Goal: Task Accomplishment & Management: Complete application form

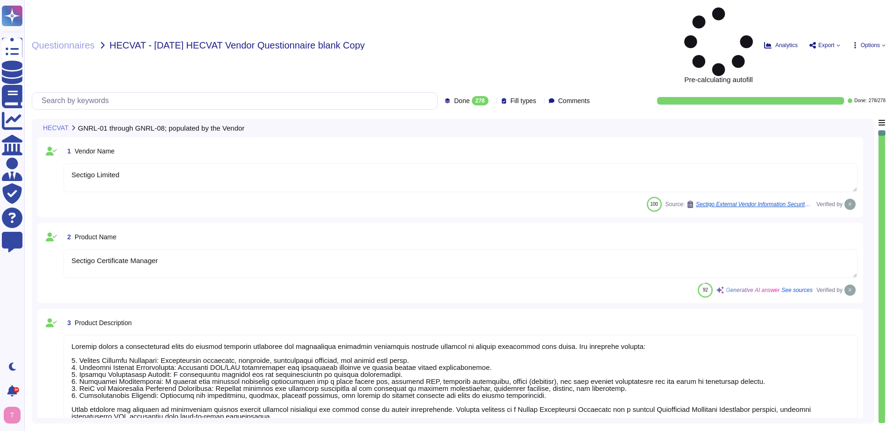
type textarea "Sectigo Limited"
type textarea "Sectigo Certificate Manager"
type textarea "Sectigo offers a comprehensive range of digital identity solutions and certific…"
type textarea "The web link to the Product Privacy Notice is [URL][DOMAIN_NAME]."
type textarea "Your enterprise sales representative will share the details."
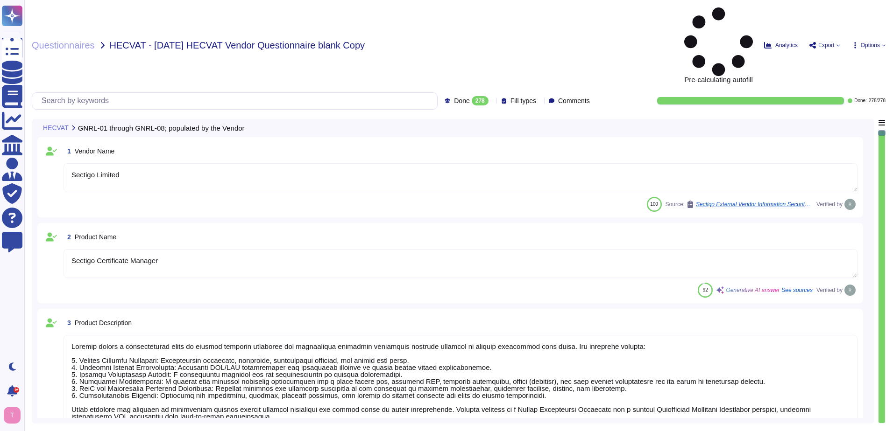
type textarea "Your enterprise sales representative will share the details."
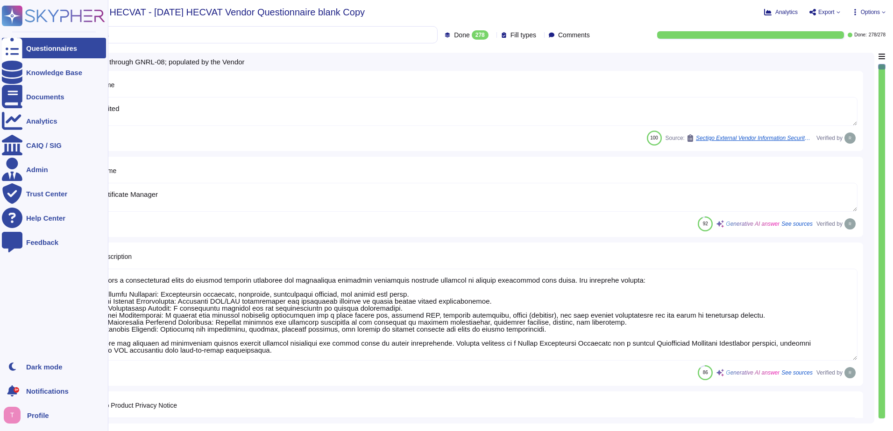
click at [53, 43] on div "Questionnaires" at bounding box center [54, 48] width 104 height 21
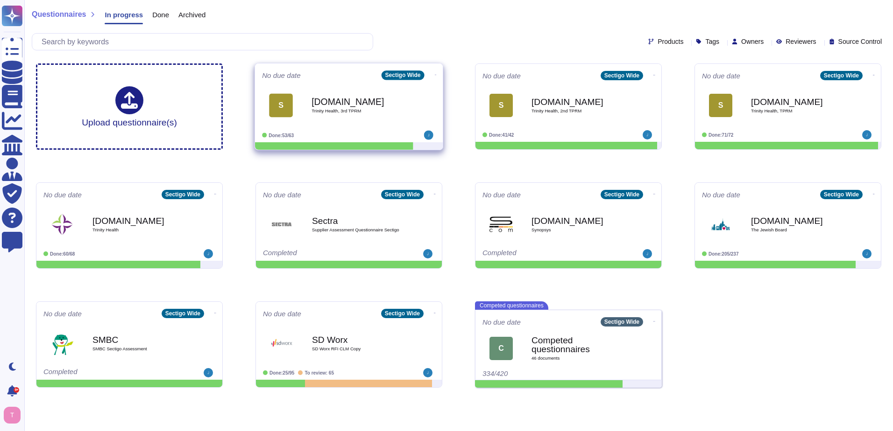
click at [338, 106] on b "[DOMAIN_NAME]" at bounding box center [358, 101] width 94 height 9
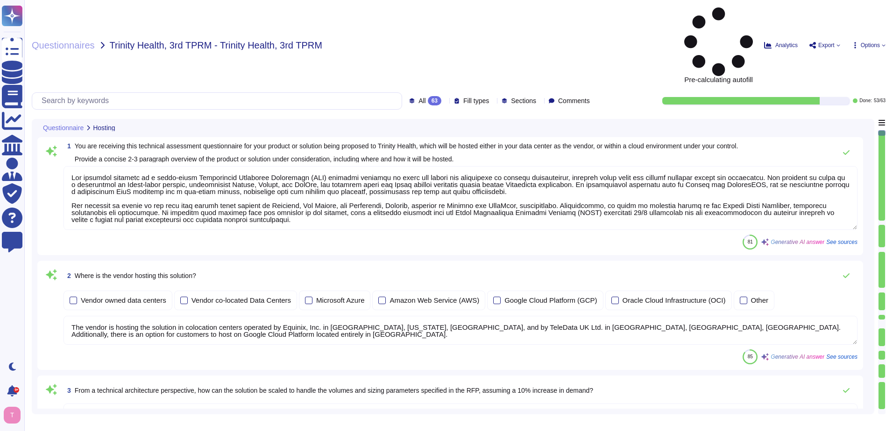
type textarea "Our proposed solution is a cloud-based Certificate Lifecycle Management (CLM) p…"
type textarea "The vendor is hosting the solution in colocation centers operated by Equinix, I…"
type textarea "Our solution can be scaled to handle increased volumes and sizing parameters th…"
type textarea "Our solution is designed to facilitate an enterprise-level implementation throu…"
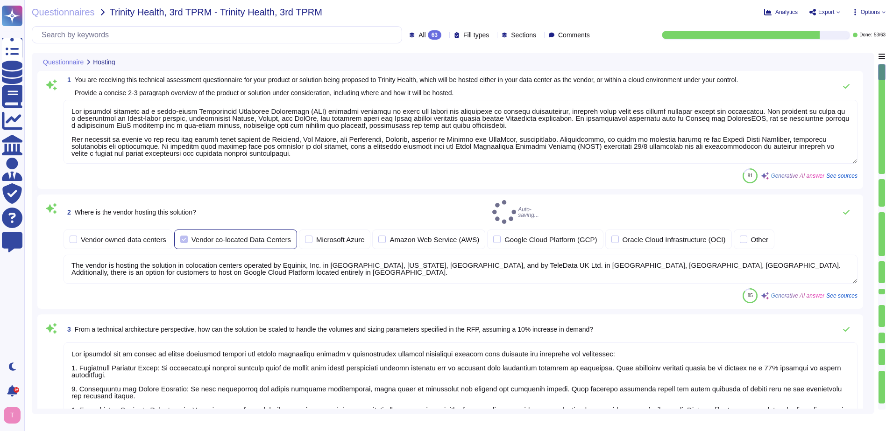
click at [183, 236] on div at bounding box center [183, 239] width 7 height 7
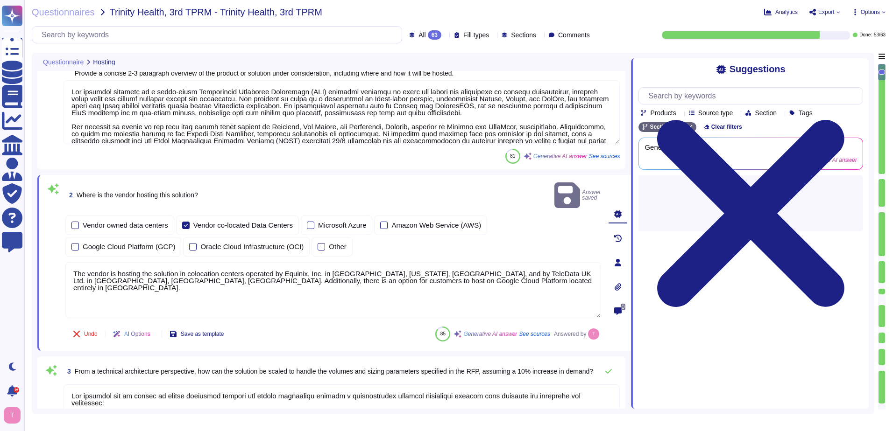
scroll to position [93, 0]
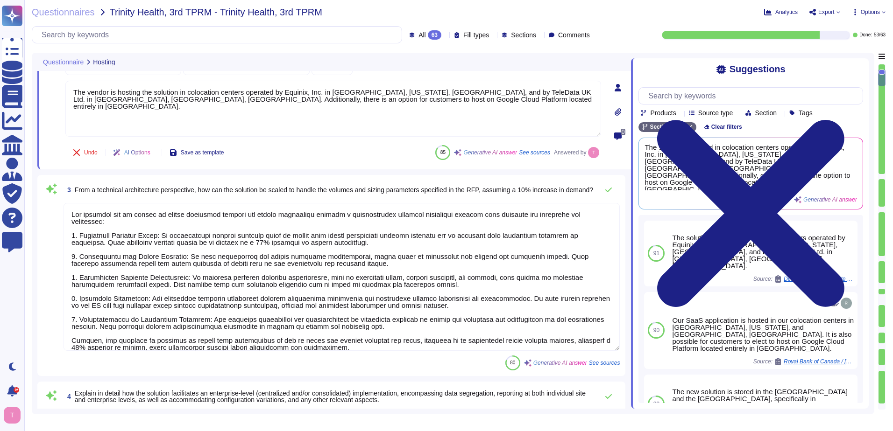
type textarea "We offer a RESTful API for our cloud services, which enables integration with v…"
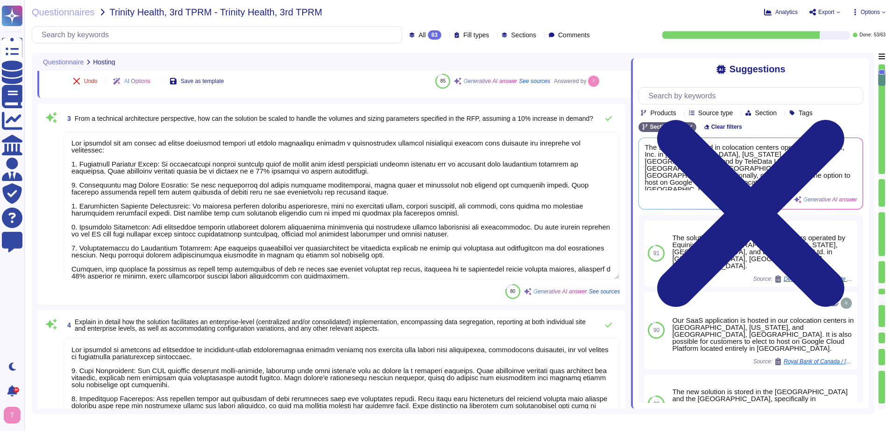
scroll to position [280, 0]
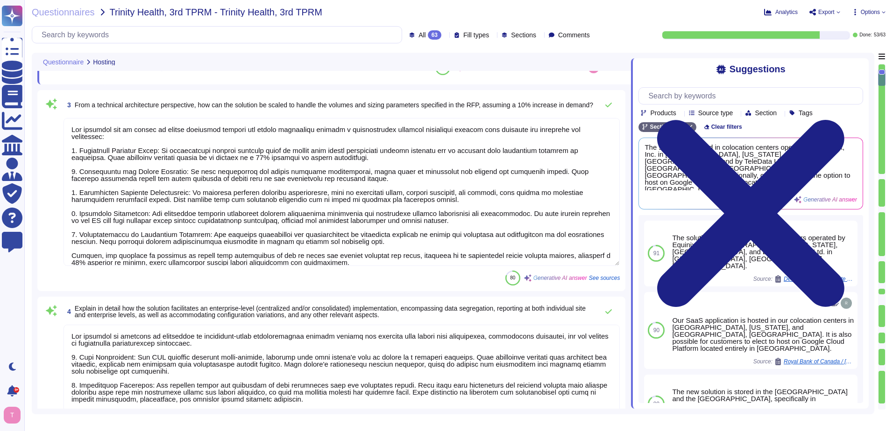
click at [242, 208] on textarea at bounding box center [341, 192] width 556 height 148
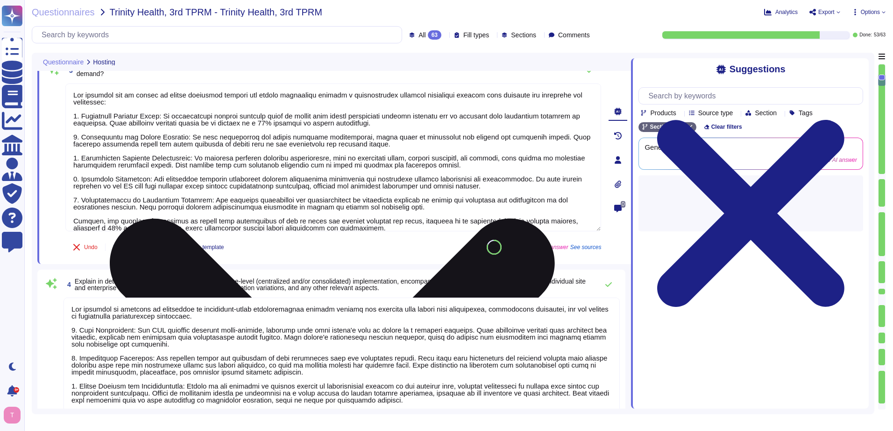
type textarea "No integration will be required for the services; however, certain integrations…"
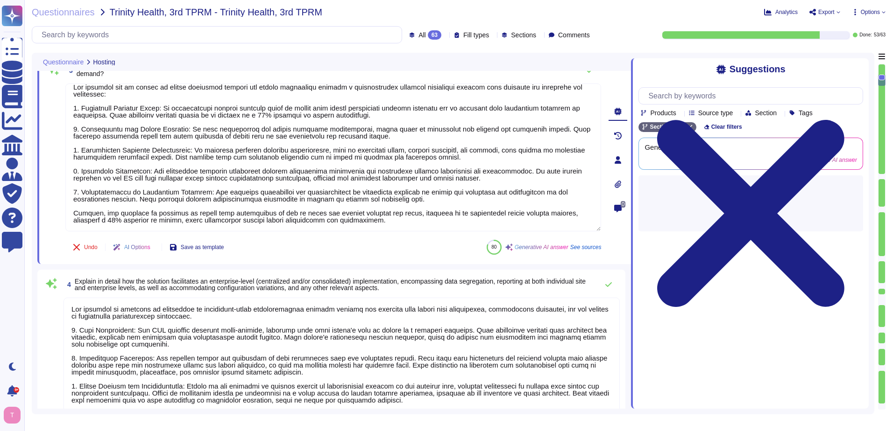
scroll to position [0, 0]
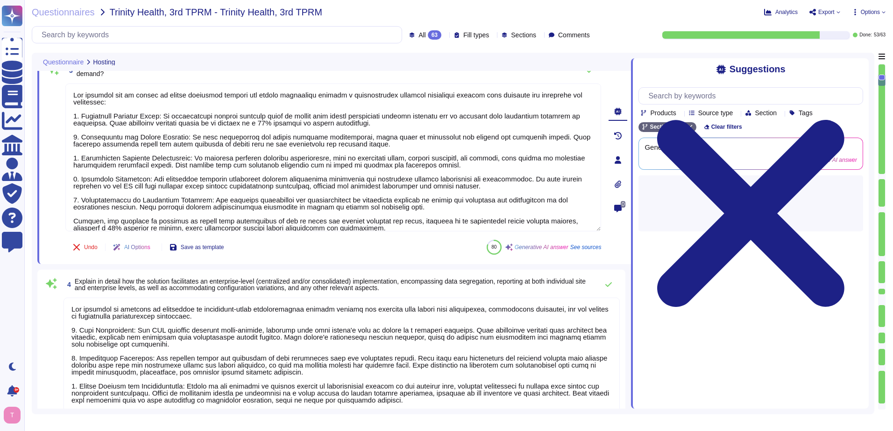
drag, startPoint x: 362, startPoint y: 226, endPoint x: 42, endPoint y: 79, distance: 352.2
click at [48, 75] on div "3 From a technical architecture perspective, how can the solution be scaled to …" at bounding box center [323, 159] width 556 height 197
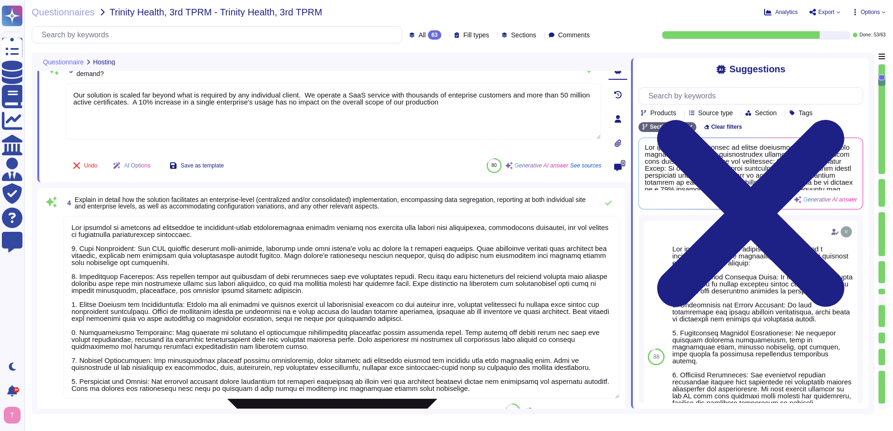
type textarea "Our solution is scaled far beyond what is required by any individual client. We…"
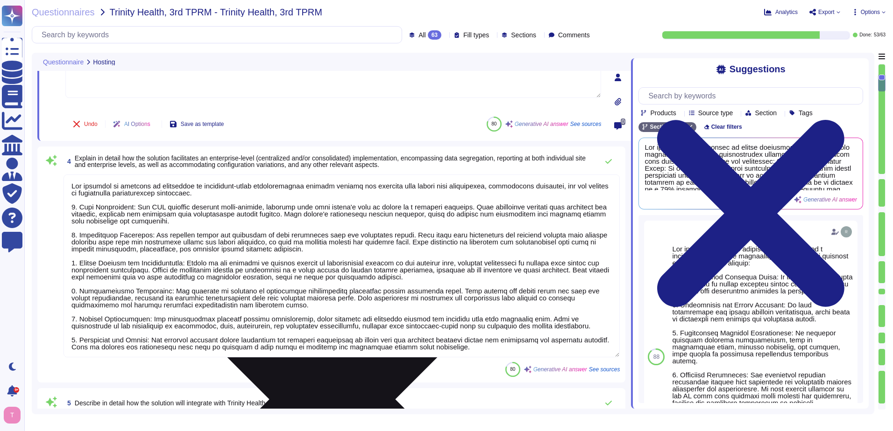
type textarea "We do not provide any artifacts related to our internal architecture to externa…"
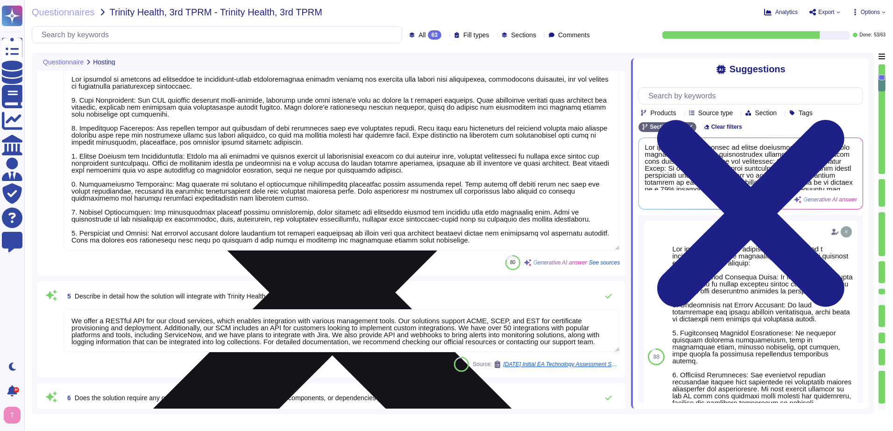
type textarea "Our solution is scaled far beyond what is required by any individual client. We…"
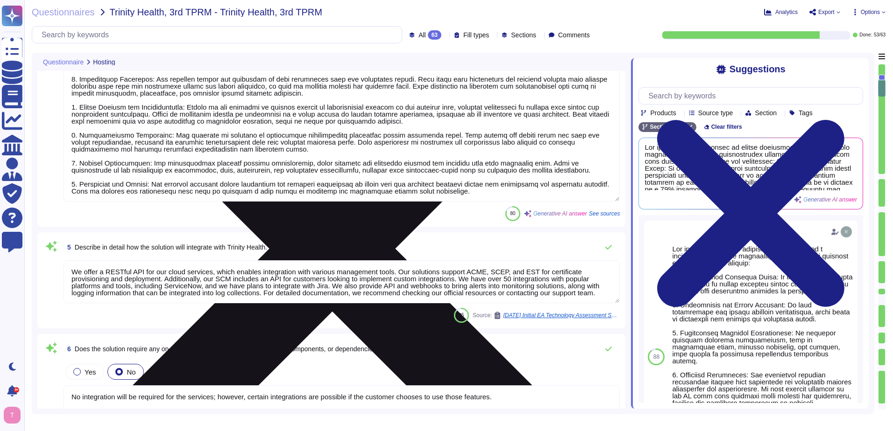
type textarea "Yes, our solution has documented change management procedures that include a fo…"
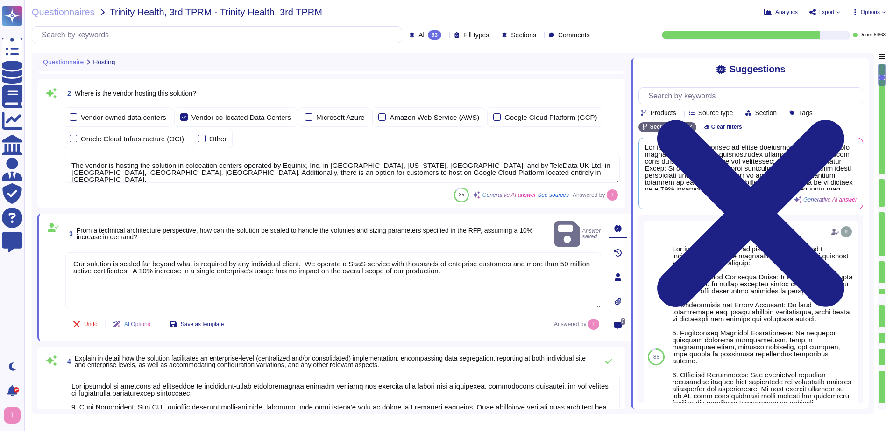
type textarea "Our proposed solution is a cloud-based Certificate Lifecycle Management (CLM) p…"
type textarea "The vendor is hosting the solution in colocation centers operated by Equinix, I…"
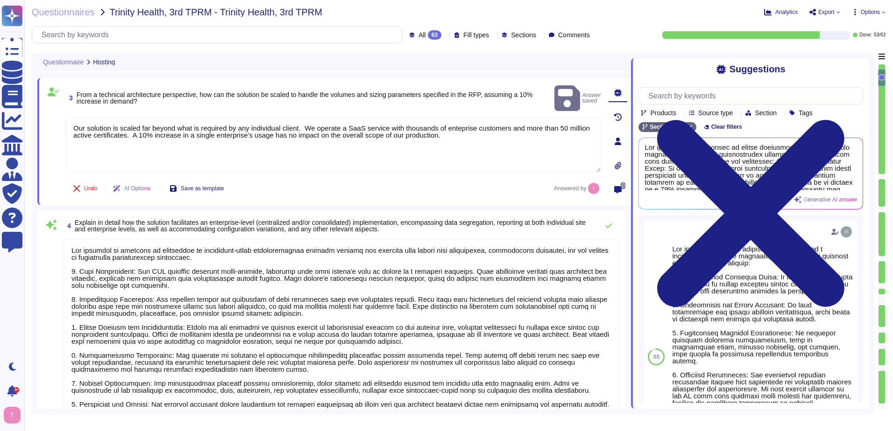
type textarea "No integration will be required for the services; however, certain integrations…"
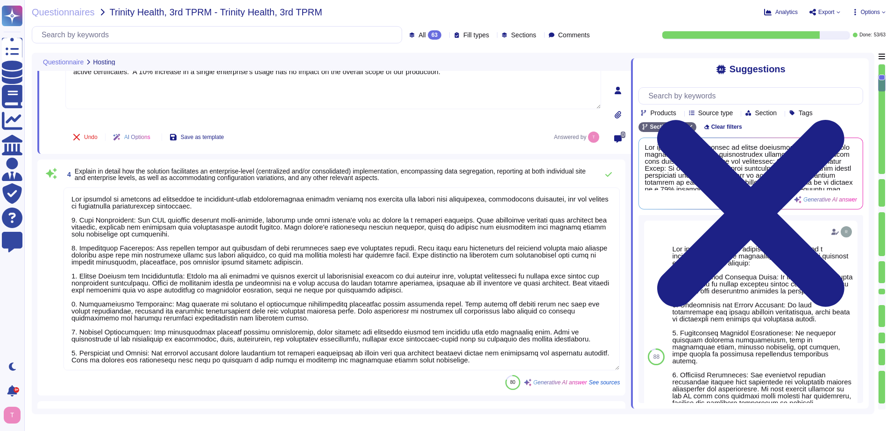
type textarea "We do not provide any artifacts related to our internal architecture to externa…"
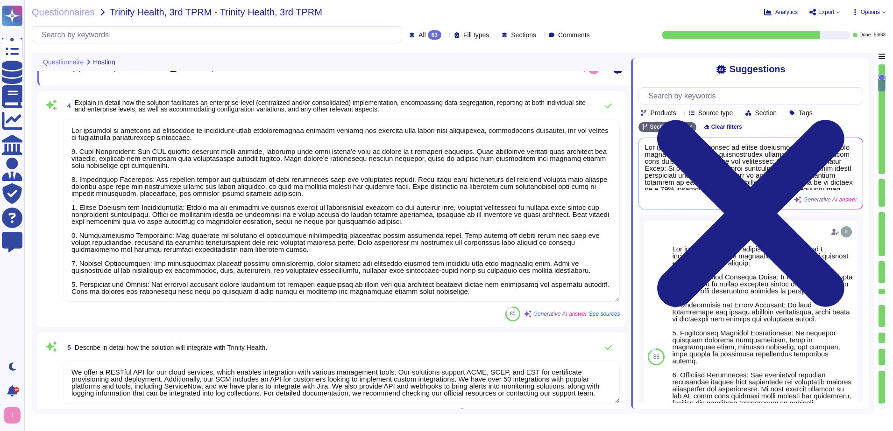
scroll to position [369, 0]
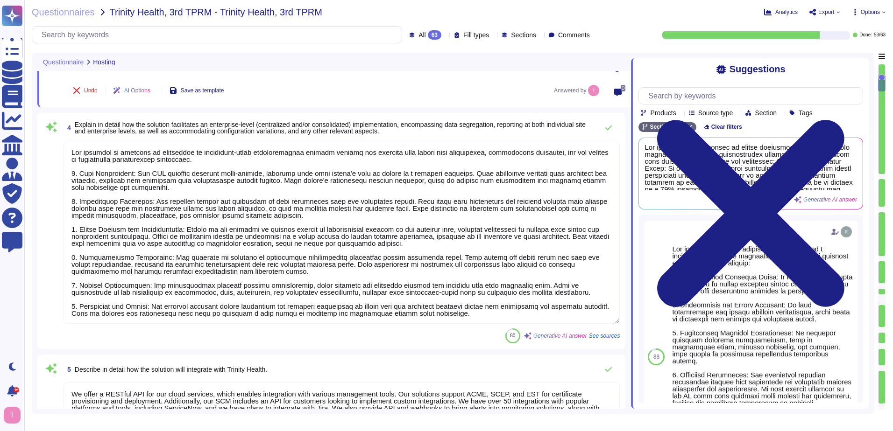
drag, startPoint x: 157, startPoint y: 188, endPoint x: 137, endPoint y: 171, distance: 26.2
click at [137, 171] on textarea at bounding box center [341, 232] width 556 height 183
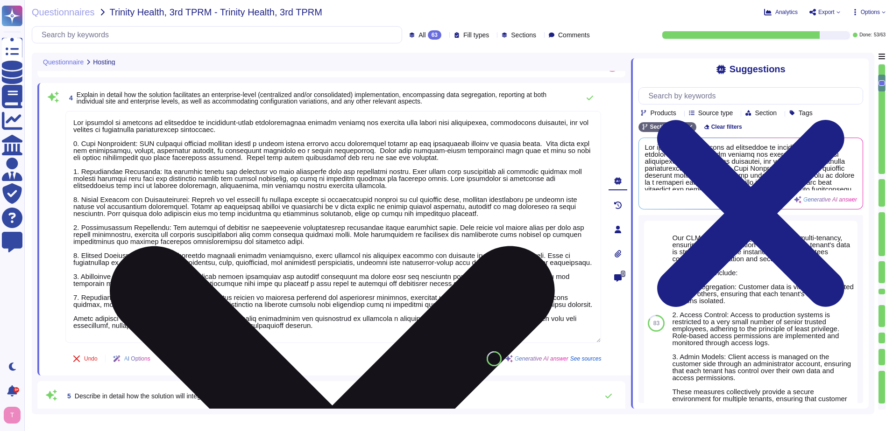
click at [186, 176] on textarea at bounding box center [333, 227] width 536 height 232
click at [214, 178] on textarea at bounding box center [333, 227] width 536 height 232
click at [214, 180] on textarea at bounding box center [333, 227] width 536 height 232
click at [211, 179] on textarea at bounding box center [333, 227] width 536 height 232
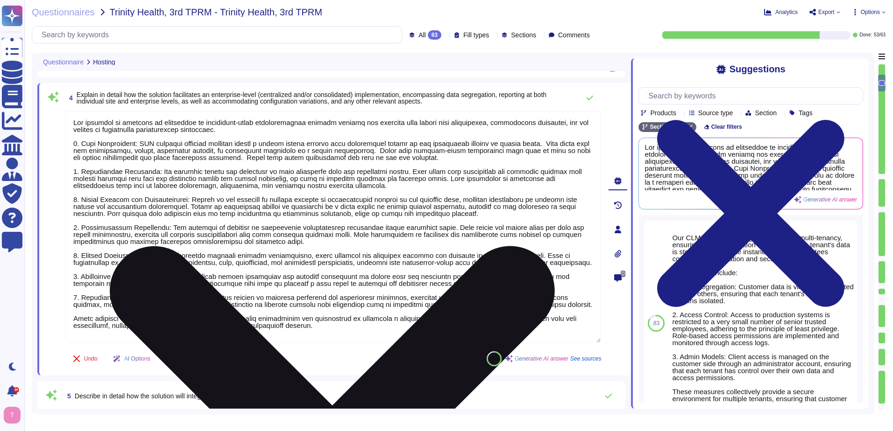
drag, startPoint x: 211, startPoint y: 179, endPoint x: 233, endPoint y: 176, distance: 21.7
click at [233, 176] on textarea at bounding box center [333, 227] width 536 height 232
click at [356, 178] on textarea at bounding box center [333, 227] width 536 height 232
drag, startPoint x: 277, startPoint y: 186, endPoint x: 379, endPoint y: 177, distance: 101.7
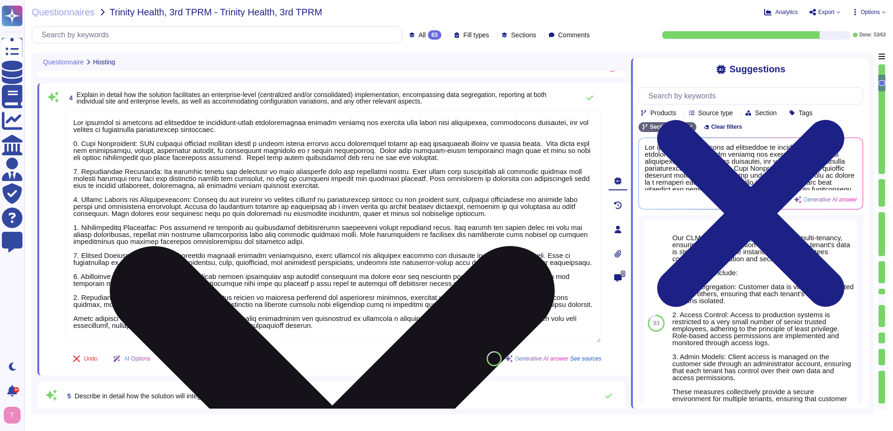
click at [379, 177] on textarea at bounding box center [333, 227] width 536 height 232
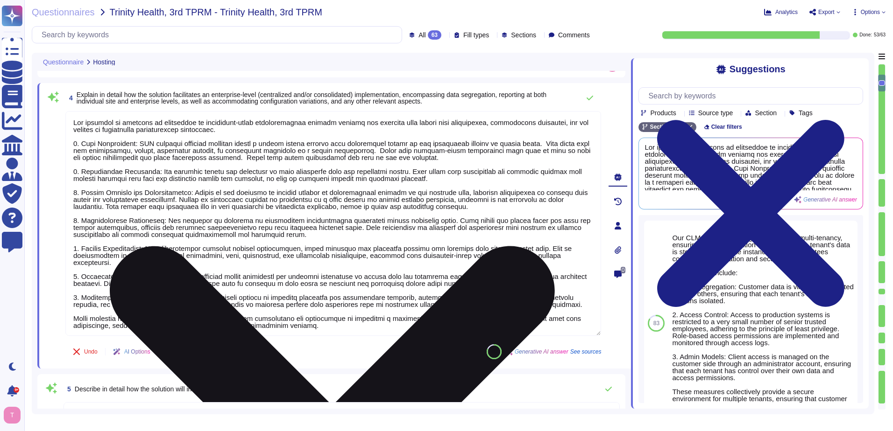
drag, startPoint x: 385, startPoint y: 180, endPoint x: 151, endPoint y: 175, distance: 234.0
click at [151, 175] on textarea at bounding box center [333, 223] width 536 height 225
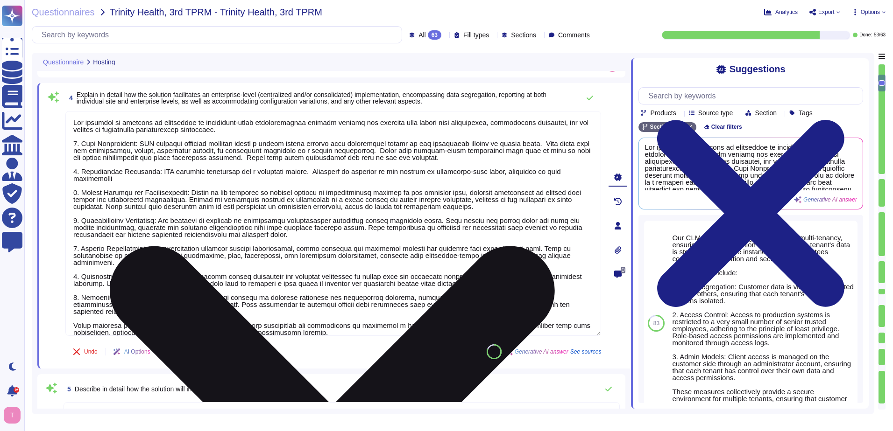
type textarea "Our solution is designed to facilitate an enterprise-level implementation throu…"
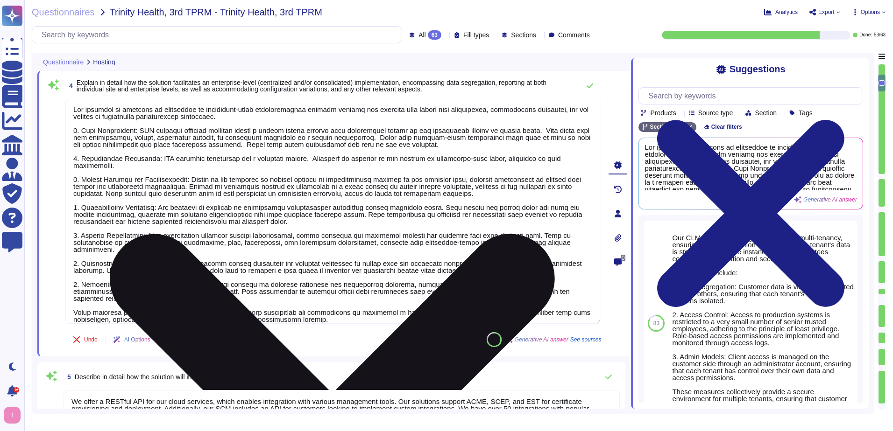
scroll to position [416, 0]
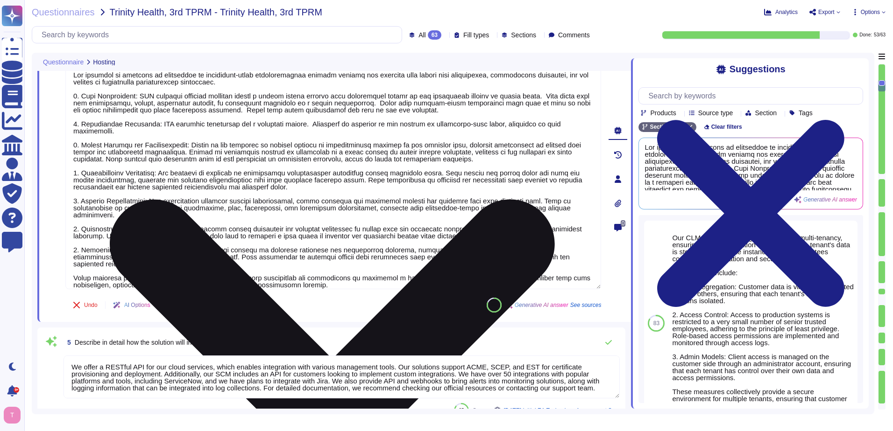
drag, startPoint x: 469, startPoint y: 160, endPoint x: 78, endPoint y: 154, distance: 390.8
click at [78, 154] on textarea at bounding box center [333, 176] width 536 height 225
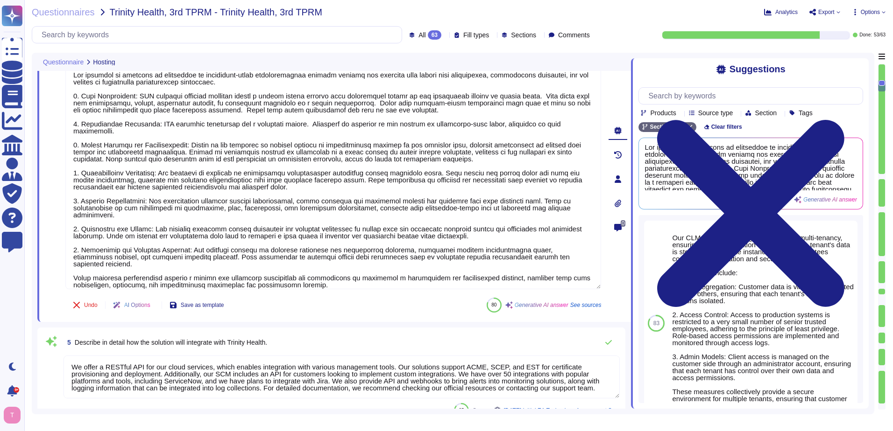
drag, startPoint x: 564, startPoint y: 259, endPoint x: 60, endPoint y: 191, distance: 509.2
click at [60, 191] on div "4 Explain in detail how the solution facilitates an enterprise-level (centraliz…" at bounding box center [323, 179] width 556 height 275
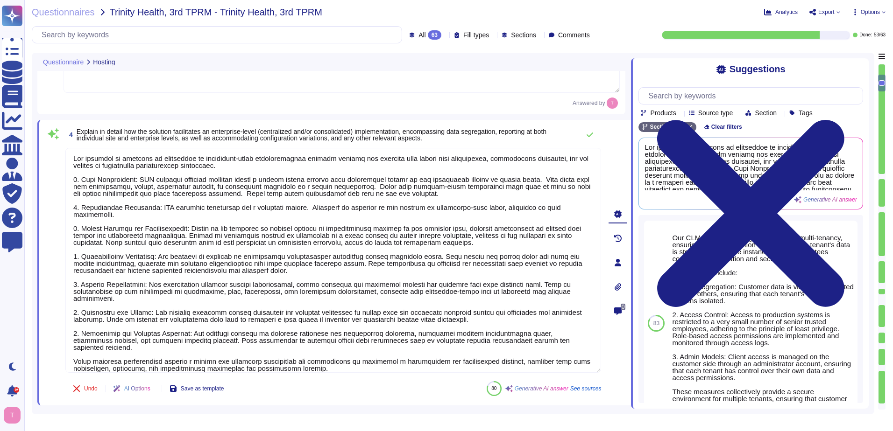
scroll to position [323, 0]
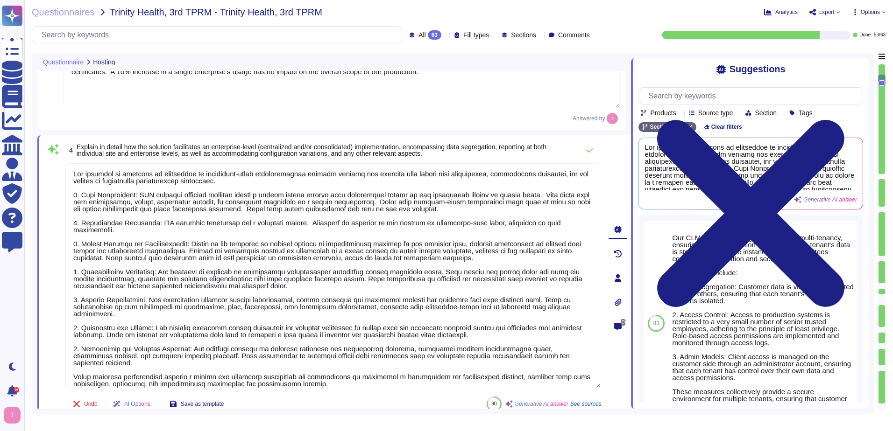
type textarea "Our proposed solution is a cloud-based Certificate Lifecycle Management (CLM) p…"
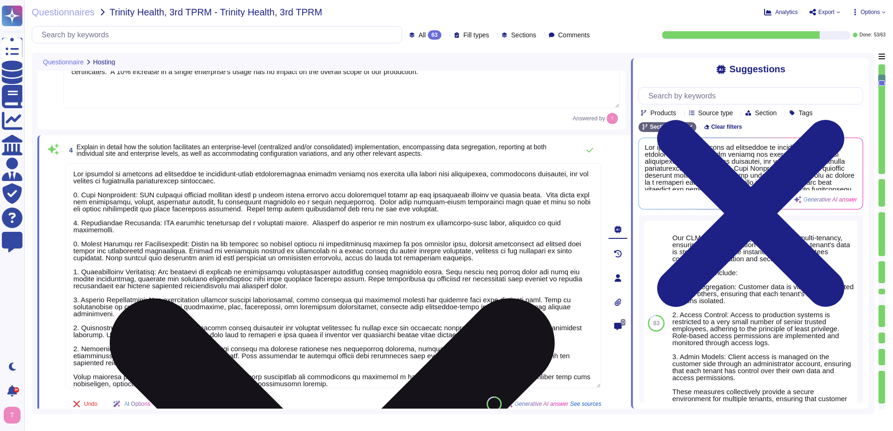
click at [171, 302] on textarea at bounding box center [333, 275] width 536 height 225
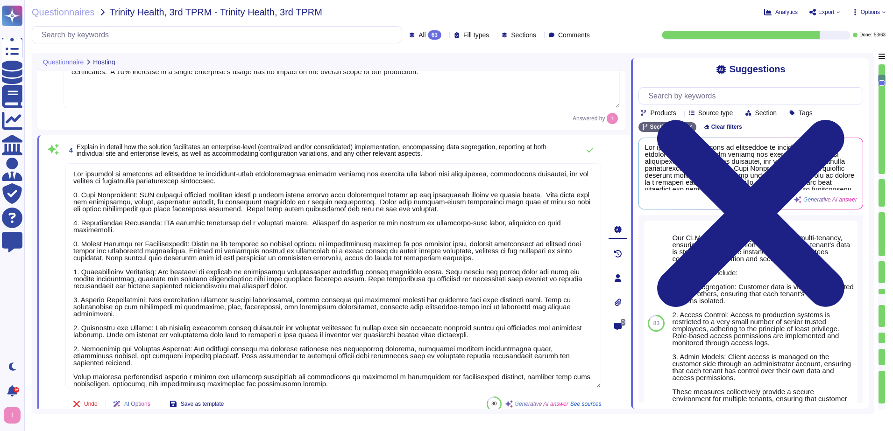
drag, startPoint x: 317, startPoint y: 380, endPoint x: 54, endPoint y: 300, distance: 274.6
click at [54, 300] on div "4 Explain in detail how the solution facilitates an enterprise-level (centraliz…" at bounding box center [323, 278] width 556 height 275
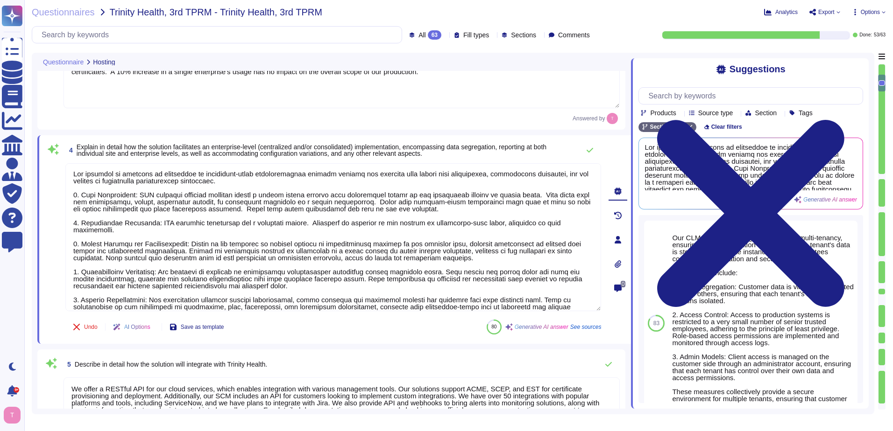
scroll to position [0, 0]
type textarea "We do not provide any artifacts related to our internal architecture to externa…"
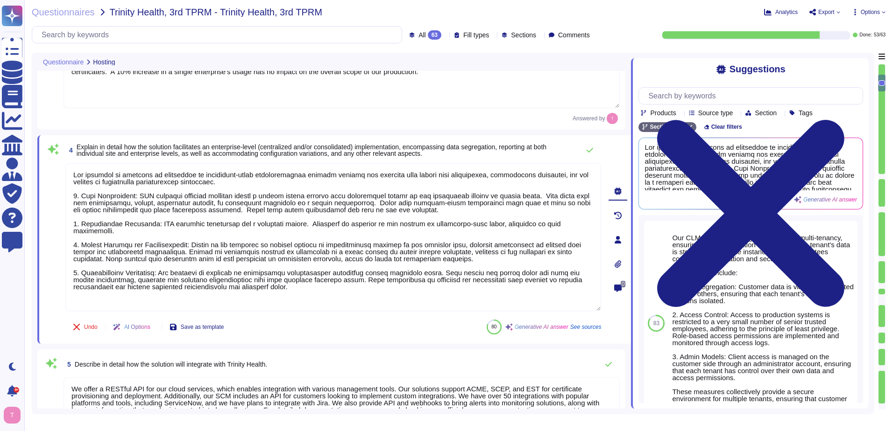
drag, startPoint x: 454, startPoint y: 262, endPoint x: 44, endPoint y: 238, distance: 410.1
click at [44, 238] on div "4 Explain in detail how the solution facilitates an enterprise-level (centraliz…" at bounding box center [333, 239] width 593 height 209
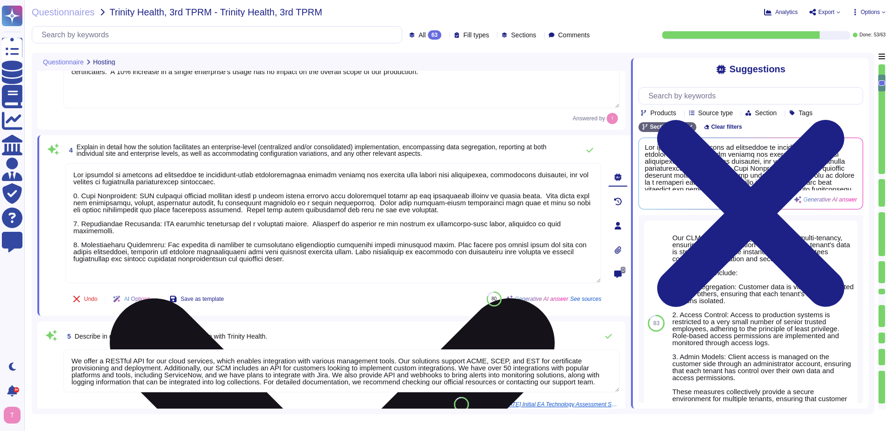
click at [75, 244] on textarea at bounding box center [333, 223] width 536 height 120
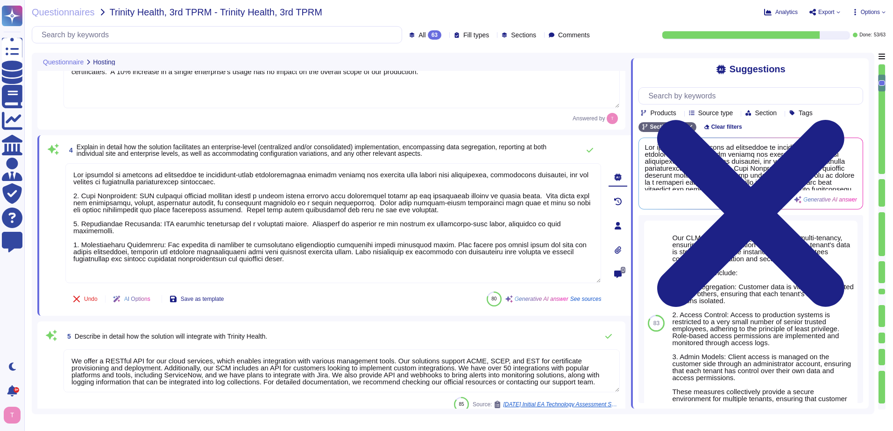
drag, startPoint x: 289, startPoint y: 261, endPoint x: 65, endPoint y: 239, distance: 225.1
click at [65, 239] on div "4 Explain in detail how the solution facilitates an enterprise-level (centraliz…" at bounding box center [323, 225] width 556 height 169
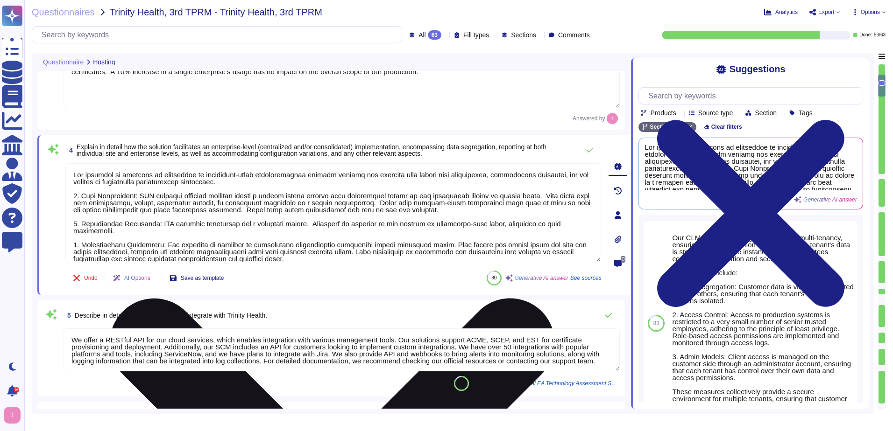
type textarea "Our solution is designed to facilitate an enterprise-level implementation throu…"
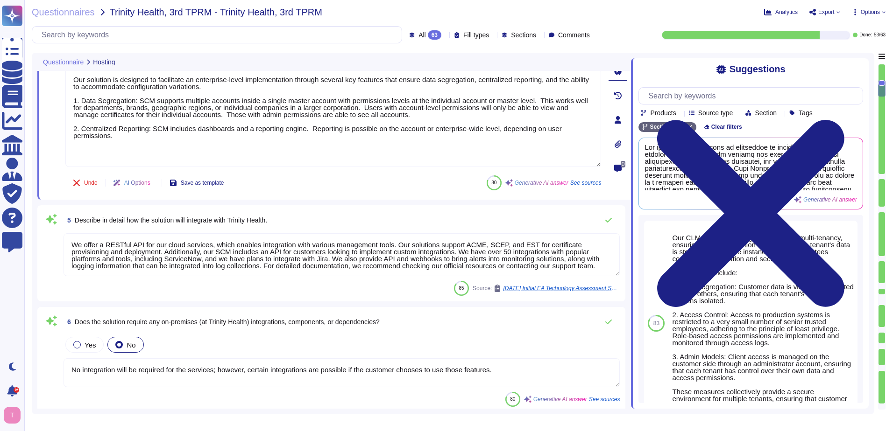
scroll to position [416, 0]
type textarea "Yes, our solution has documented change management procedures that include a fo…"
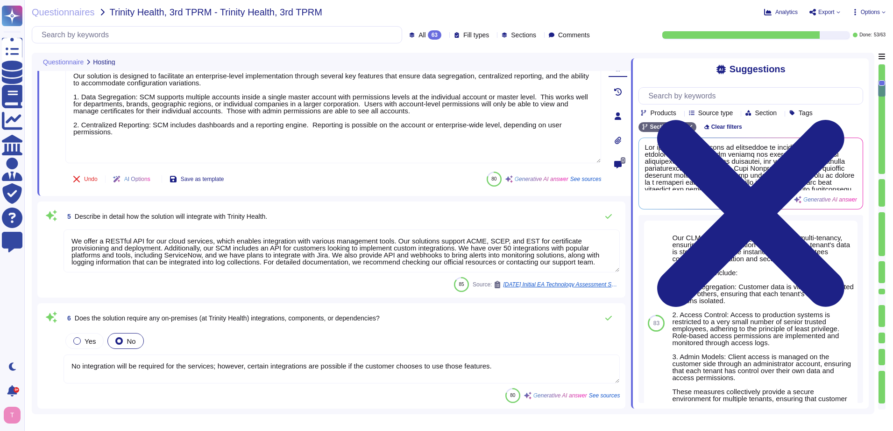
type textarea "Our solution is designed to facilitate an enterprise-level implementation throu…"
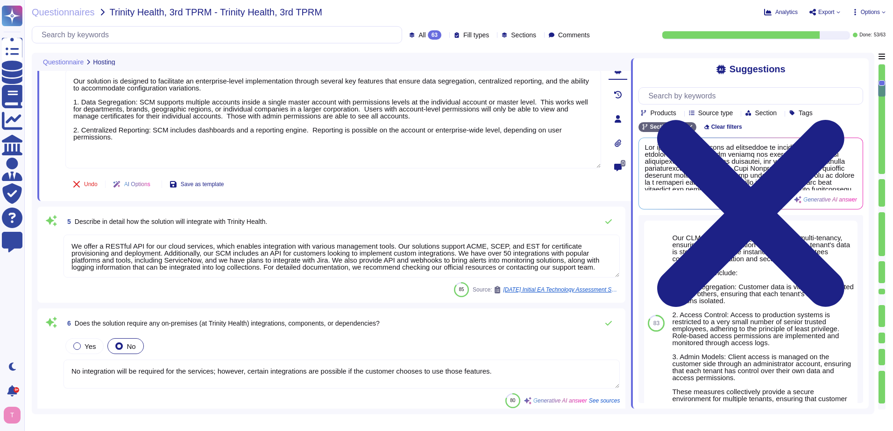
click at [395, 254] on textarea "We offer a RESTful API for our cloud services, which enables integration with v…" at bounding box center [341, 256] width 556 height 43
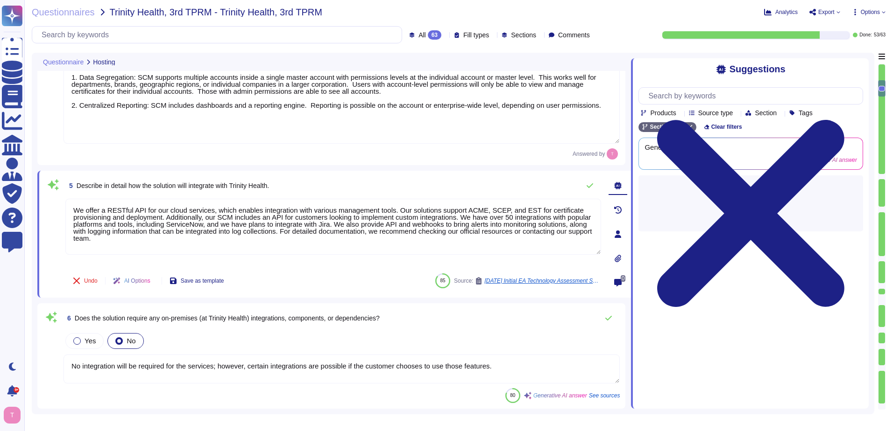
scroll to position [463, 0]
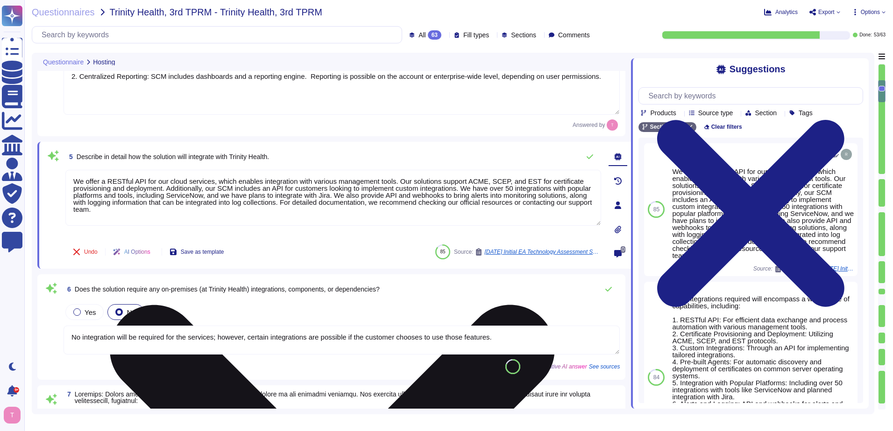
drag, startPoint x: 395, startPoint y: 182, endPoint x: 436, endPoint y: 181, distance: 41.1
click at [436, 181] on textarea "We offer a RESTful API for our cloud services, which enables integration with v…" at bounding box center [333, 198] width 536 height 56
drag, startPoint x: 72, startPoint y: 179, endPoint x: 395, endPoint y: 183, distance: 322.6
click at [395, 183] on textarea "We offer a RESTful API for our cloud services, which enables integration with v…" at bounding box center [333, 198] width 536 height 56
click at [322, 179] on textarea "SCM supports ACME, SCEP, and EST for certificate provisioning and deployment. A…" at bounding box center [333, 198] width 536 height 56
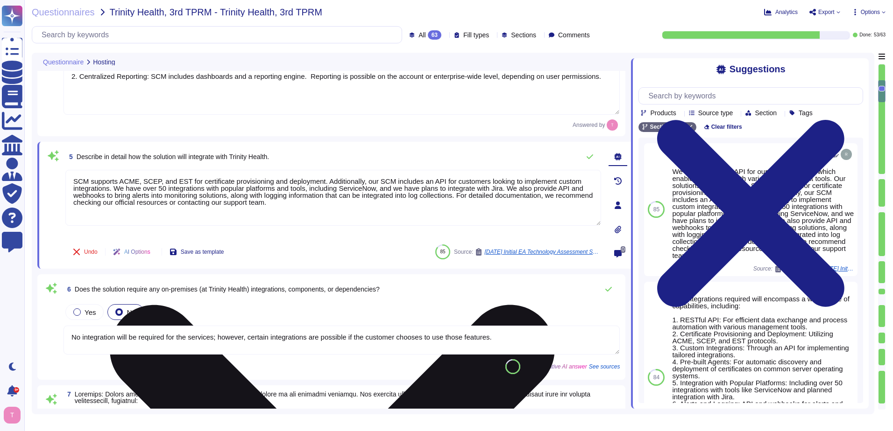
drag, startPoint x: 306, startPoint y: 190, endPoint x: 504, endPoint y: 191, distance: 198.4
click at [504, 191] on textarea "SCM supports ACME, SCEP, and EST for certificate provisioning and deployment. A…" at bounding box center [333, 198] width 536 height 56
drag, startPoint x: 94, startPoint y: 204, endPoint x: 271, endPoint y: 199, distance: 176.6
click at [271, 199] on textarea "SCM supports ACME, SCEP, and EST for certificate provisioning and deployment. A…" at bounding box center [333, 198] width 536 height 56
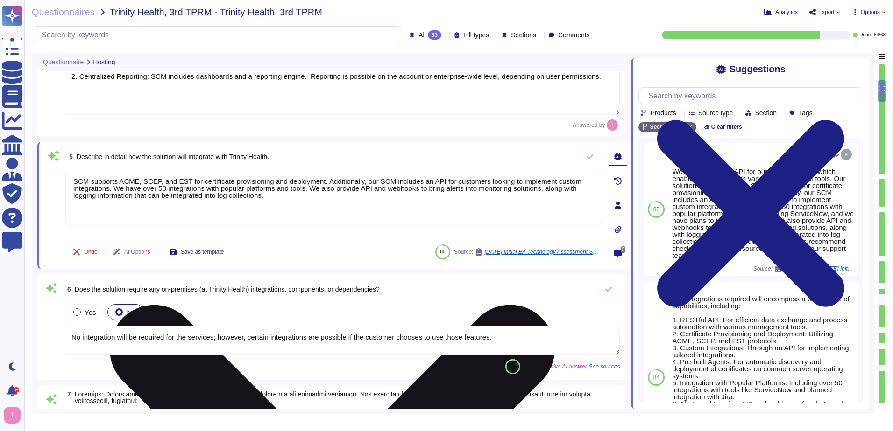
click at [310, 188] on textarea "SCM supports ACME, SCEP, and EST for certificate provisioning and deployment. A…" at bounding box center [333, 198] width 536 height 56
click at [294, 198] on textarea "SCM supports ACME, SCEP, and EST for certificate provisioning and deployment. A…" at bounding box center [333, 198] width 536 height 56
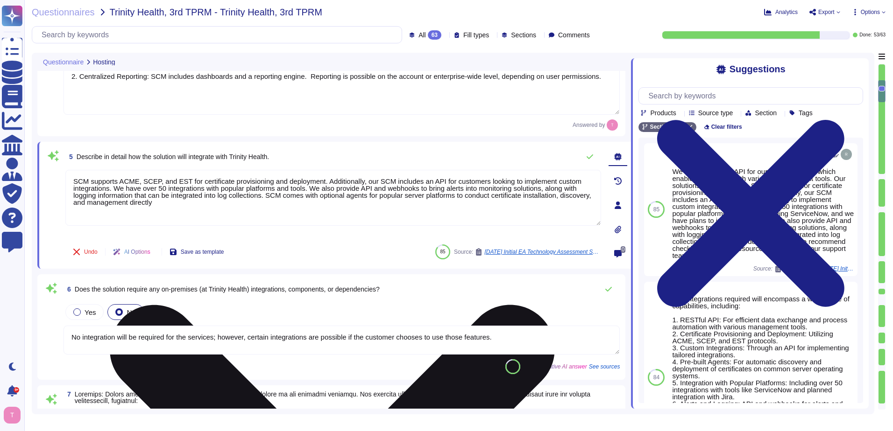
type textarea "SCM supports ACME, SCEP, and EST for certificate provisioning and deployment. A…"
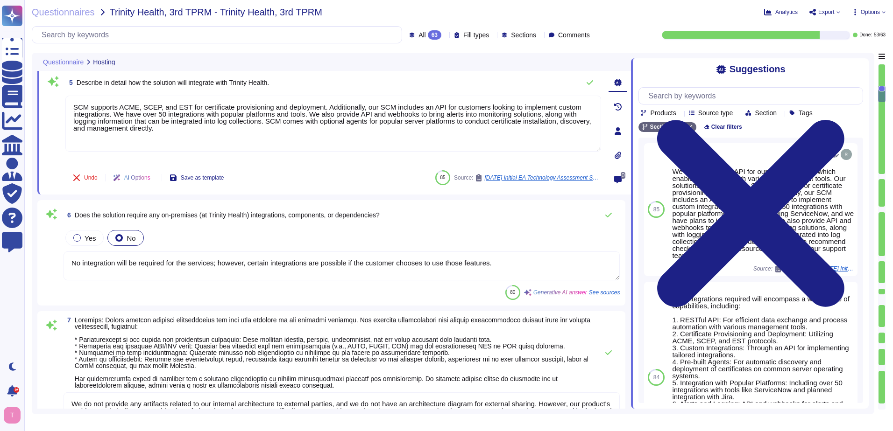
type textarea "Yes, our solution includes a robust patch management program that allows for fl…"
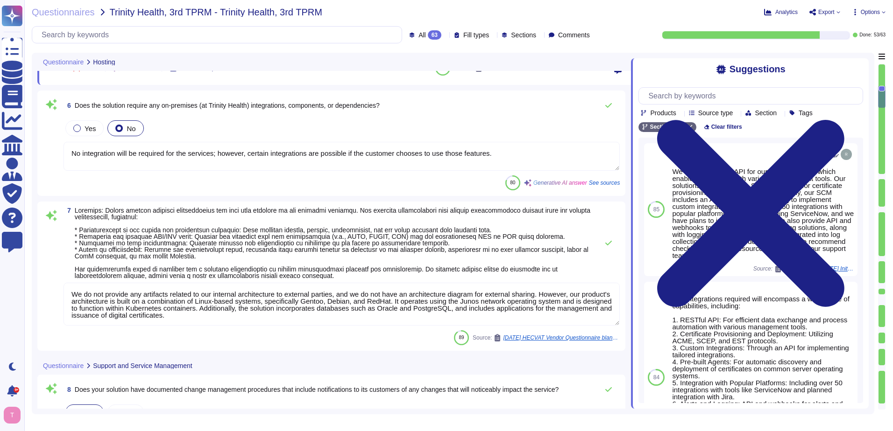
scroll to position [649, 0]
type textarea "Yes, we have a formal incident management system in place for identifying, subm…"
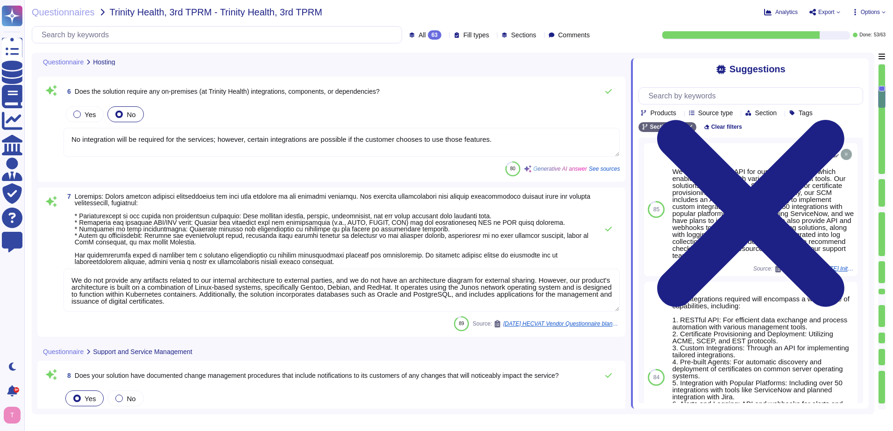
type textarea "SCM supports ACME, SCEP, and EST for certificate provisioning and deployment. A…"
click at [282, 139] on textarea "No integration will be required for the services; however, certain integrations…" at bounding box center [341, 142] width 556 height 29
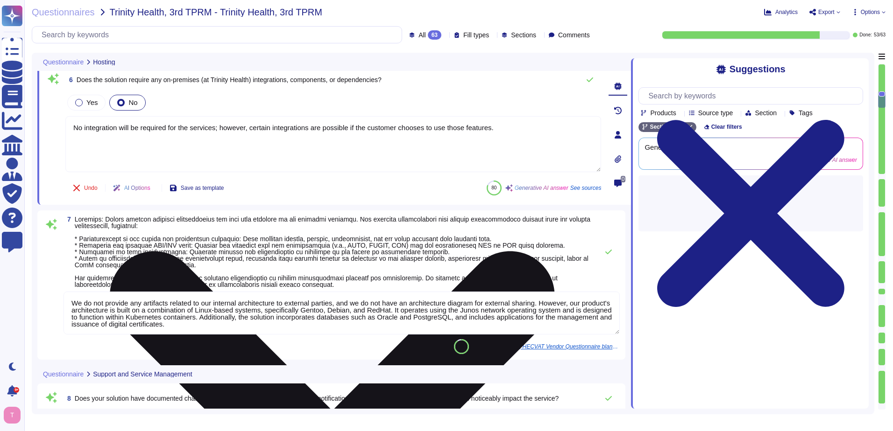
click at [521, 117] on textarea "No integration will be required for the services; however, certain integrations…" at bounding box center [333, 144] width 536 height 56
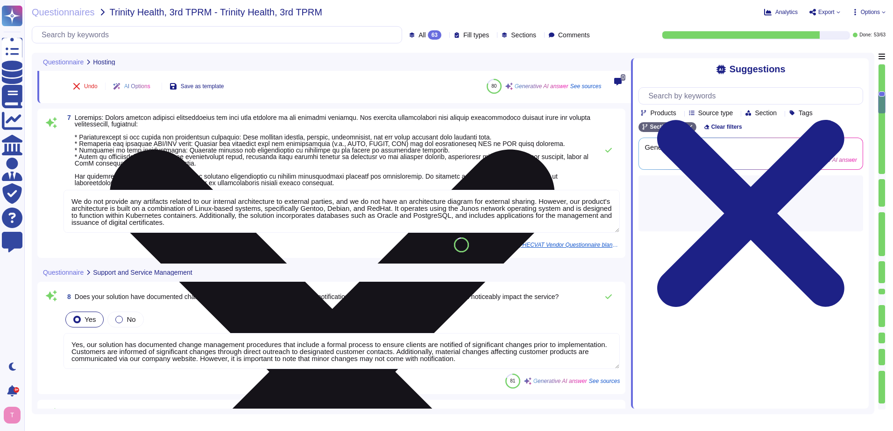
type textarea "Yes, our solution complies with the requirement to provide a Service Level Agre…"
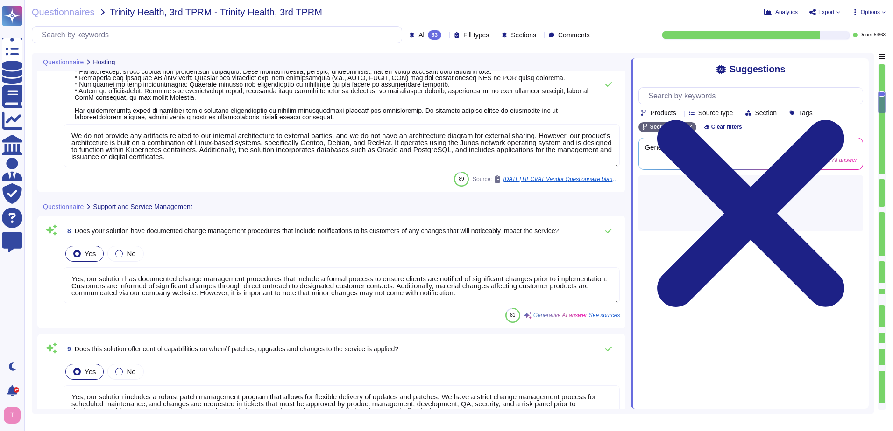
type textarea "Our solution is scaled far beyond what is required by any individual client. We…"
type textarea "Our solution is designed to facilitate an enterprise-level implementation throu…"
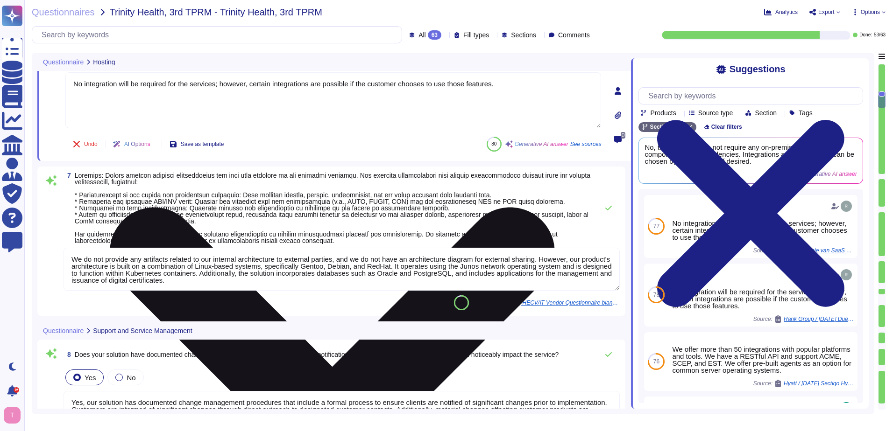
type textarea "Yes, we have a formal incident management system in place for identifying, subm…"
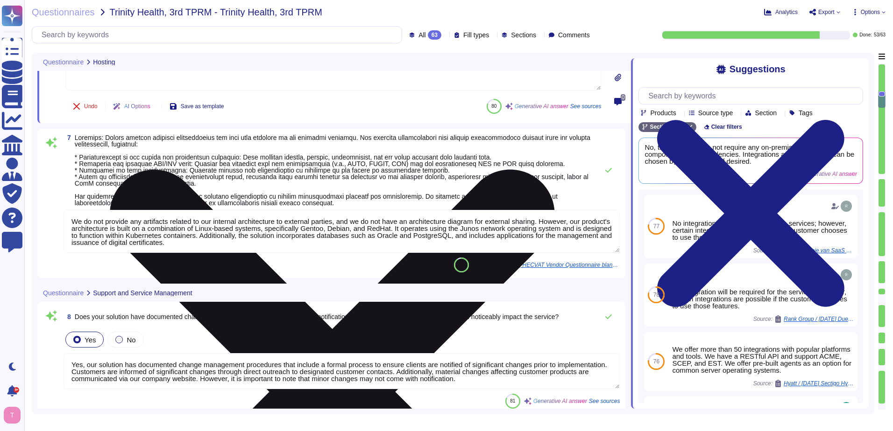
scroll to position [688, 0]
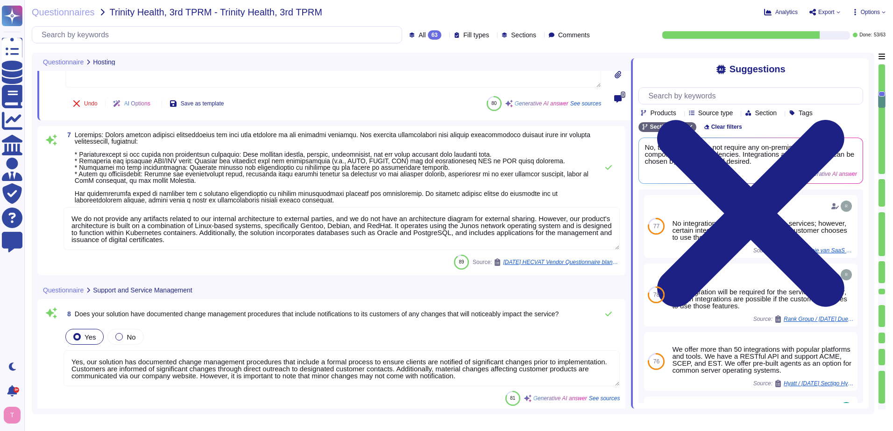
click at [254, 238] on textarea "We do not provide any artifacts related to our internal architecture to externa…" at bounding box center [341, 228] width 556 height 43
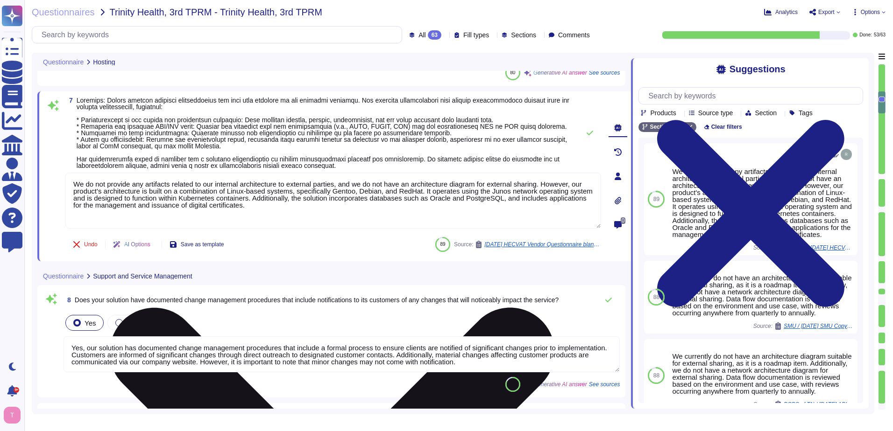
drag, startPoint x: 72, startPoint y: 182, endPoint x: 574, endPoint y: 182, distance: 502.4
click at [574, 182] on textarea "We do not provide any artifacts related to our internal architecture to externa…" at bounding box center [333, 201] width 536 height 56
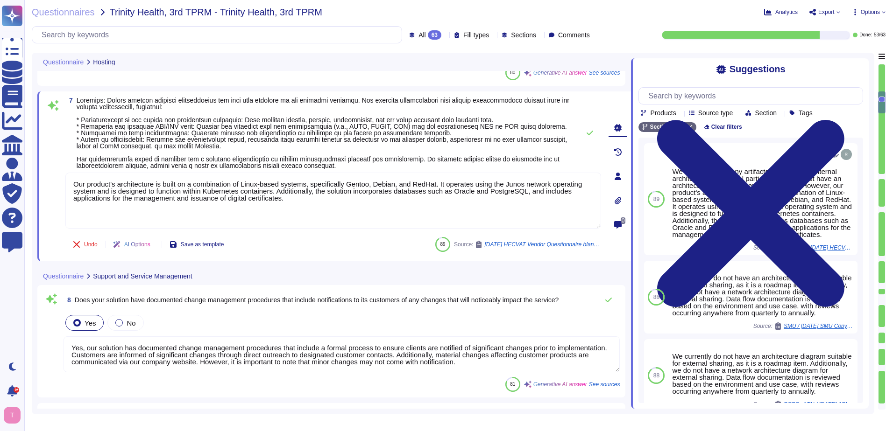
click at [617, 199] on div at bounding box center [617, 200] width 19 height 19
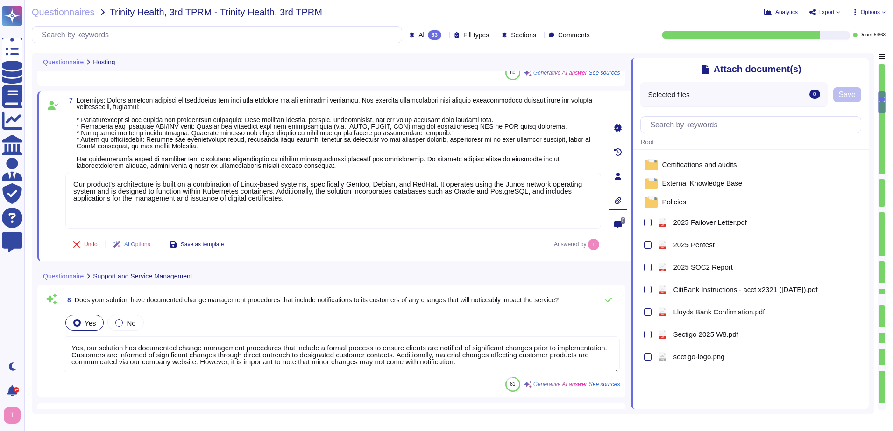
click at [618, 200] on icon at bounding box center [618, 200] width 7 height 7
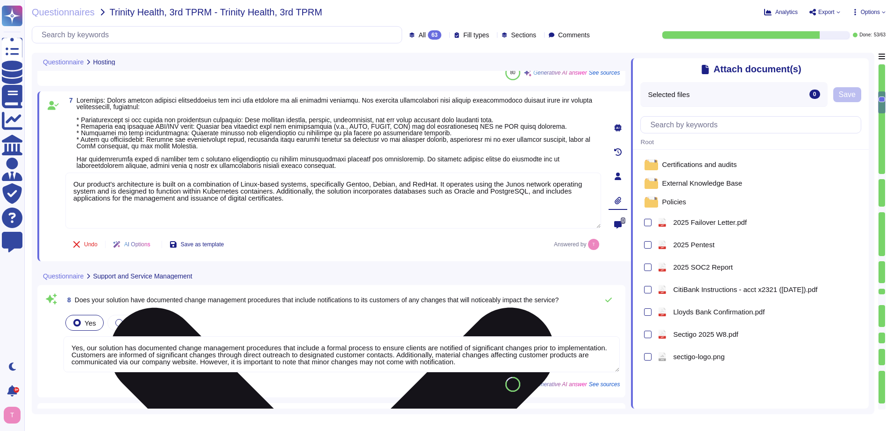
click at [317, 201] on textarea "Our product's architecture is built on a combination of Linux-based systems, sp…" at bounding box center [333, 201] width 536 height 56
drag, startPoint x: 311, startPoint y: 195, endPoint x: 298, endPoint y: 214, distance: 22.9
click at [298, 214] on textarea "Our product's architecture is built on a combination of Linux-based systems, sp…" at bounding box center [333, 201] width 536 height 56
click at [336, 206] on textarea "Our product's architecture is built on a combination of Linux-based systems, sp…" at bounding box center [333, 201] width 536 height 56
click at [435, 197] on textarea "Our product's architecture is built on a combination of Linux-based systems, sp…" at bounding box center [333, 201] width 536 height 56
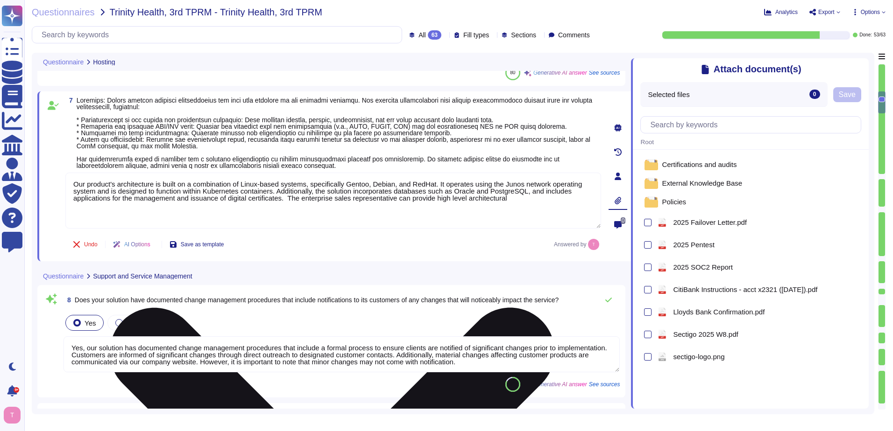
click at [536, 199] on textarea "Our product's architecture is built on a combination of Linux-based systems, sp…" at bounding box center [333, 201] width 536 height 56
type textarea "Our product's architecture is built on a combination of Linux-based systems, sp…"
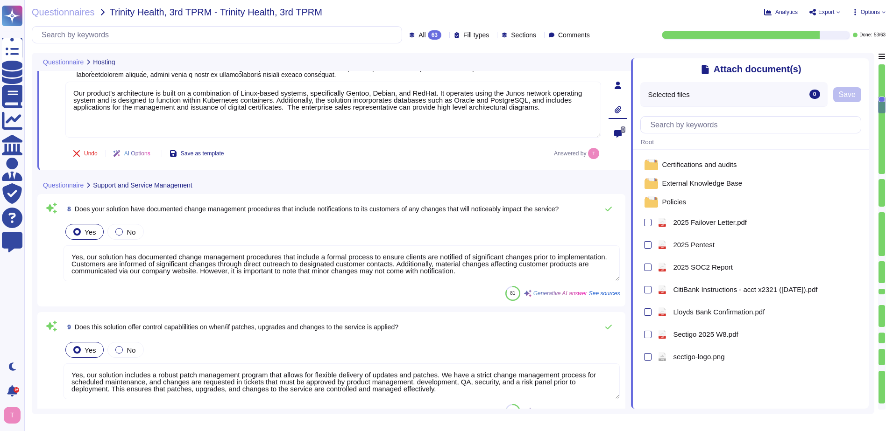
type textarea "Yes, our solution complies with the requirement to provide a Service Level Agre…"
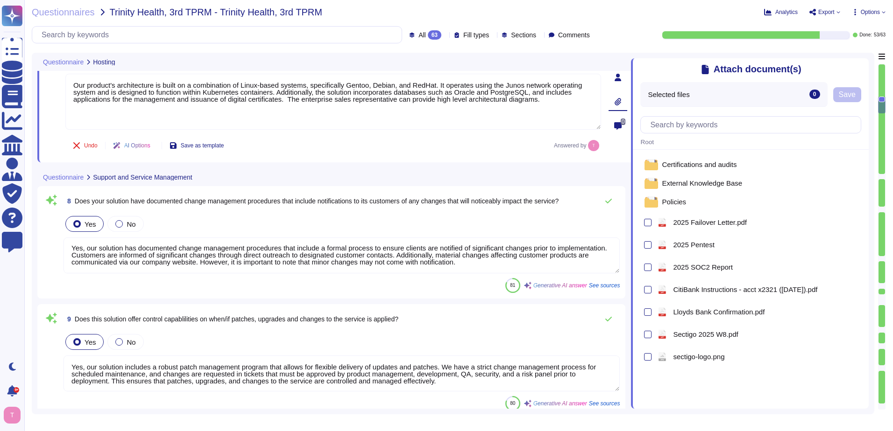
scroll to position [1, 0]
type textarea "Our product's architecture is built on a combination of Linux-based systems, sp…"
click at [362, 373] on textarea "Yes, our solution includes a robust patch management program that allows for fl…" at bounding box center [341, 374] width 556 height 36
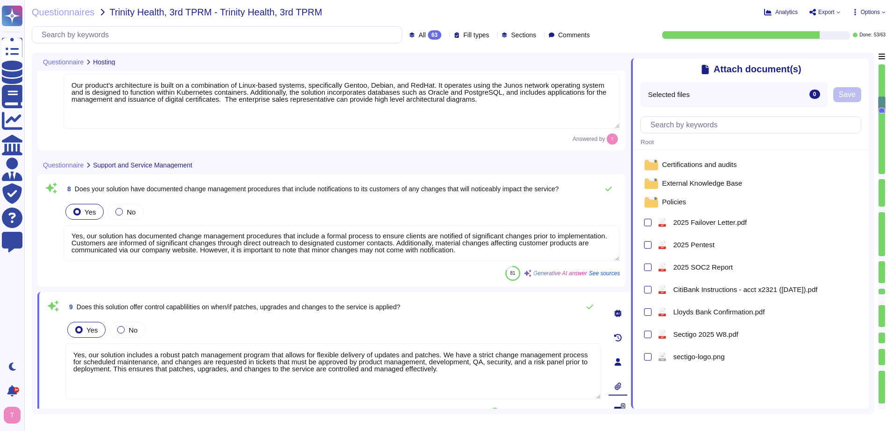
scroll to position [0, 0]
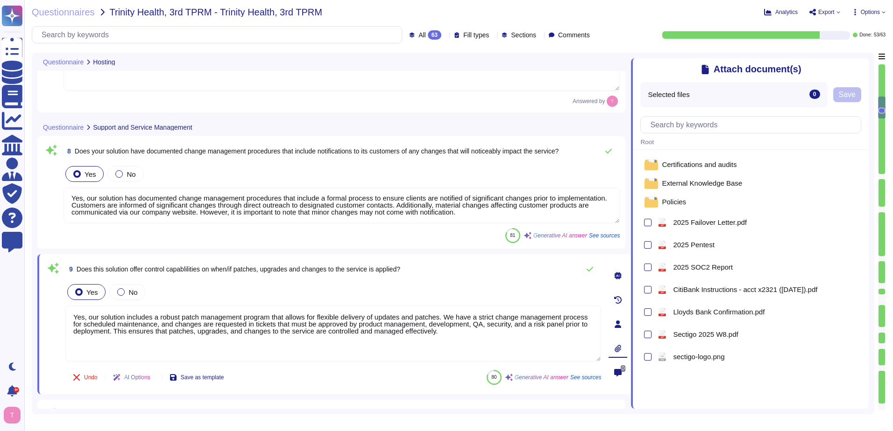
type textarea "Yes, our solution maintains a Service Level Agreement (SLA) that targets 99.5% …"
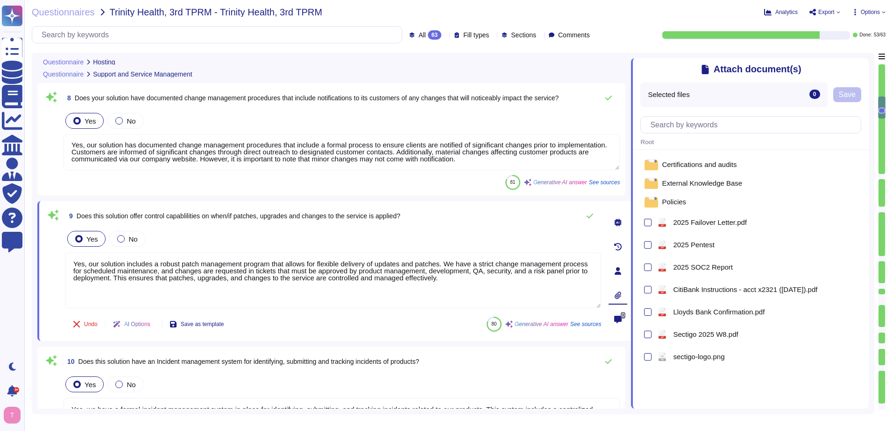
scroll to position [875, 0]
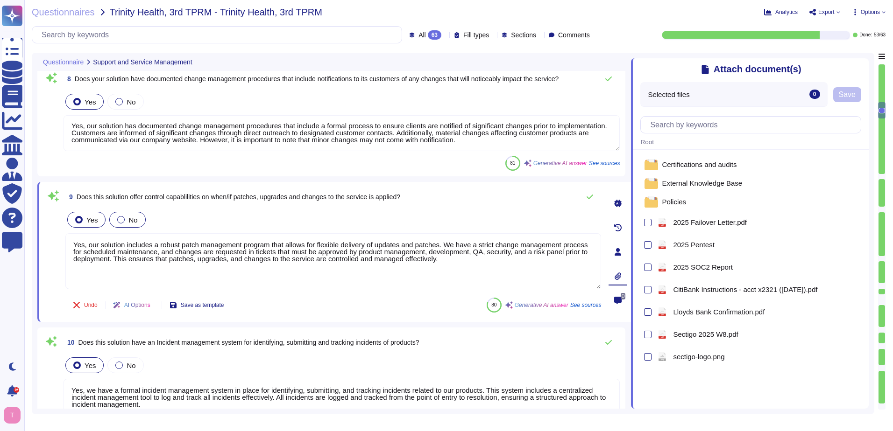
click at [124, 219] on label "No" at bounding box center [127, 219] width 20 height 7
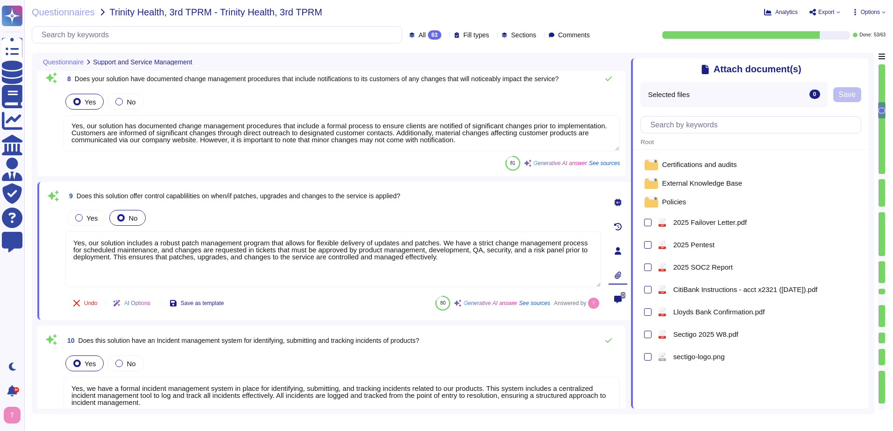
drag, startPoint x: 458, startPoint y: 259, endPoint x: 59, endPoint y: 236, distance: 399.8
click at [59, 236] on div "9 Does this solution offer control capablilities on when/if patches, upgrades a…" at bounding box center [323, 251] width 556 height 127
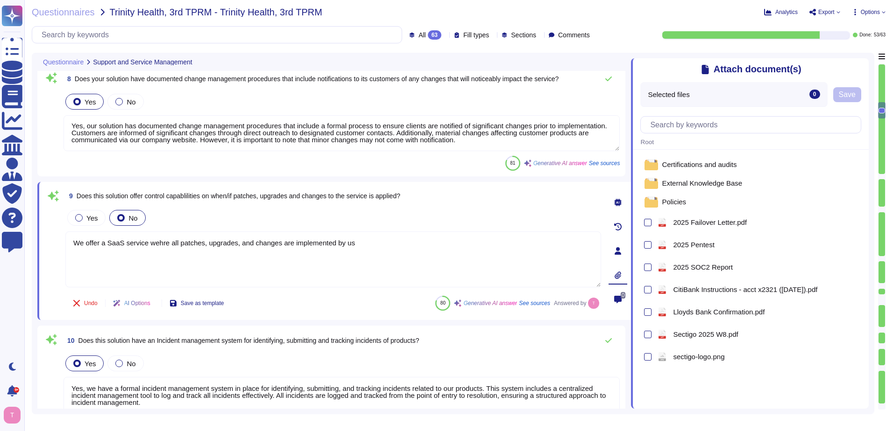
type textarea "We offer a SaaS service wehre all patches, upgrades, and changes are implemente…"
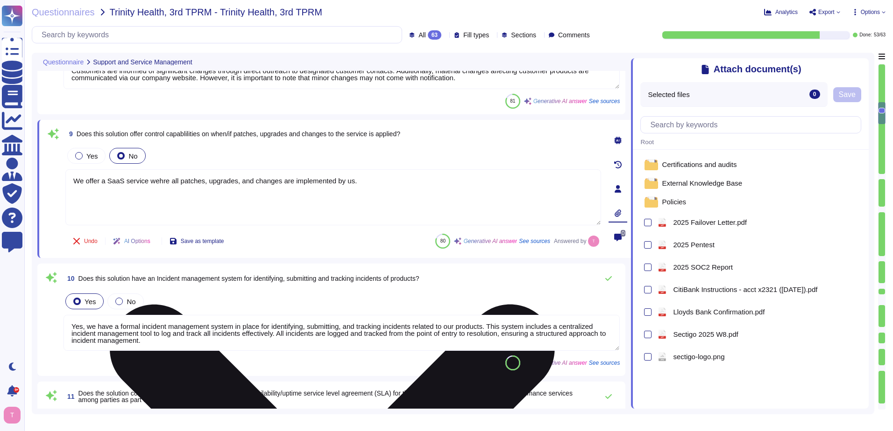
type textarea "Yes, the solution includes a standard scheduled maintenance window that occurs …"
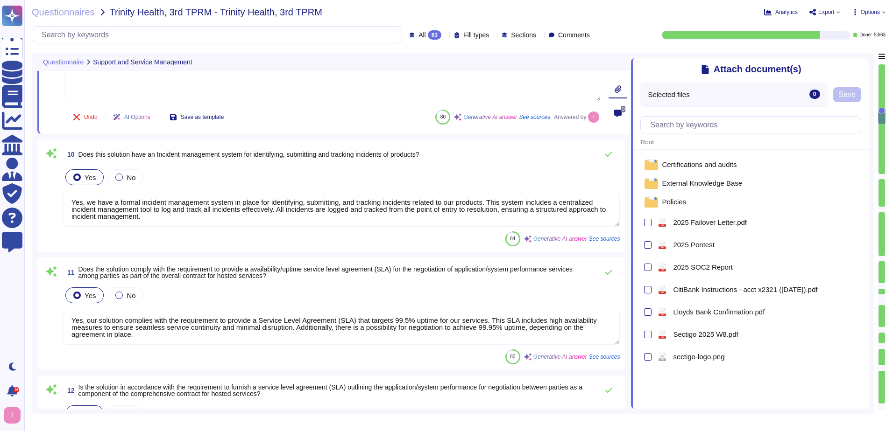
scroll to position [1062, 0]
type textarea "Yes, the Change Control process includes a standard scheduled maintenance windo…"
type textarea "We offer a SaaS service wehre all patches, upgrades, and changes are implemente…"
click at [247, 338] on textarea "Yes, our solution complies with the requirement to provide a Service Level Agre…" at bounding box center [341, 327] width 556 height 36
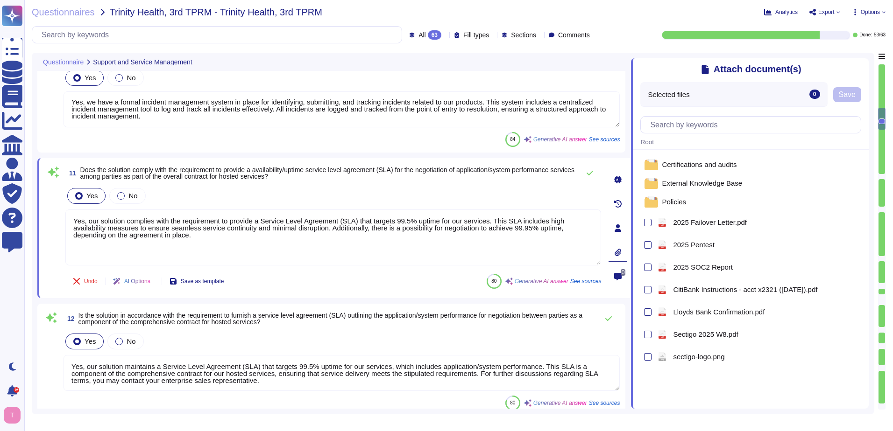
scroll to position [1202, 0]
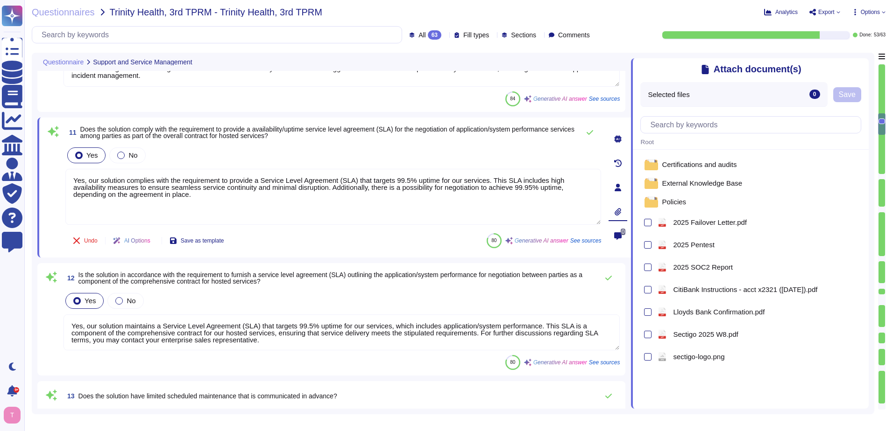
type textarea "We do not have a Data Loss/Leakage Protection (DLP) solution in place at this t…"
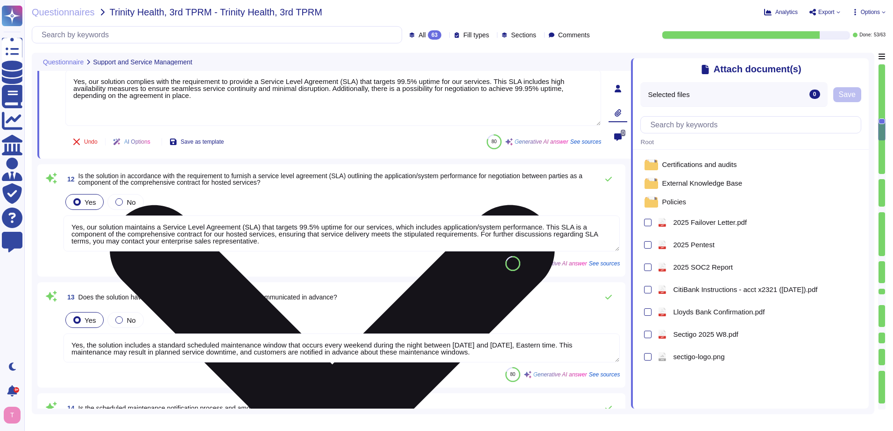
scroll to position [1295, 0]
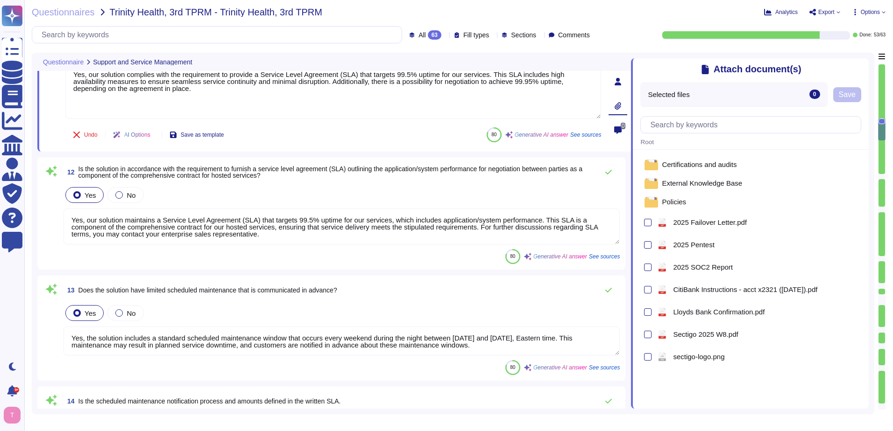
click at [312, 237] on textarea "Yes, our solution maintains a Service Level Agreement (SLA) that targets 99.5% …" at bounding box center [341, 227] width 556 height 36
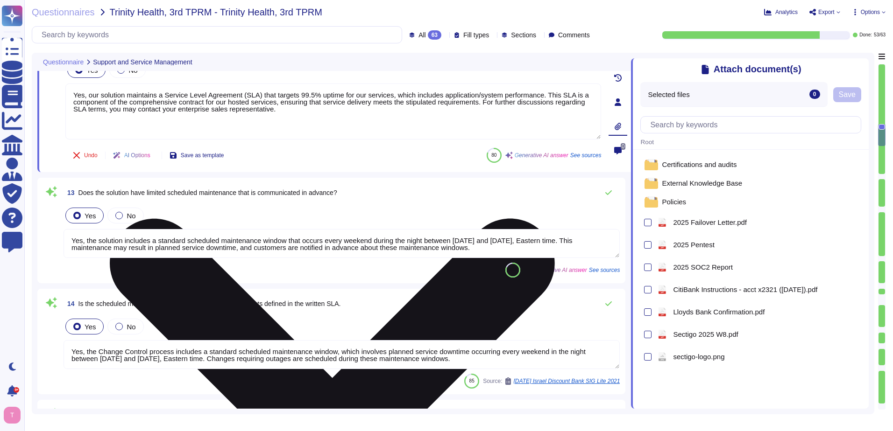
type textarea "You can discuss SLA terms with your enterprise sales representative."
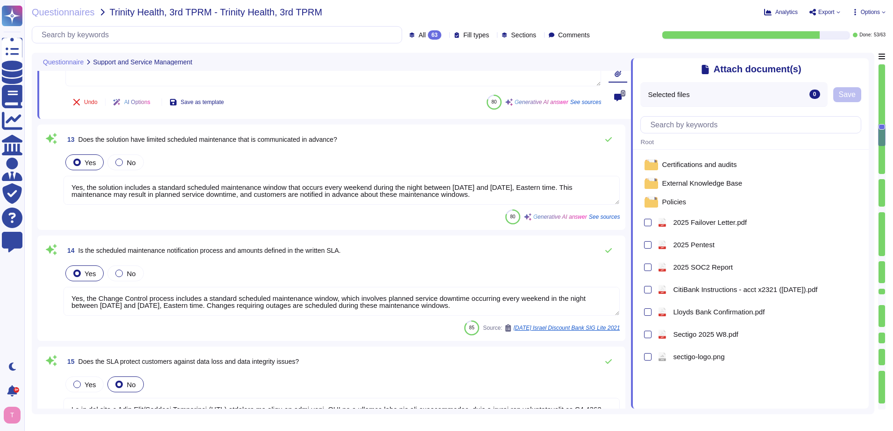
scroll to position [1435, 0]
click at [176, 188] on textarea "Yes, the solution includes a standard scheduled maintenance window that occurs …" at bounding box center [341, 190] width 556 height 29
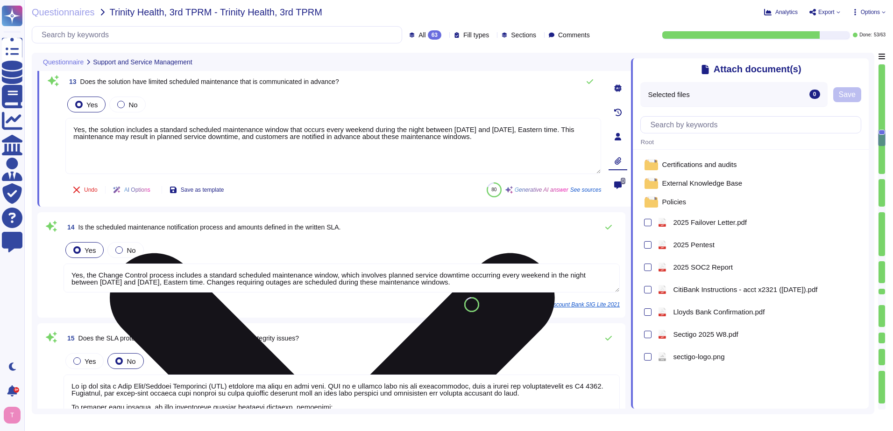
type textarea "Notification, if it occurs, will depend on the nature of the incident."
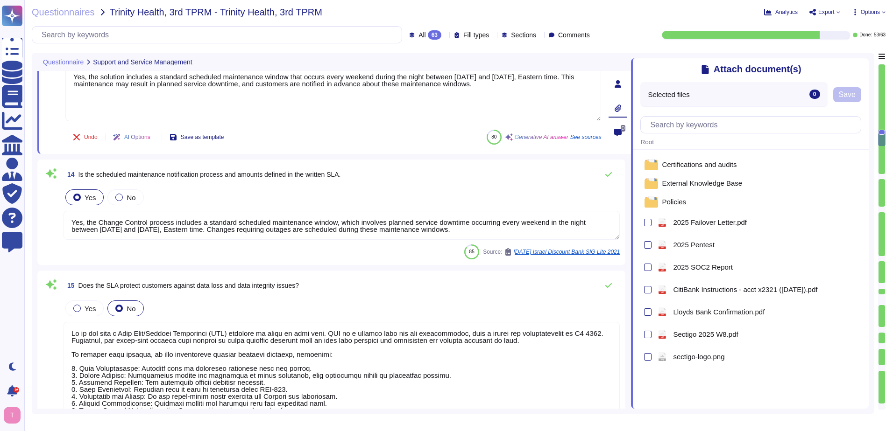
scroll to position [1529, 0]
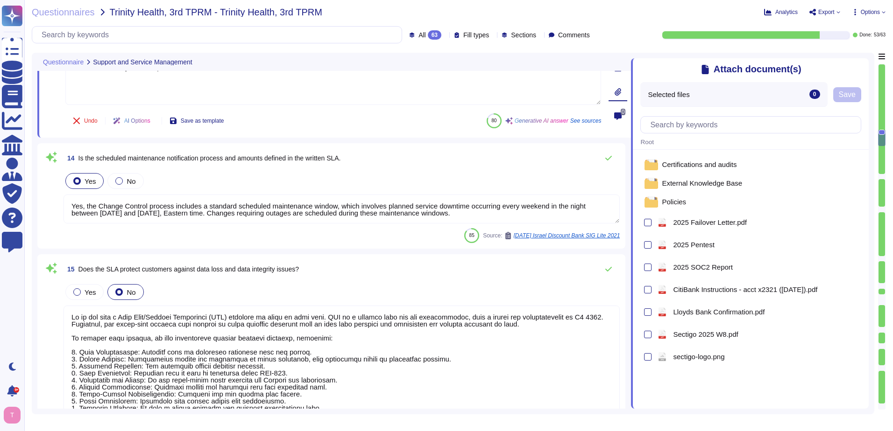
click at [229, 212] on textarea "Yes, the Change Control process includes a standard scheduled maintenance windo…" at bounding box center [341, 209] width 556 height 29
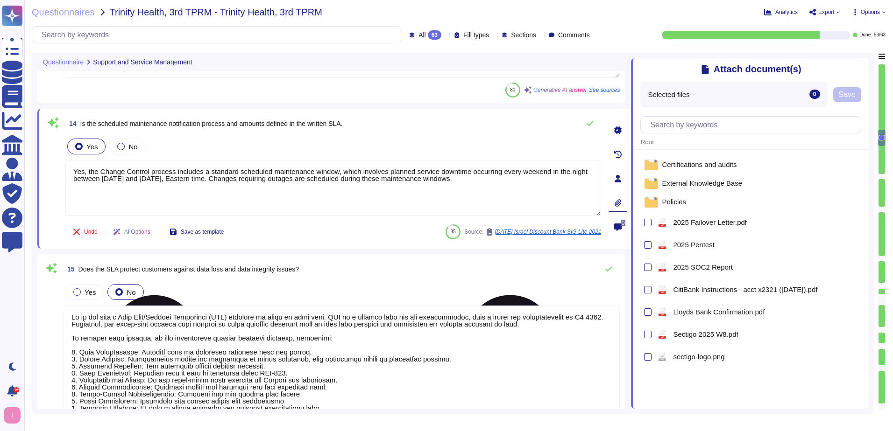
click at [489, 181] on textarea "Yes, the Change Control process includes a standard scheduled maintenance windo…" at bounding box center [333, 188] width 536 height 56
drag, startPoint x: 483, startPoint y: 179, endPoint x: 58, endPoint y: 170, distance: 424.9
click at [58, 170] on div "14 Is the scheduled maintenance notification process and amounts defined in the…" at bounding box center [323, 178] width 556 height 129
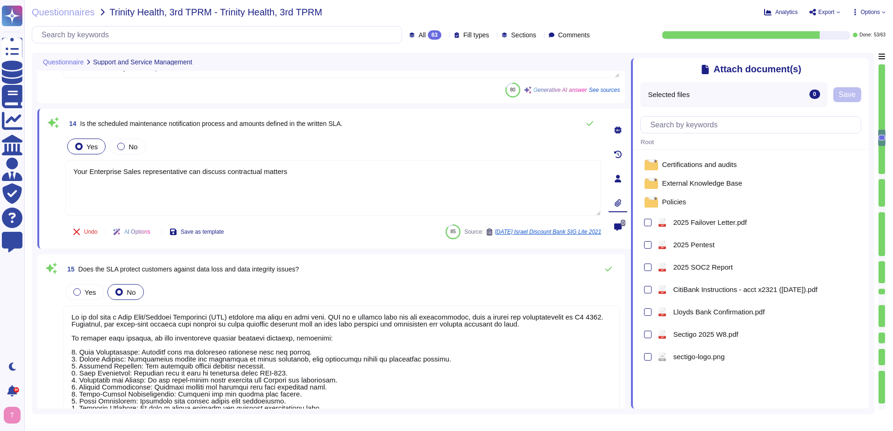
type textarea "Your Enterprise Sales representative can discuss contractual matters."
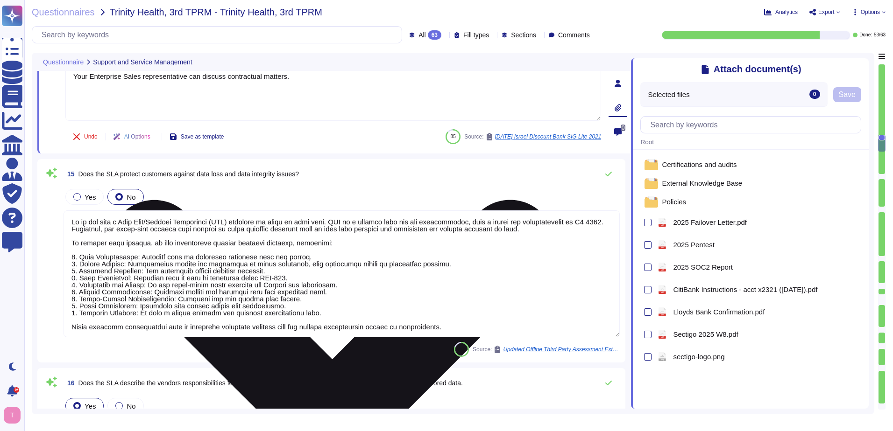
type textarea "Yes, the solution maintains change management logs with a minimum retention per…"
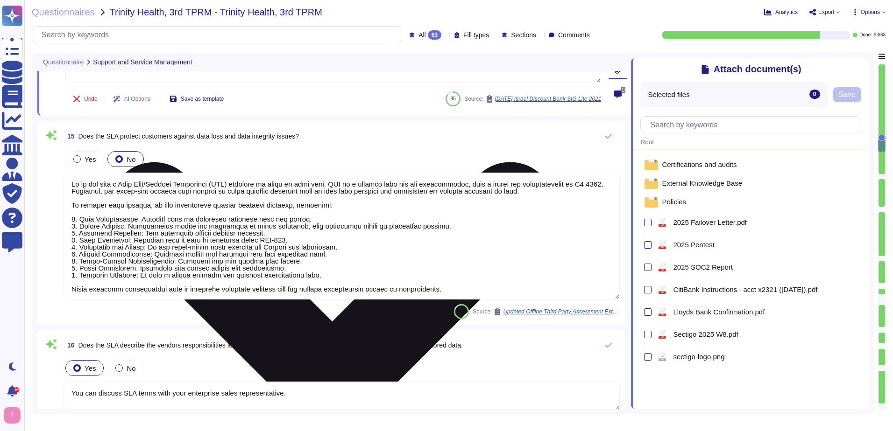
scroll to position [1669, 0]
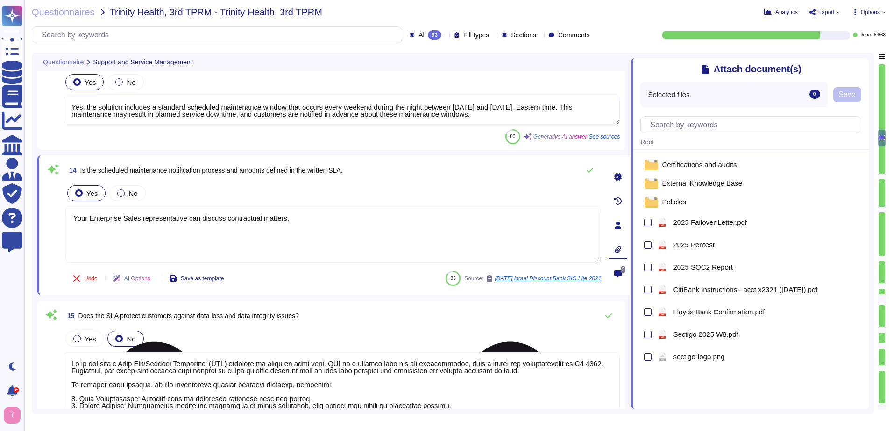
type textarea "Yes, our solution complies with the requirement to provide a Service Level Agre…"
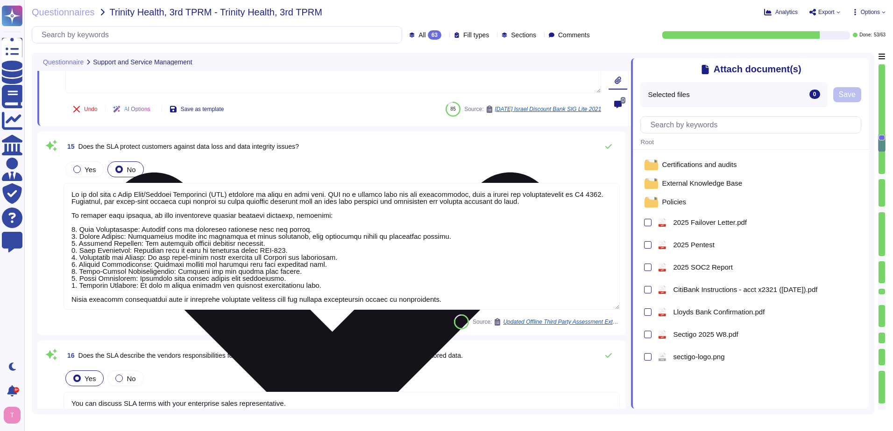
type textarea "Yes, the solution maintains change management logs with a minimum retention per…"
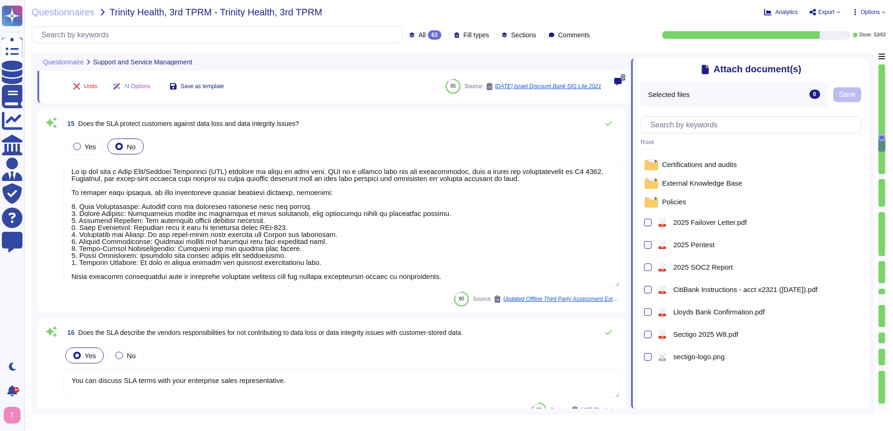
type textarea "Your Enterprise Sales representative can discuss contractual matters."
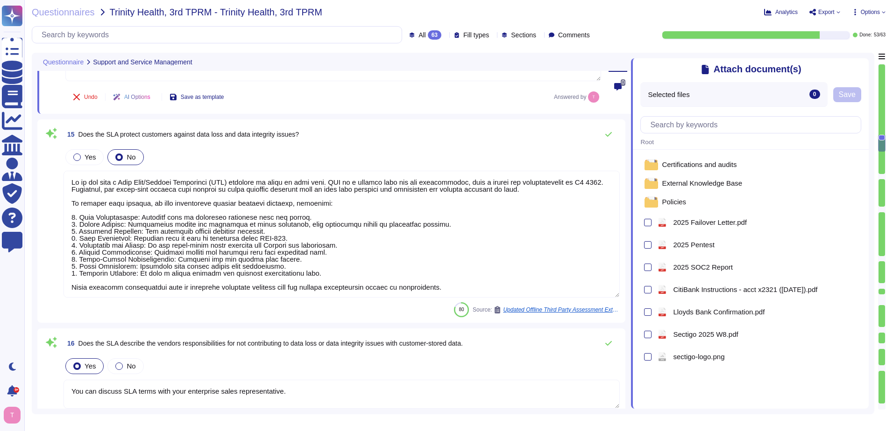
drag, startPoint x: 466, startPoint y: 279, endPoint x: 38, endPoint y: 161, distance: 444.1
click at [39, 161] on div "15 Does the SLA protect customers against data loss and data integrity issues? …" at bounding box center [331, 222] width 588 height 204
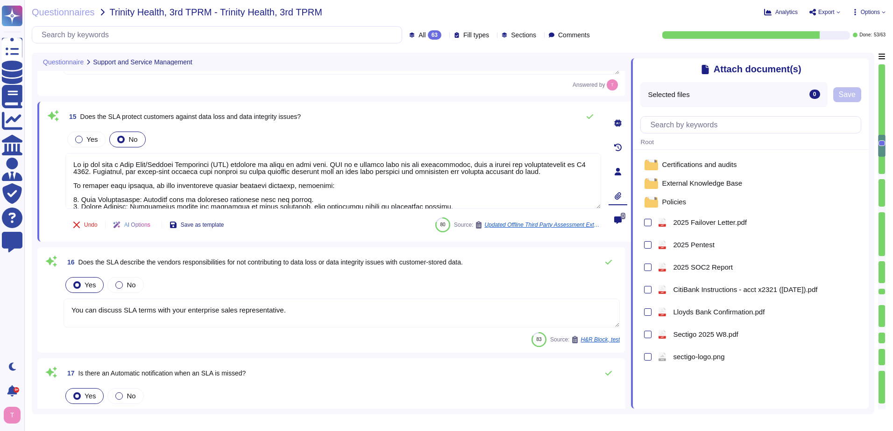
type textarea "Yes, the solution employs application uptime and performance monitoring solutio…"
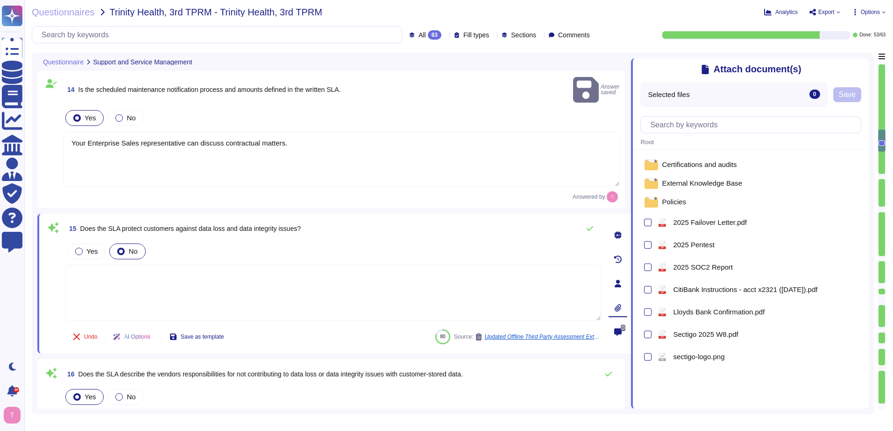
type textarea "Yes, our solution maintains a Service Level Agreement (SLA) that targets 99.5% …"
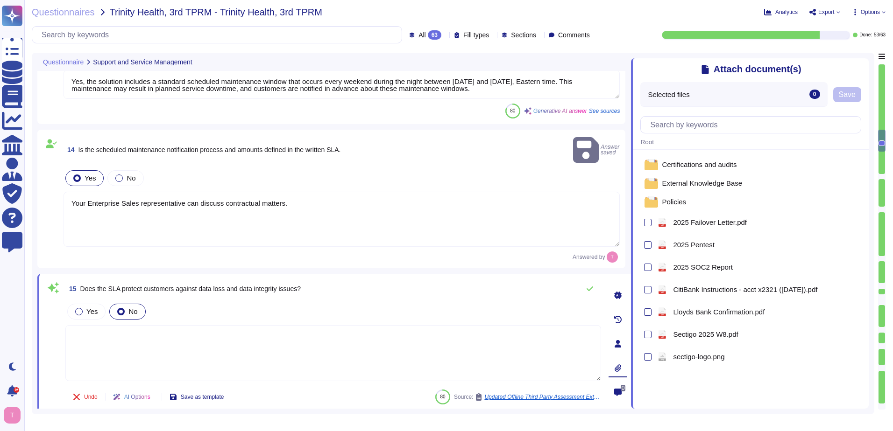
scroll to position [1482, 0]
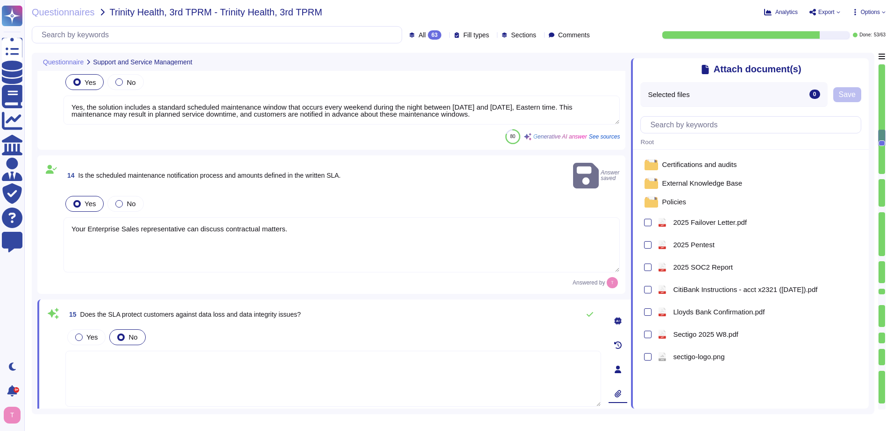
type textarea "Yes, our solution complies with the requirement to provide a Service Level Agre…"
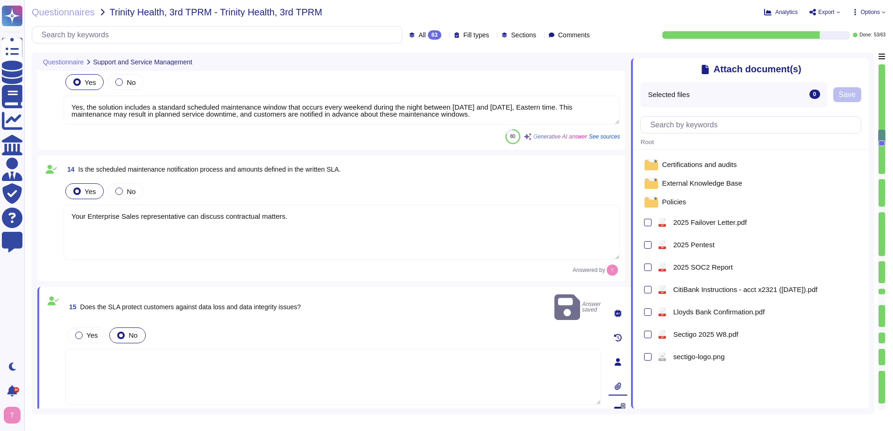
drag, startPoint x: 315, startPoint y: 217, endPoint x: 27, endPoint y: 222, distance: 288.1
click at [28, 221] on div "Questionnaires Trinity Health, 3rd TPRM - Trinity Health, 3rd TPRM Analytics Ex…" at bounding box center [458, 215] width 868 height 431
click at [120, 351] on textarea at bounding box center [333, 377] width 536 height 56
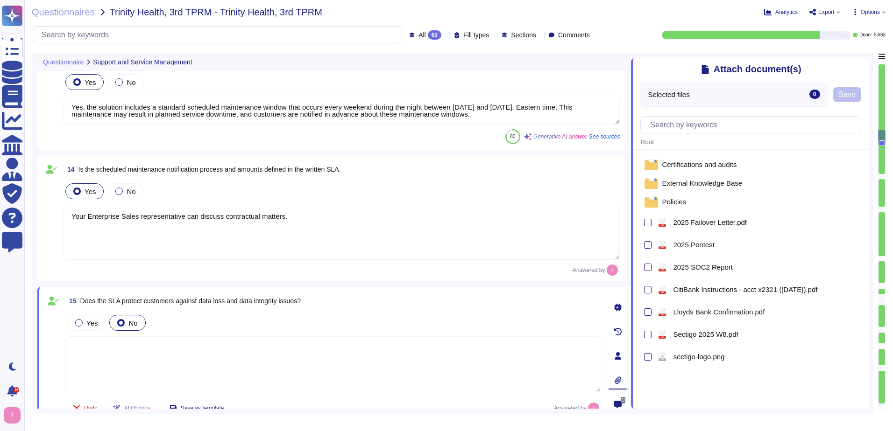
paste textarea "Your Enterprise Sales representative can discuss contractual matters."
type textarea "Your Enterprise Sales representative can discuss contractual matters."
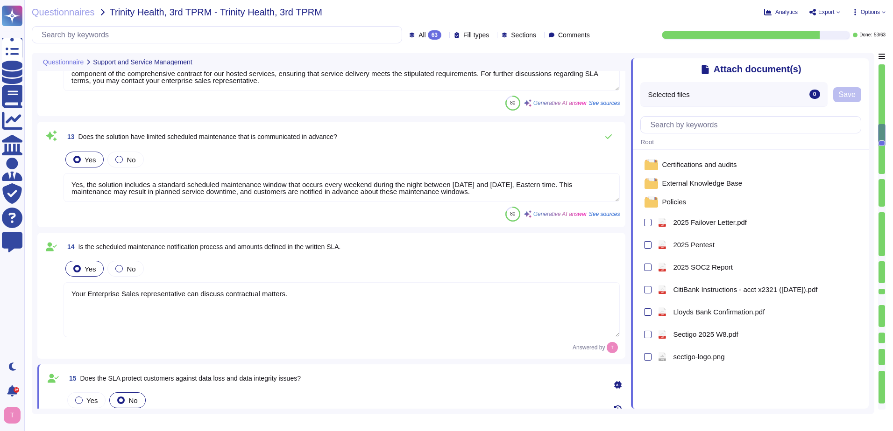
scroll to position [1388, 0]
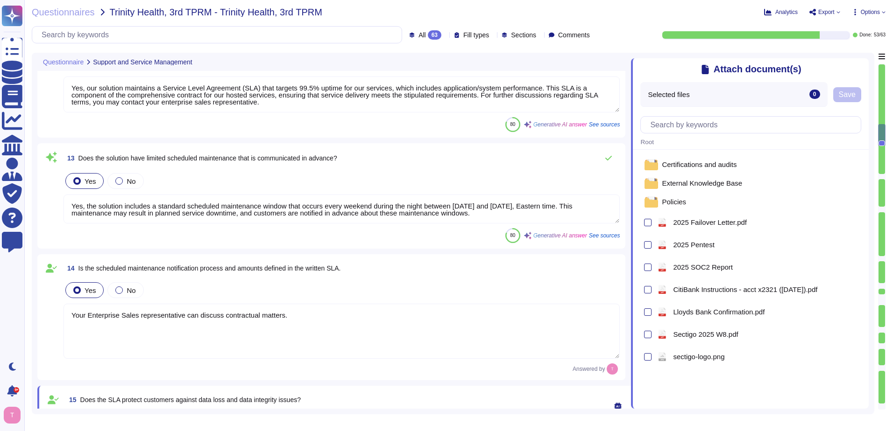
type textarea "Yes, we have a formal incident management system in place for identifying, subm…"
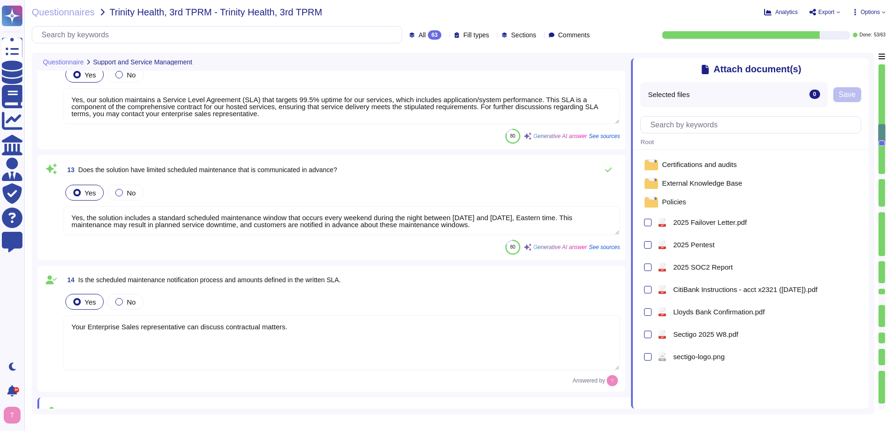
type textarea "Your Enterprise Sales representative can discuss contractual matters."
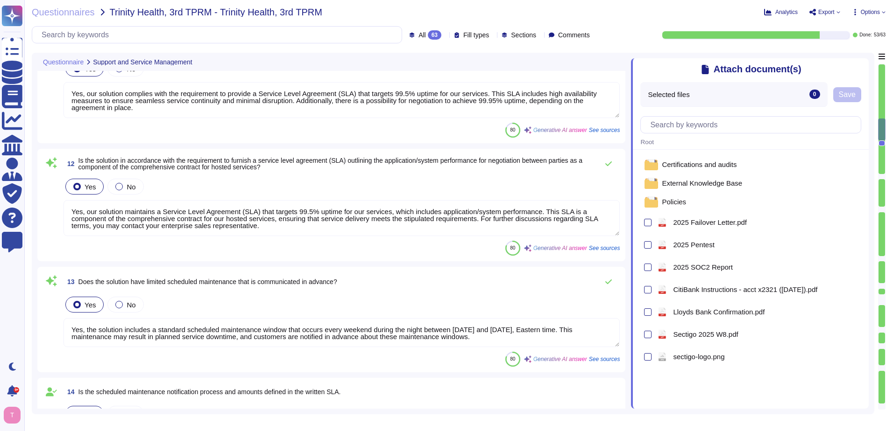
type textarea "We offer a SaaS service wehre all patches, upgrades, and changes are implemente…"
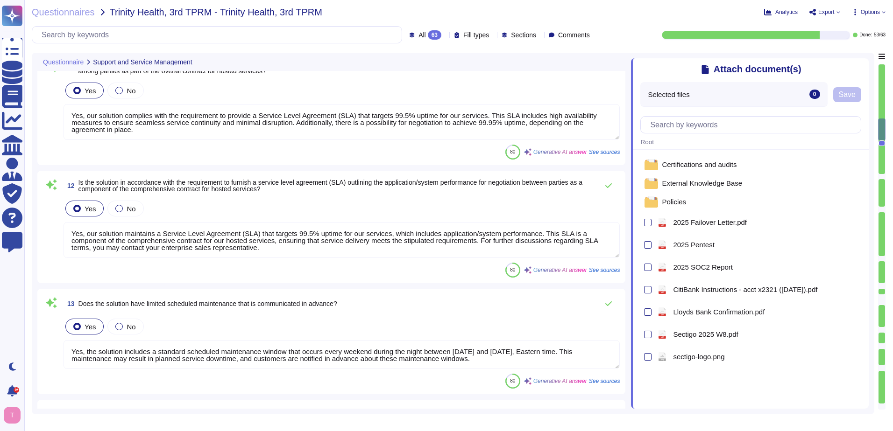
click at [269, 240] on textarea "Yes, our solution maintains a Service Level Agreement (SLA) that targets 99.5% …" at bounding box center [341, 240] width 556 height 36
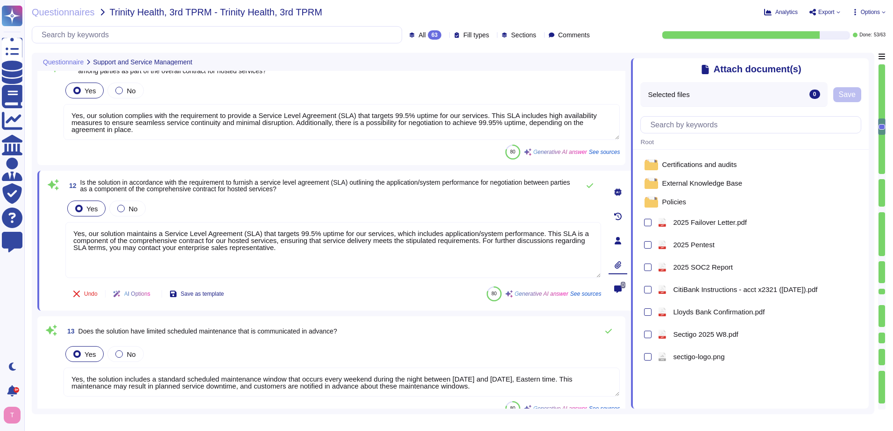
drag, startPoint x: 294, startPoint y: 248, endPoint x: 35, endPoint y: 233, distance: 259.6
click at [35, 232] on div "Questionnaire Support and Service Management 9 Does this solution offer control…" at bounding box center [453, 234] width 842 height 362
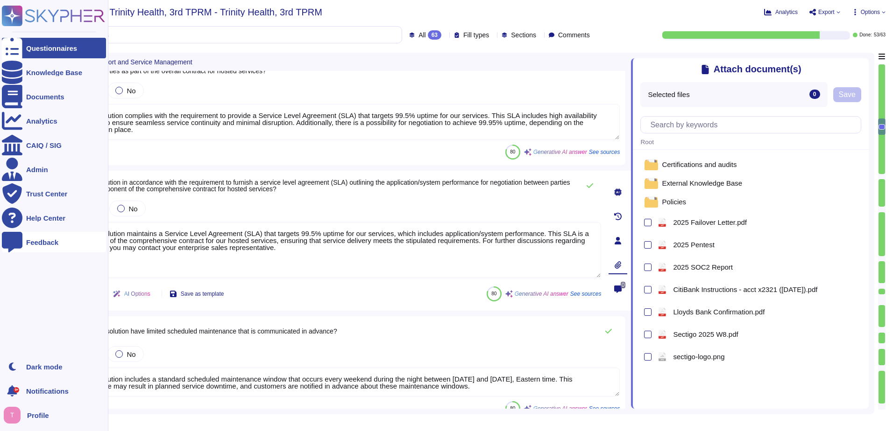
paste textarea "our Enterprise Sales representative can discuss contractual matters"
type textarea "Your Enterprise Sales representative can discuss contractual matters."
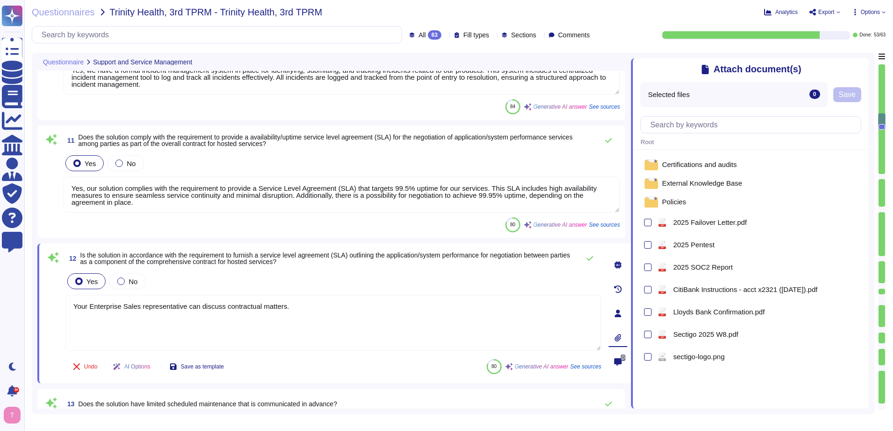
type textarea "Yes, our solution has documented change management procedures that include a fo…"
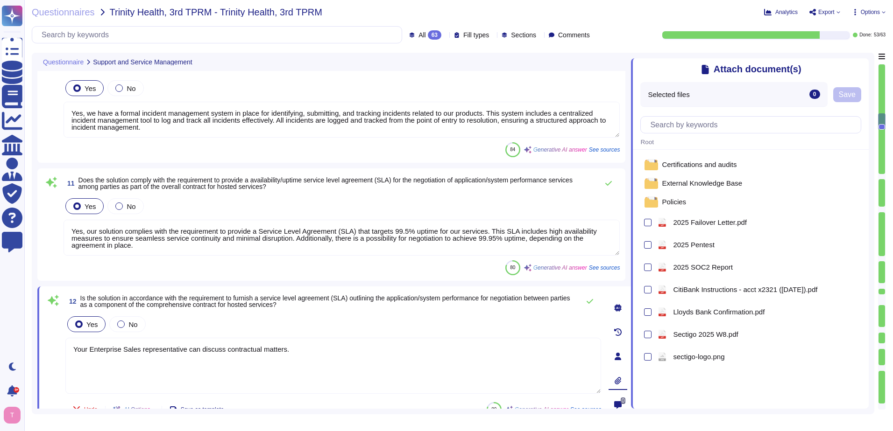
scroll to position [1082, 0]
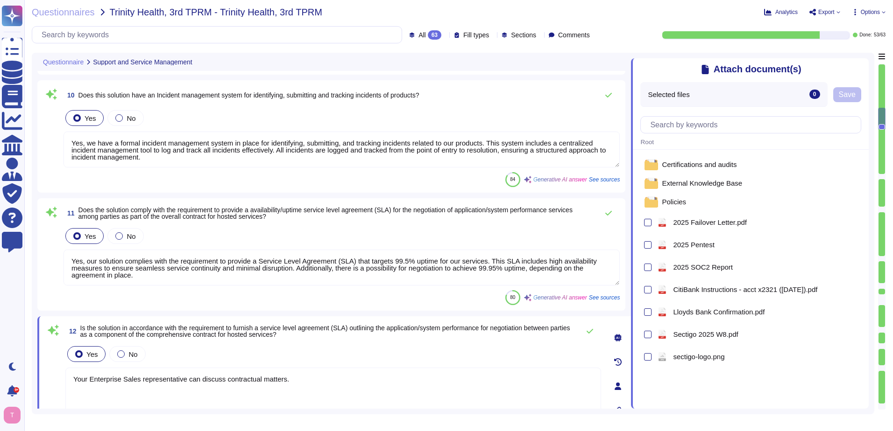
type textarea "Your Enterprise Sales representative can discuss contractual matters."
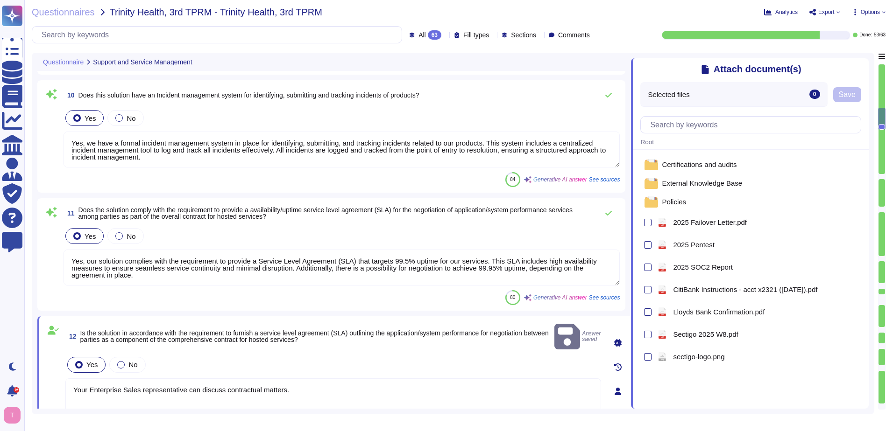
drag, startPoint x: 146, startPoint y: 276, endPoint x: 50, endPoint y: 255, distance: 97.9
click at [50, 255] on div "11 Does the solution comply with the requirement to provide a availability/upti…" at bounding box center [331, 254] width 577 height 101
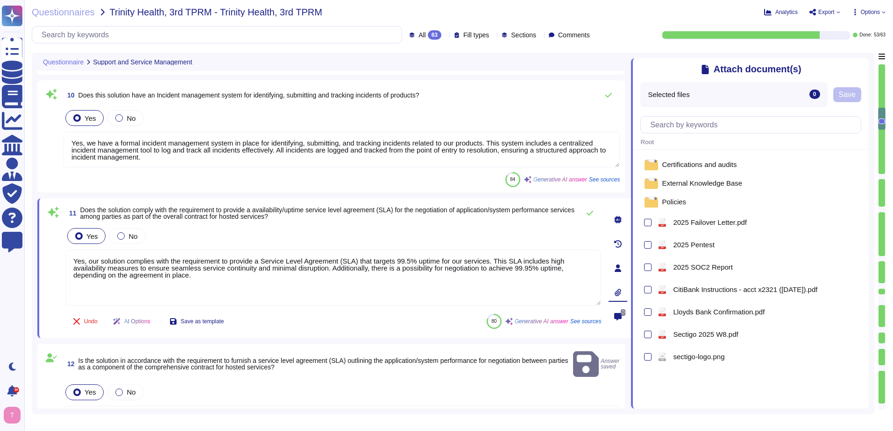
paste textarea "our Enterprise Sales representative can discuss contractual matters"
type textarea "Your Enterprise Sales representative can discuss contractual matters."
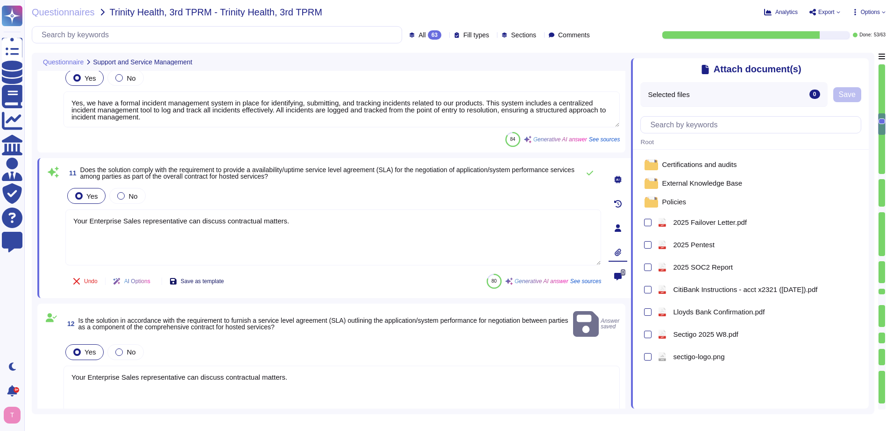
type textarea "Your Enterprise Sales representative can discuss contractual matters."
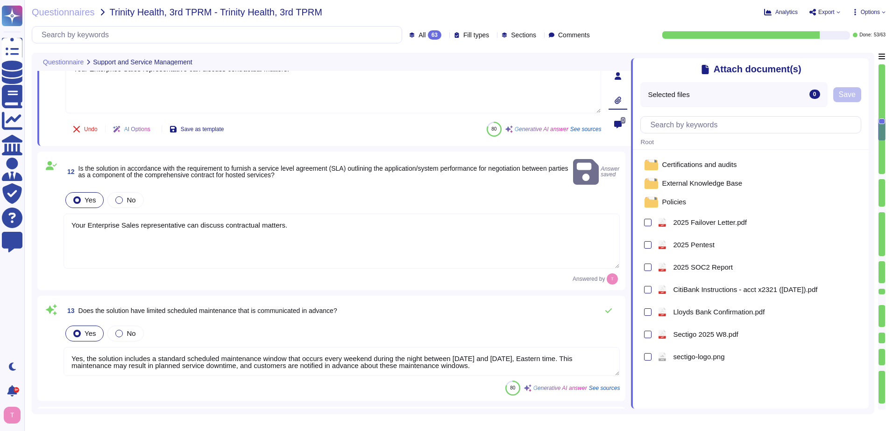
type textarea "You can discuss SLA terms with your enterprise sales representative."
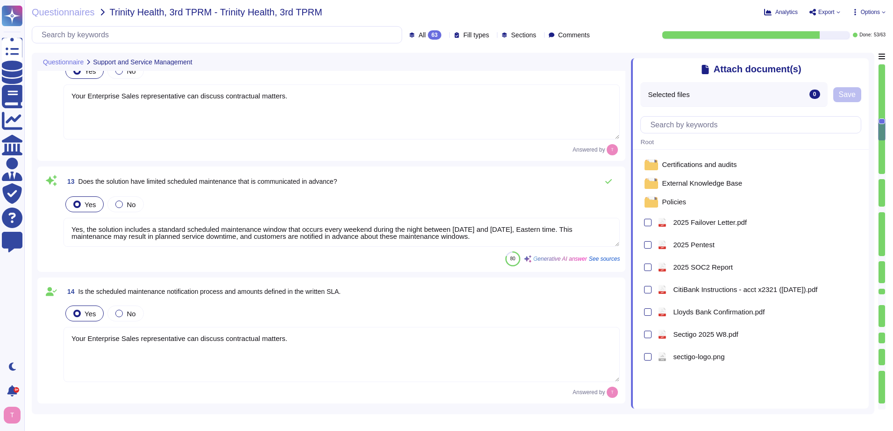
type textarea "Your Enterprise Sales representative can discuss contractual matters."
type textarea "Notification, if it occurs, will depend on the nature of the incident."
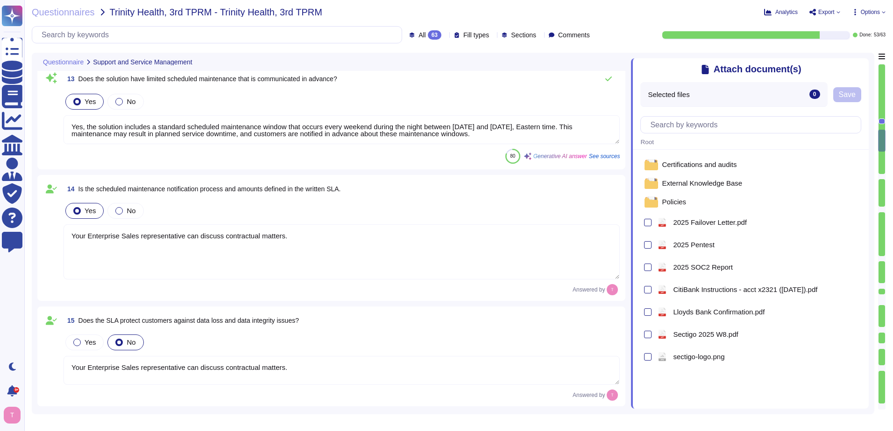
type textarea "Yes, the solution maintains change management logs with a minimum retention per…"
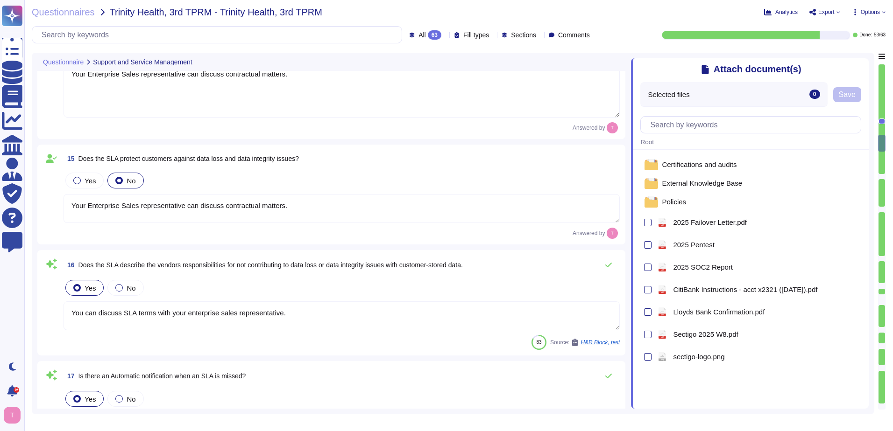
scroll to position [1642, 0]
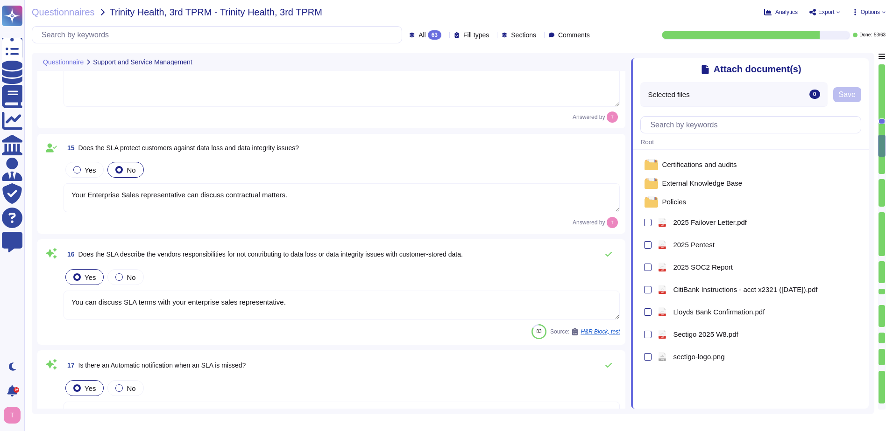
type textarea "Yes, the solution employs application uptime and performance monitoring solutio…"
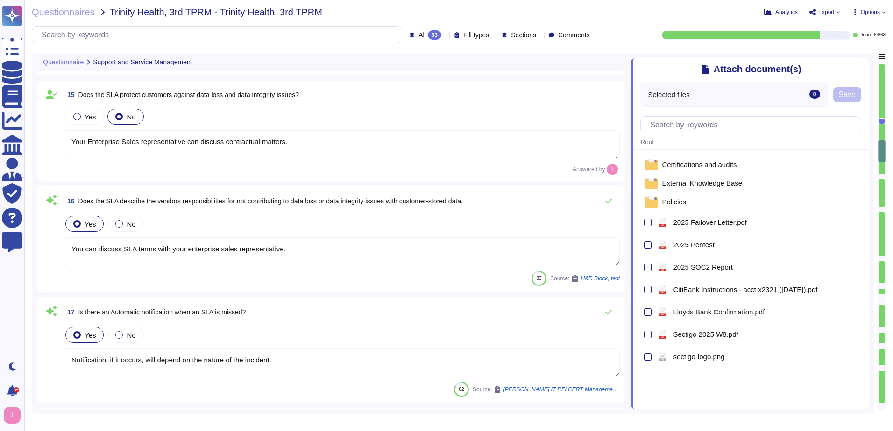
scroll to position [1736, 0]
type textarea "Yes, our monitoring solutions include the monitoring of all compute resources, …"
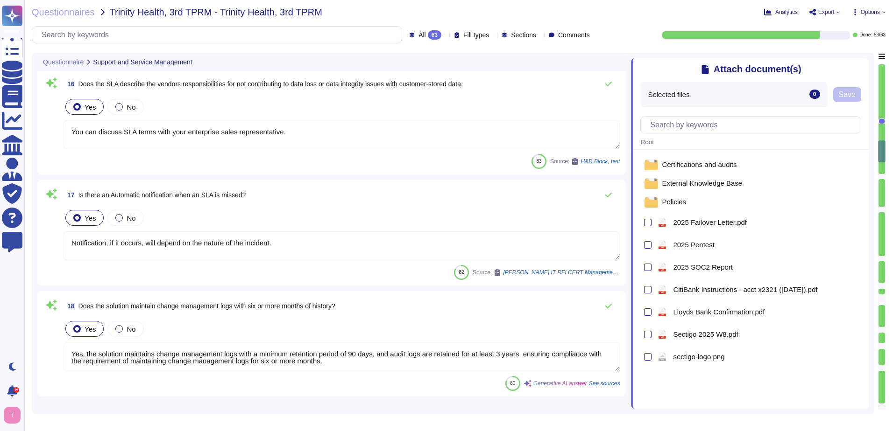
scroll to position [1829, 0]
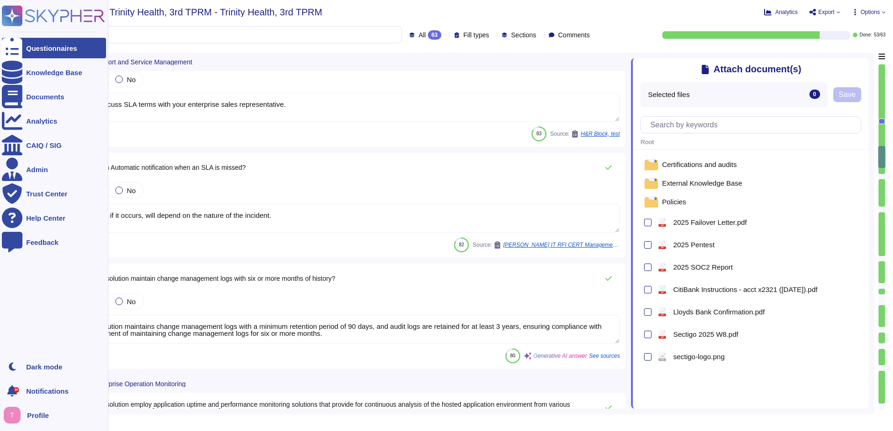
drag, startPoint x: 289, startPoint y: 215, endPoint x: 0, endPoint y: 222, distance: 289.5
click at [0, 220] on html "Questionnaires Knowledge Base Documents Analytics CAIQ / SIG Admin Trust Center…" at bounding box center [446, 215] width 893 height 431
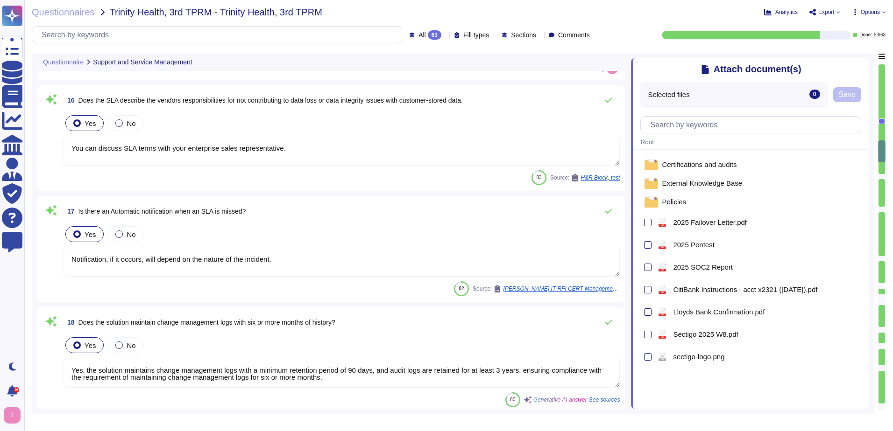
scroll to position [1783, 0]
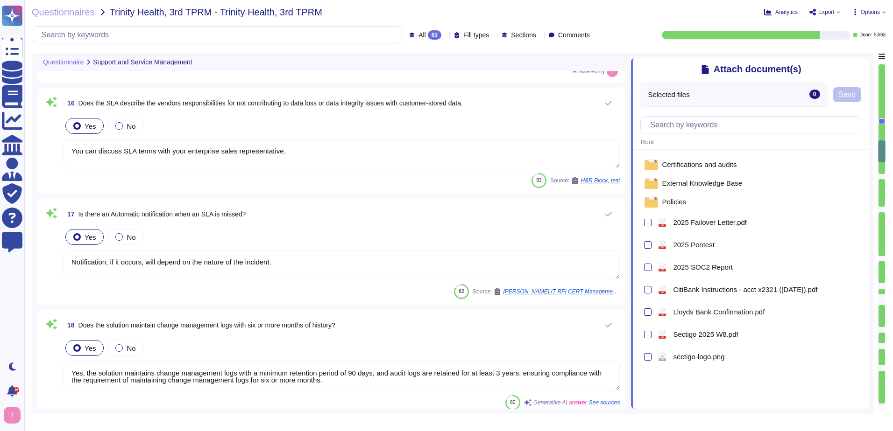
type textarea "Your Enterprise Sales representative can discuss contractual matters."
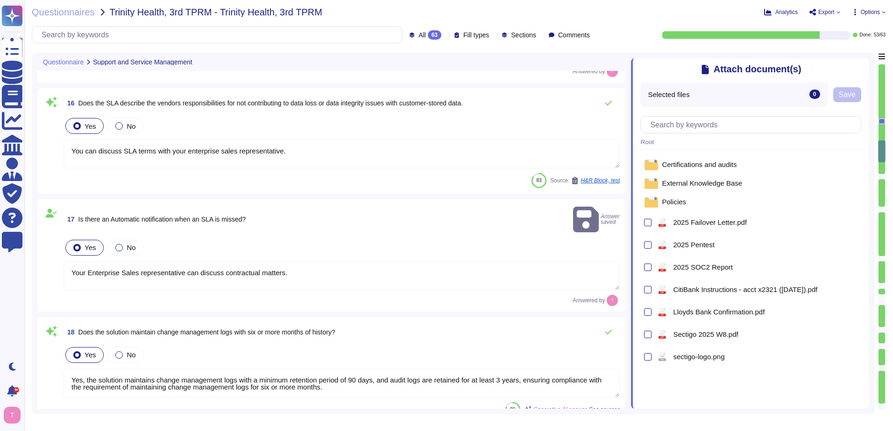
drag, startPoint x: 284, startPoint y: 150, endPoint x: 67, endPoint y: 159, distance: 217.7
click at [67, 159] on textarea "You can discuss SLA terms with your enterprise sales representative." at bounding box center [341, 154] width 556 height 29
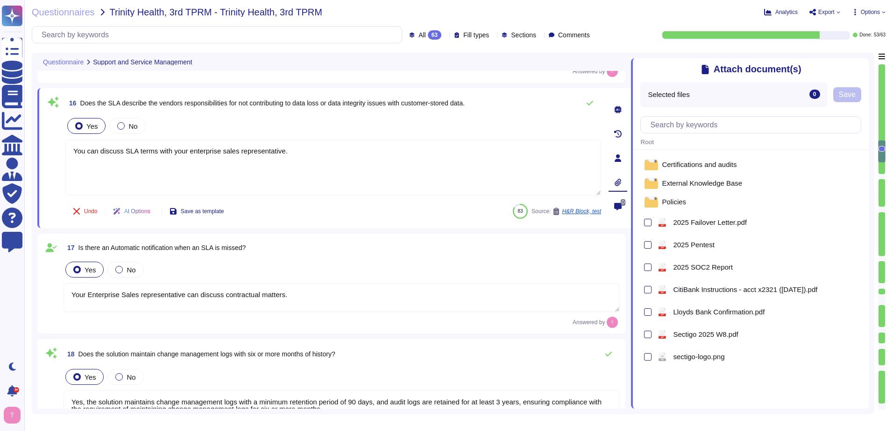
click at [212, 302] on textarea "Your Enterprise Sales representative can discuss contractual matters." at bounding box center [341, 297] width 556 height 29
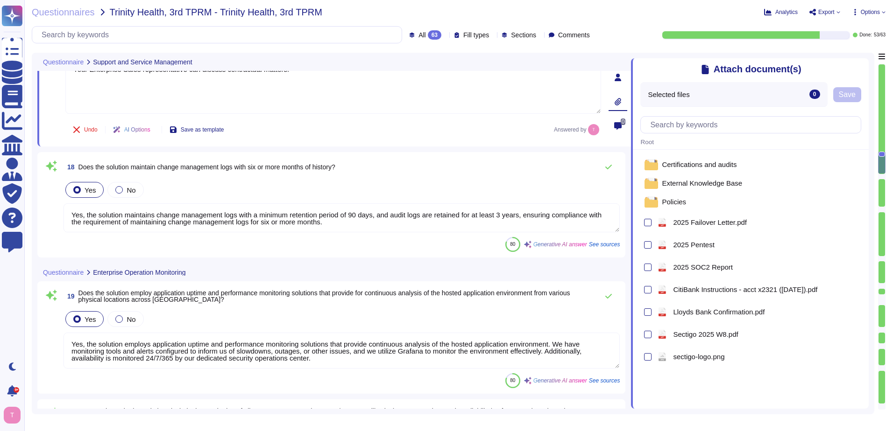
scroll to position [1969, 0]
type textarea "Yes, Sectigo provides robust reporting capabilities through its SCM, which incl…"
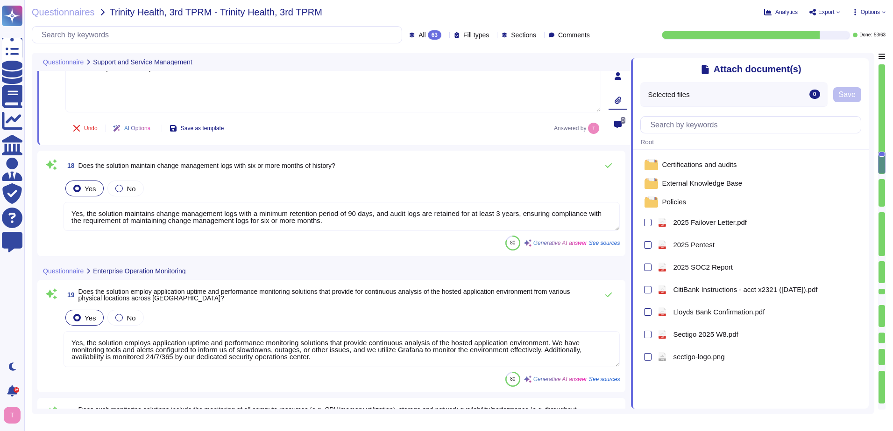
click at [177, 220] on textarea "Yes, the solution maintains change management logs with a minimum retention per…" at bounding box center [341, 216] width 556 height 29
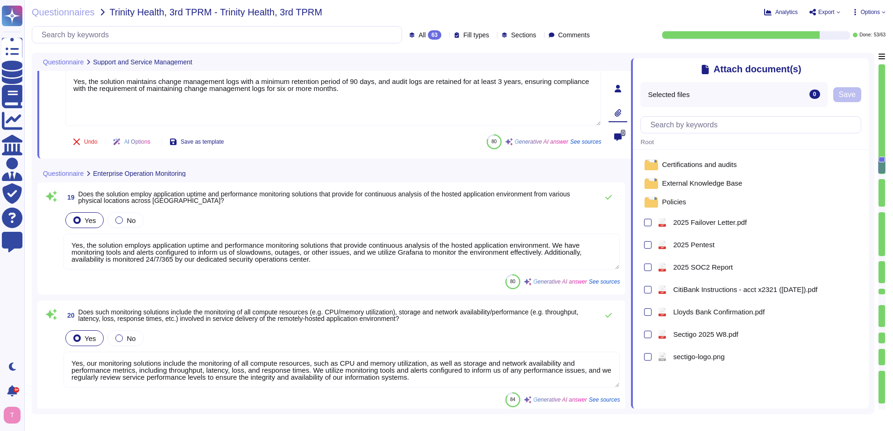
type textarea "Yes, Sectigo provides a user-friendly dashboard through its SCM, which includes…"
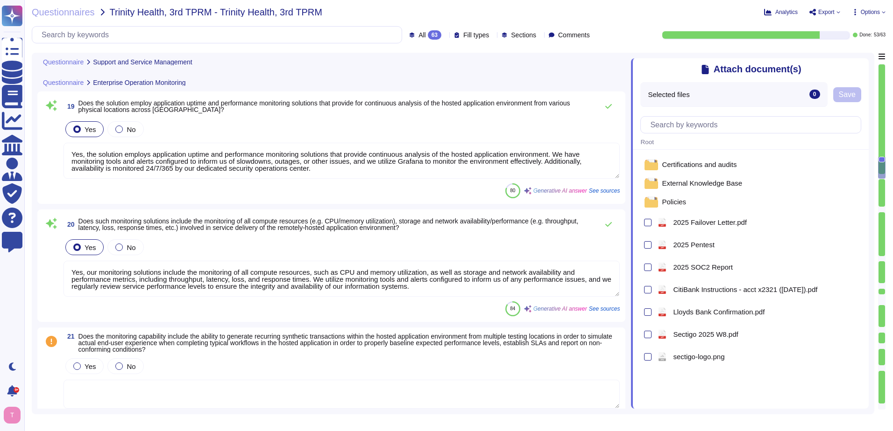
scroll to position [2156, 0]
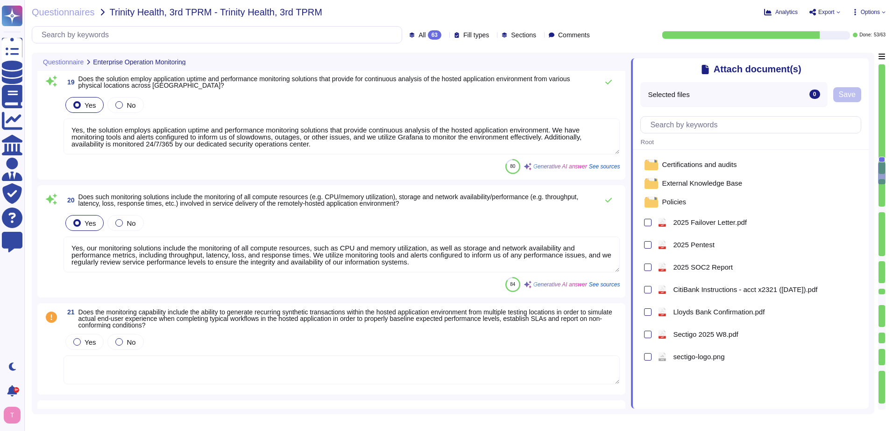
click at [204, 136] on textarea "Yes, the solution employs application uptime and performance monitoring solutio…" at bounding box center [341, 137] width 556 height 36
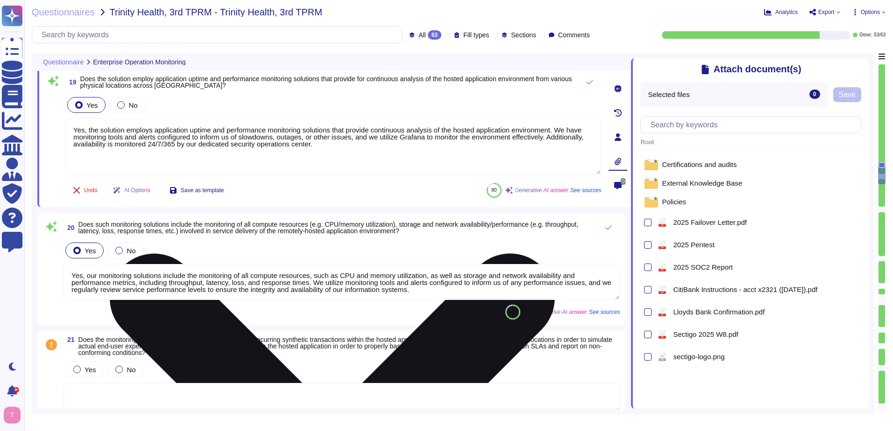
type textarea "Microsoft has a procedure under its root program on how to report incidents at …"
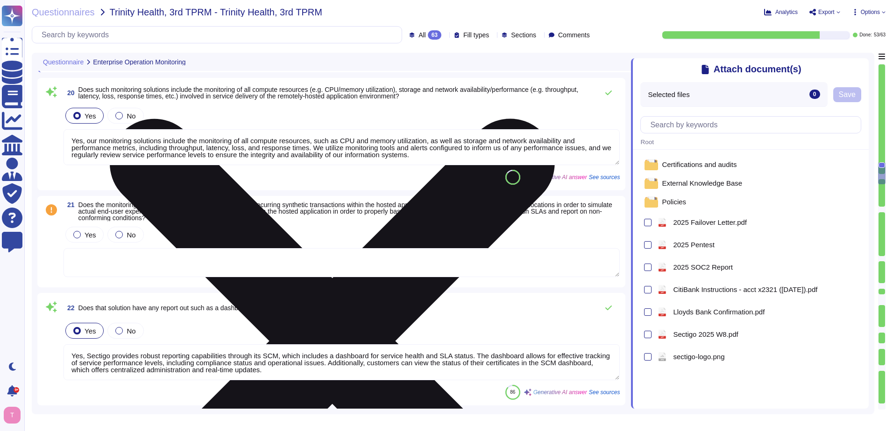
scroll to position [2296, 0]
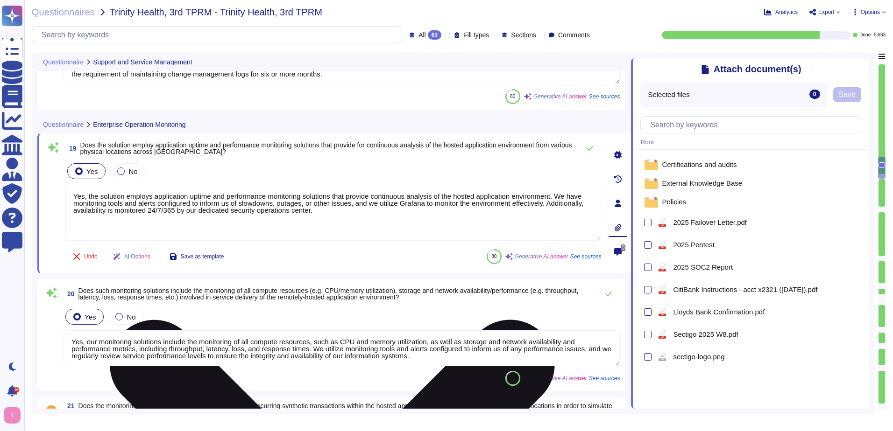
type textarea "You can discuss SLA terms with your enterprise sales representative."
type textarea "Your Enterprise Sales representative can discuss contractual matters."
type textarea "Yes, the solution maintains change management logs with a minimum retention per…"
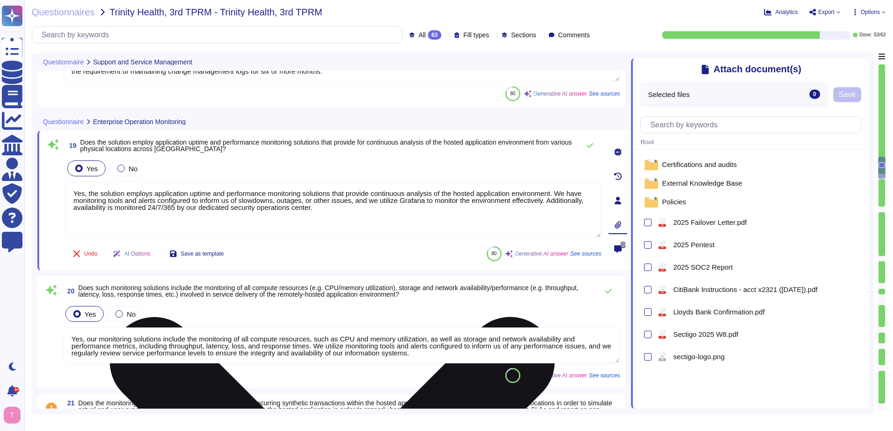
scroll to position [2121, 0]
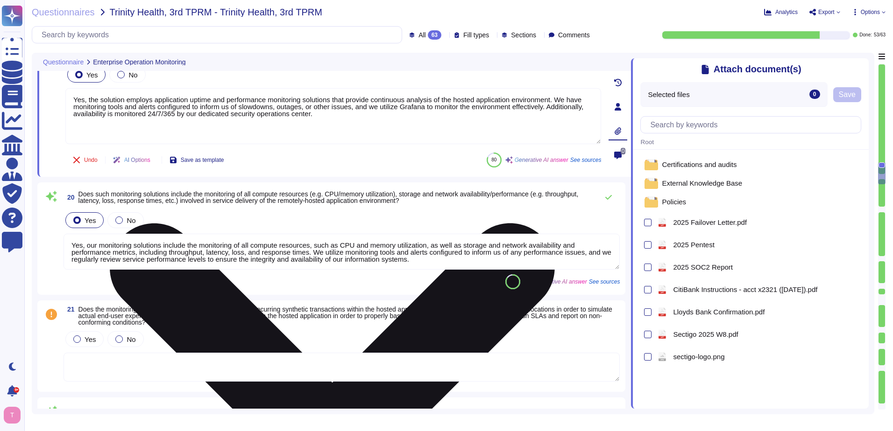
type textarea "Microsoft has a procedure under its root program on how to report incidents at …"
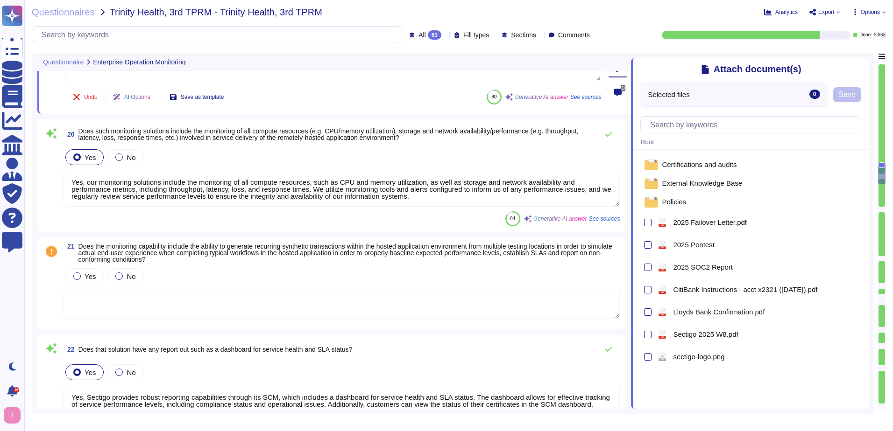
scroll to position [1, 0]
click at [256, 289] on div "Yes No" at bounding box center [341, 293] width 556 height 53
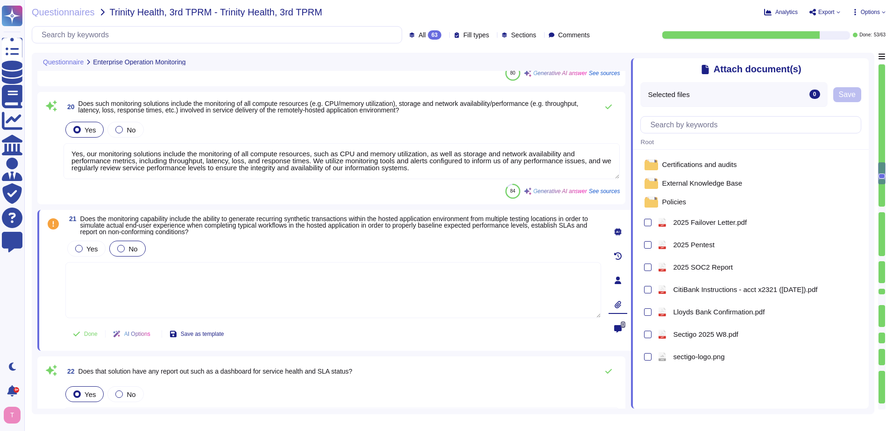
click at [118, 249] on div at bounding box center [120, 248] width 7 height 7
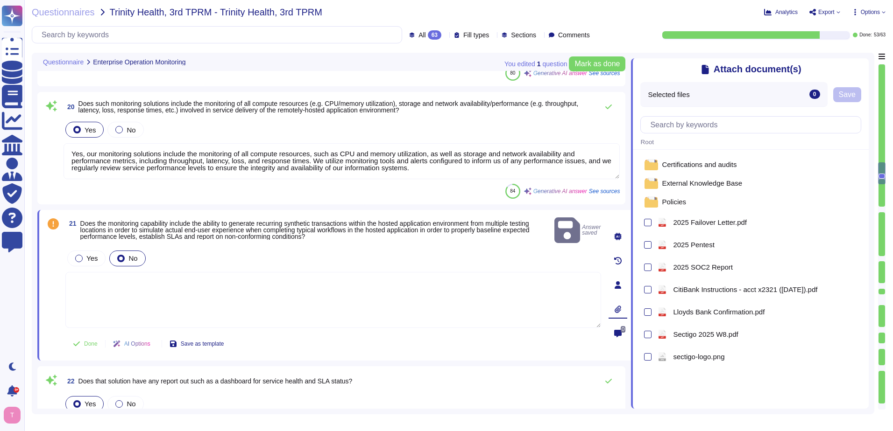
click at [137, 272] on textarea at bounding box center [333, 300] width 536 height 56
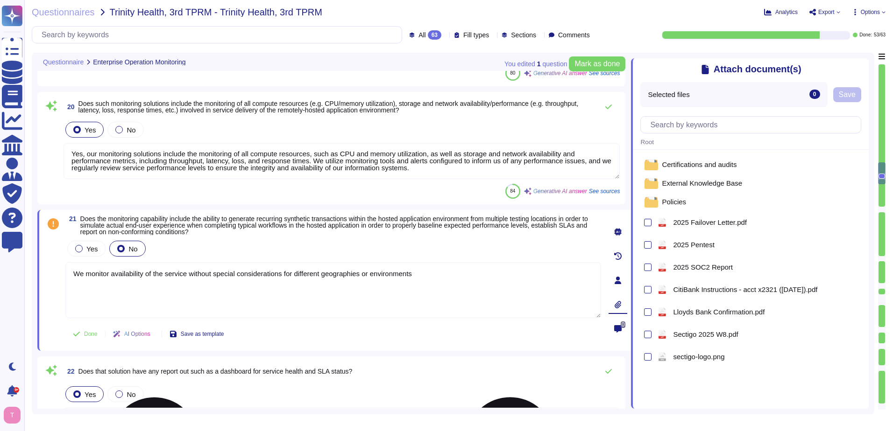
type textarea "We monitor availability of the service without special considerations for diffe…"
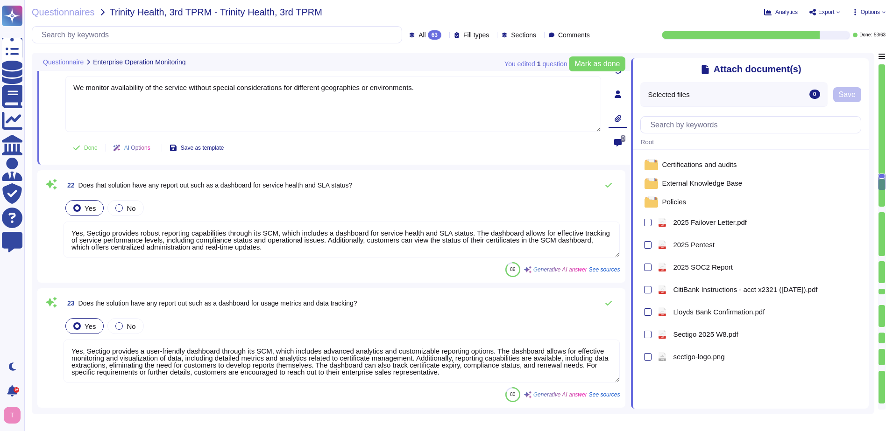
type textarea "Yes, the product supports identity federation standards, specifically SAML2 for…"
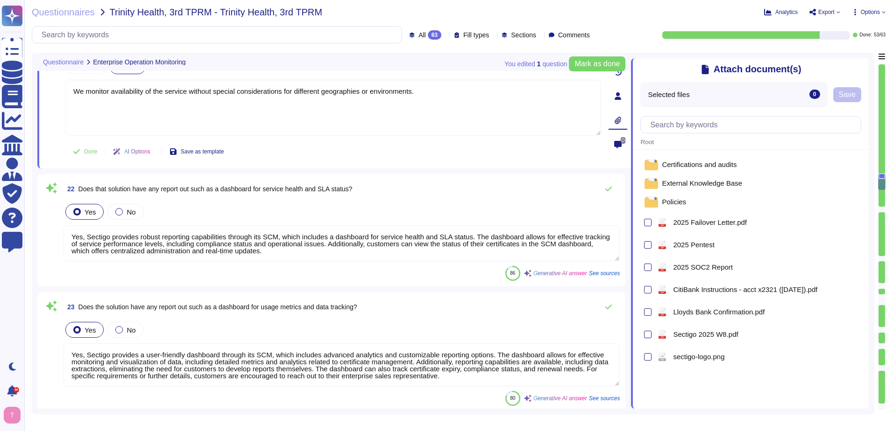
type textarea "We monitor availability of the service without special considerations for diffe…"
click at [310, 244] on textarea "Yes, Sectigo provides robust reporting capabilities through its SCM, which incl…" at bounding box center [341, 244] width 556 height 36
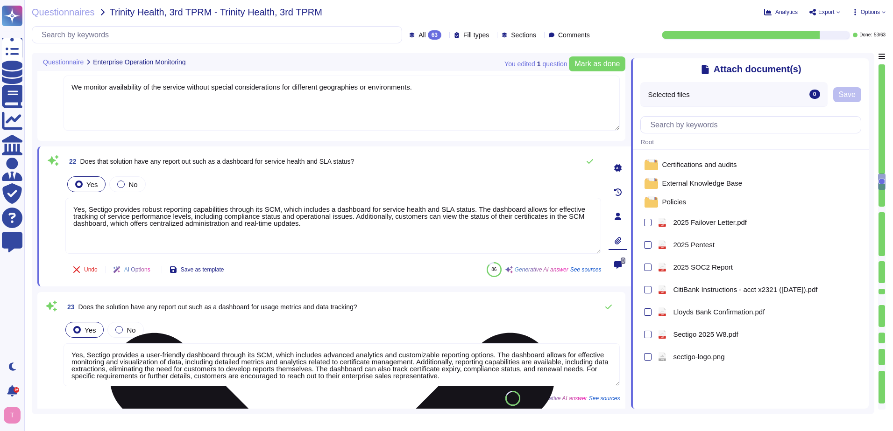
drag, startPoint x: 329, startPoint y: 230, endPoint x: 71, endPoint y: 211, distance: 258.0
click at [71, 211] on textarea "Yes, Sectigo provides robust reporting capabilities through its SCM, which incl…" at bounding box center [333, 226] width 536 height 56
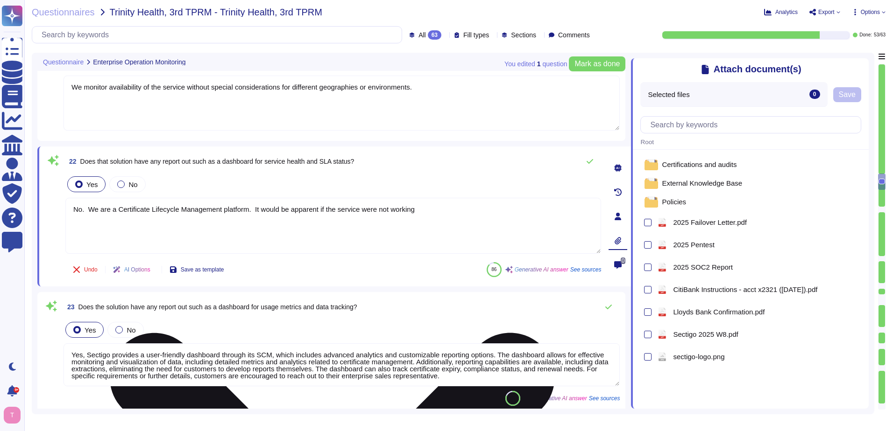
type textarea "No. We are a Certificate Lifecycle Management platform. It would be apparent if…"
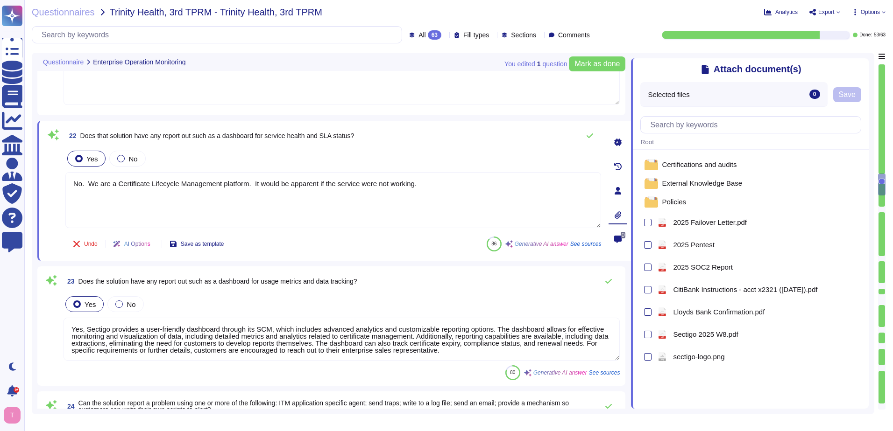
type textarea "A full life cycle of user identities shall be managed to allow unique identific…"
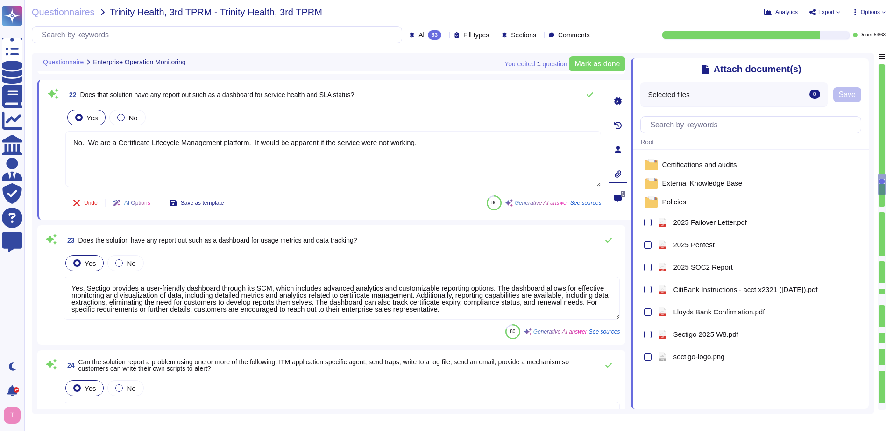
scroll to position [2448, 0]
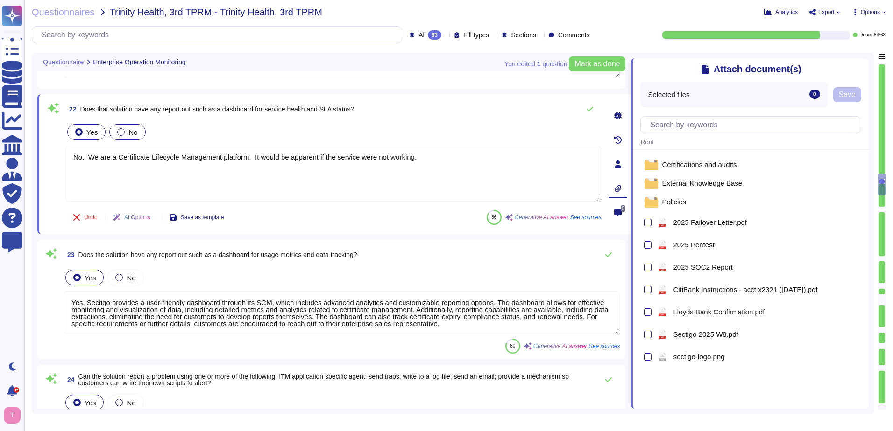
type textarea "No. We are a Certificate Lifecycle Management platform. It would be apparent if…"
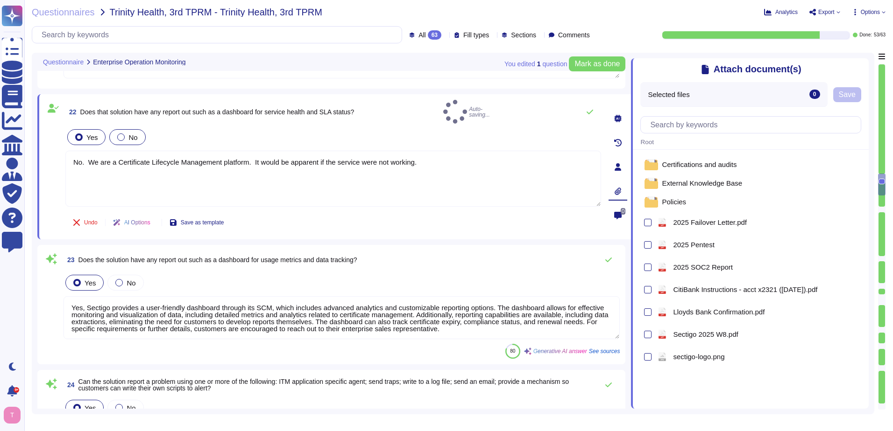
click at [118, 134] on div at bounding box center [120, 137] width 7 height 7
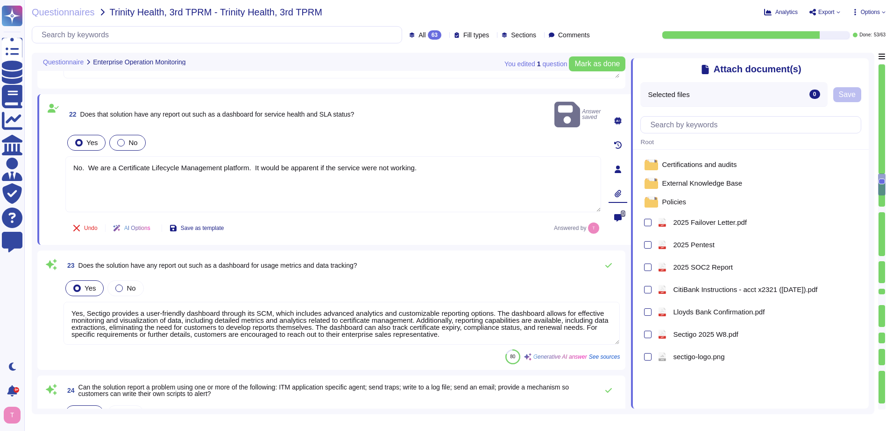
click at [120, 139] on div at bounding box center [120, 142] width 7 height 7
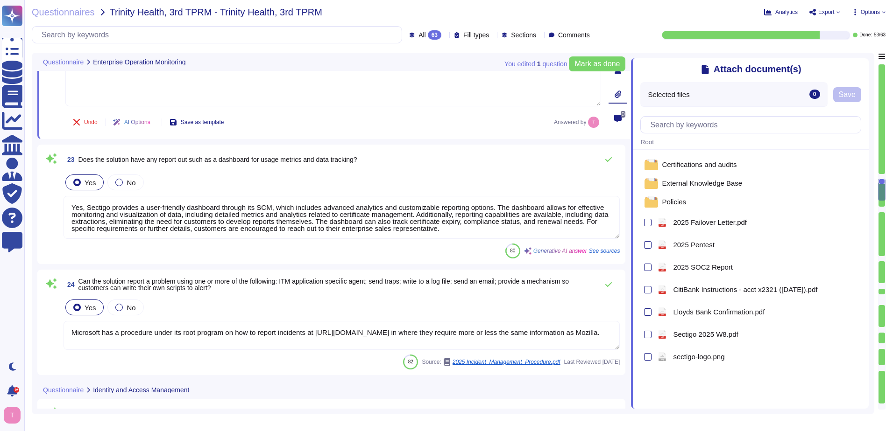
scroll to position [1, 0]
click at [264, 343] on textarea "Microsoft has a procedure under its root program on how to report incidents at …" at bounding box center [341, 335] width 556 height 29
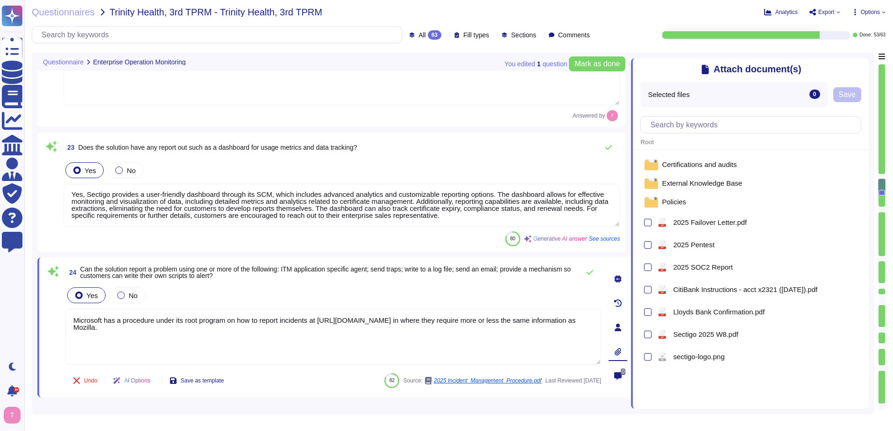
drag, startPoint x: 260, startPoint y: 330, endPoint x: 51, endPoint y: 322, distance: 208.8
click at [51, 322] on div "24 Can the solution report a problem using one or more of the following: ITM ap…" at bounding box center [323, 327] width 556 height 129
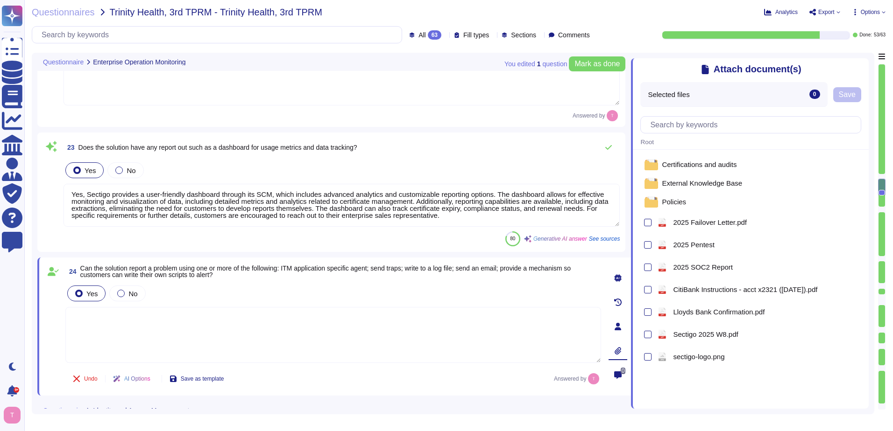
click at [205, 324] on textarea at bounding box center [333, 335] width 536 height 56
click at [119, 293] on div at bounding box center [120, 293] width 7 height 7
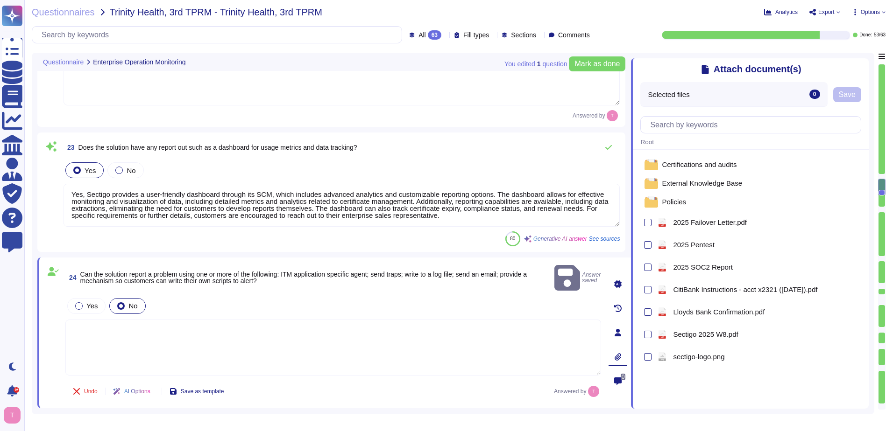
click at [115, 321] on textarea at bounding box center [333, 348] width 536 height 56
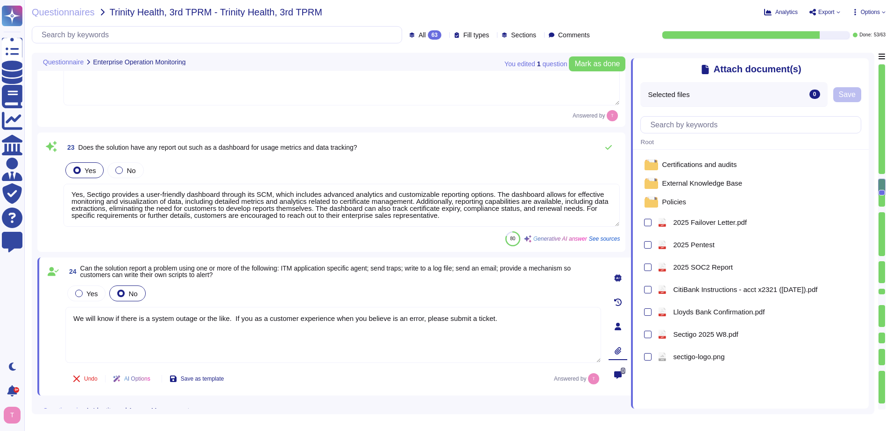
type textarea "We will know if there is a system outage or the like. If you as a customer expe…"
click at [428, 36] on div "All 63" at bounding box center [427, 34] width 36 height 9
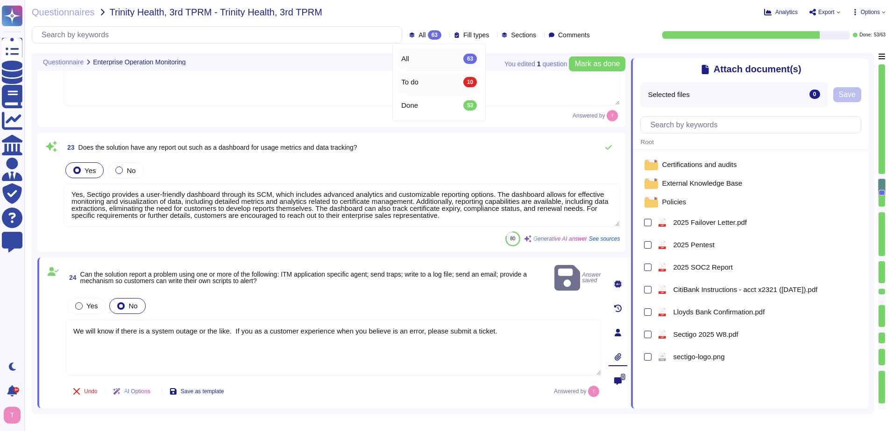
click at [410, 82] on span "To do" at bounding box center [409, 82] width 17 height 8
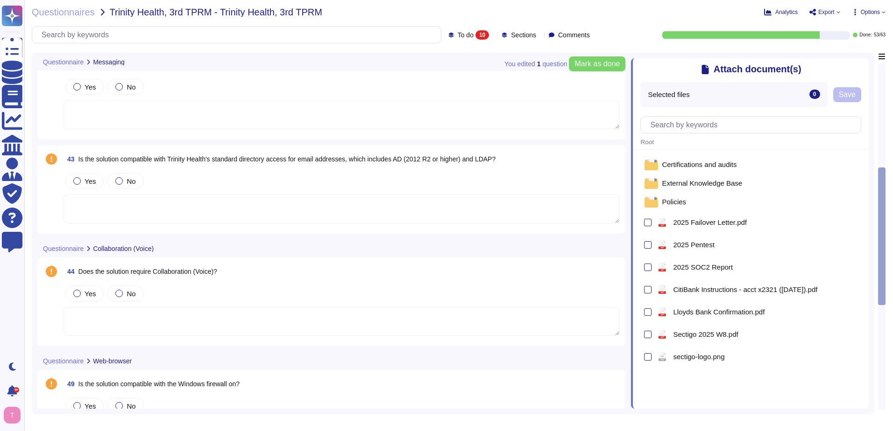
scroll to position [616, 0]
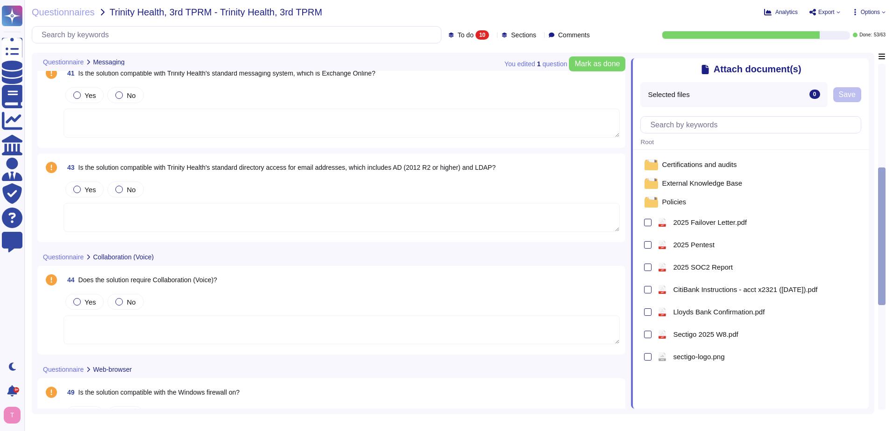
click at [458, 32] on span "To do" at bounding box center [466, 35] width 16 height 7
click at [450, 56] on span "All" at bounding box center [449, 59] width 8 height 8
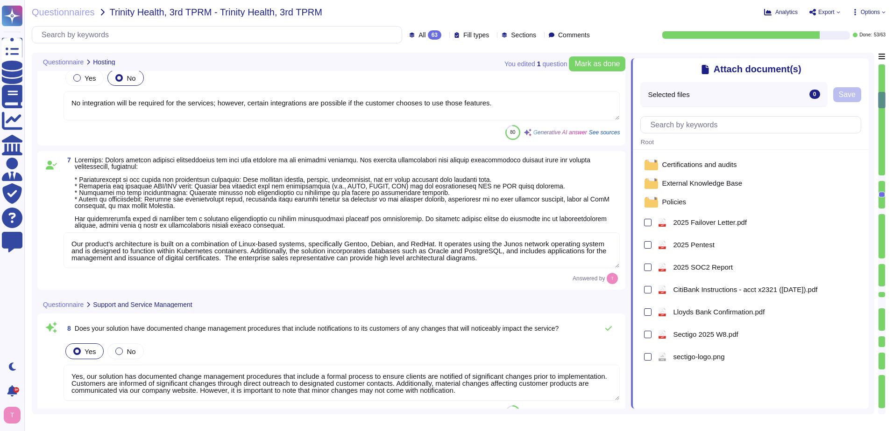
type textarea "Our solution is designed to facilitate an enterprise-level implementation throu…"
type textarea "SCM supports ACME, SCEP, and EST for certificate provisioning and deployment. A…"
type textarea "No integration will be required for the services; however, certain integrations…"
type textarea "We offer a SaaS service wehre all patches, upgrades, and changes are implemente…"
type textarea "Yes, we have a formal incident management system in place for identifying, subm…"
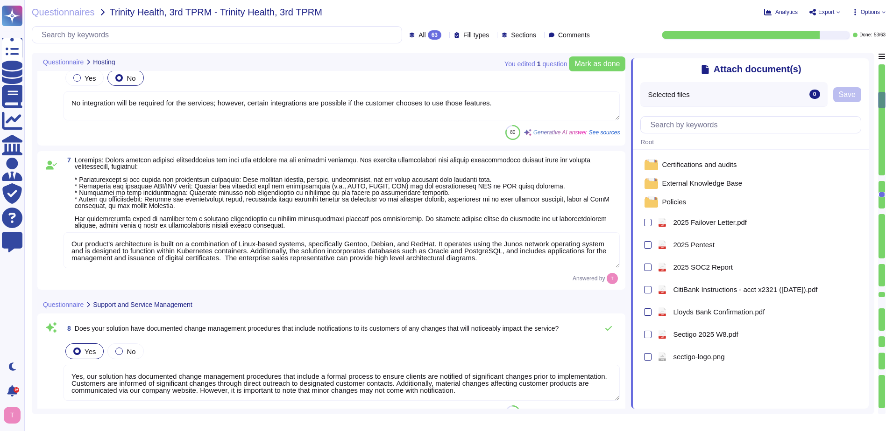
type textarea "Our product's architecture is built on a combination of Linux-based systems, sp…"
type textarea "Yes, our solution has documented change management procedures that include a fo…"
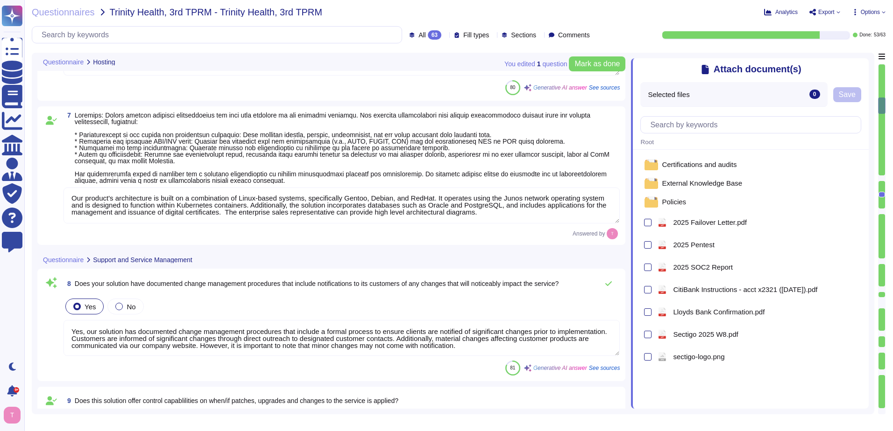
type textarea "Your Enterprise Sales representative can discuss contractual matters."
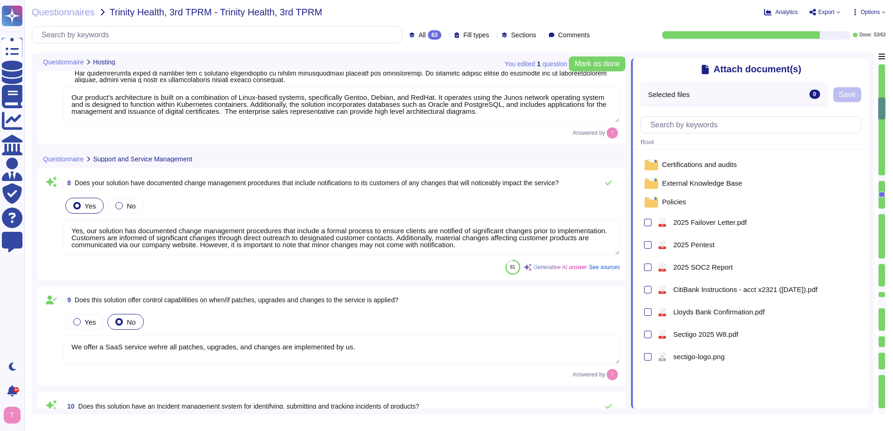
type textarea "Your Enterprise Sales representative can discuss contractual matters."
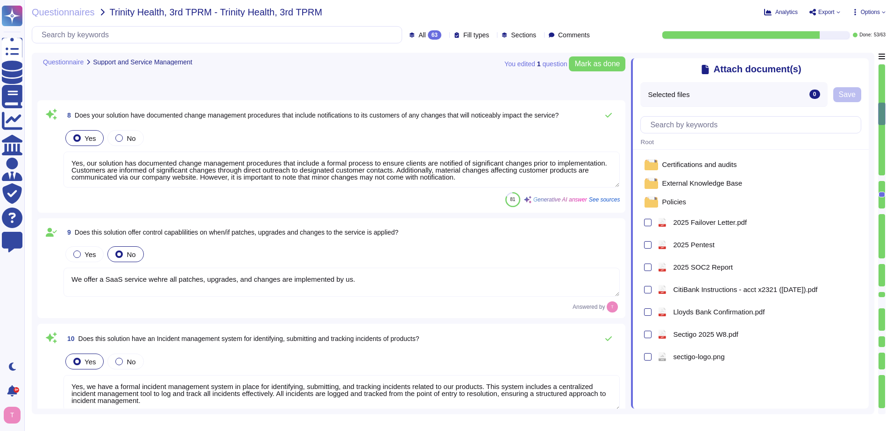
type textarea "Yes, the solution includes a standard scheduled maintenance window that occurs …"
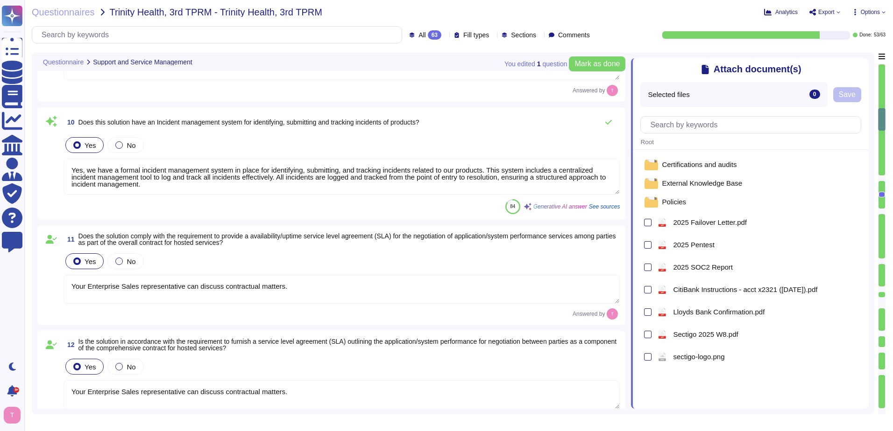
type textarea "Your Enterprise Sales representative can discuss contractual matters."
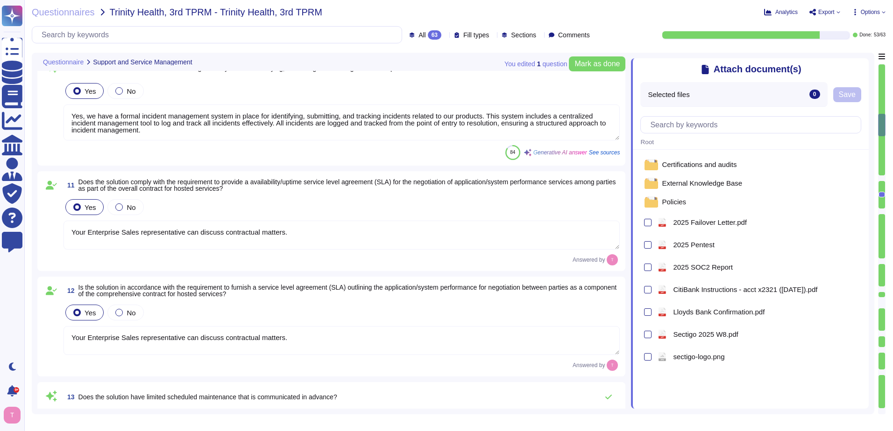
type textarea "Your Enterprise Sales representative can discuss contractual matters."
type textarea "You can discuss SLA terms with your enterprise sales representative."
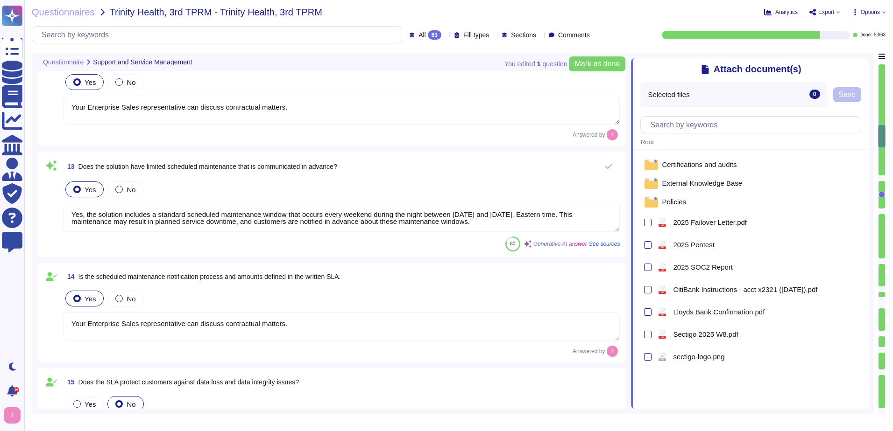
type textarea "Your Enterprise Sales representative can discuss contractual matters."
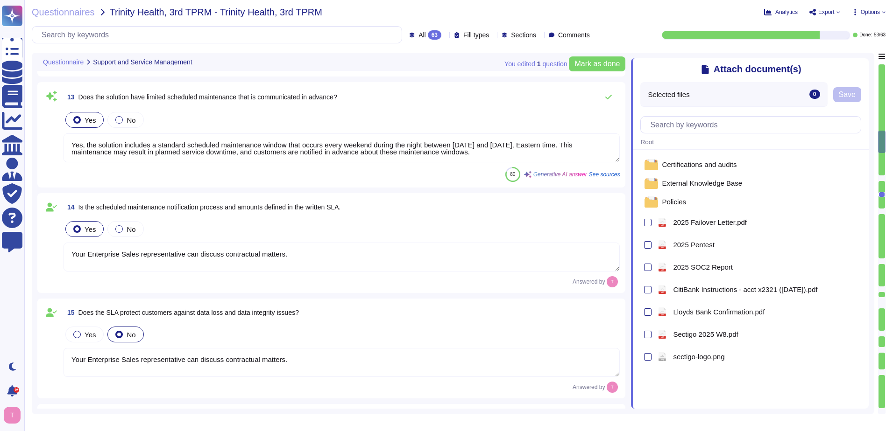
type textarea "Yes, the solution maintains change management logs with a minimum retention per…"
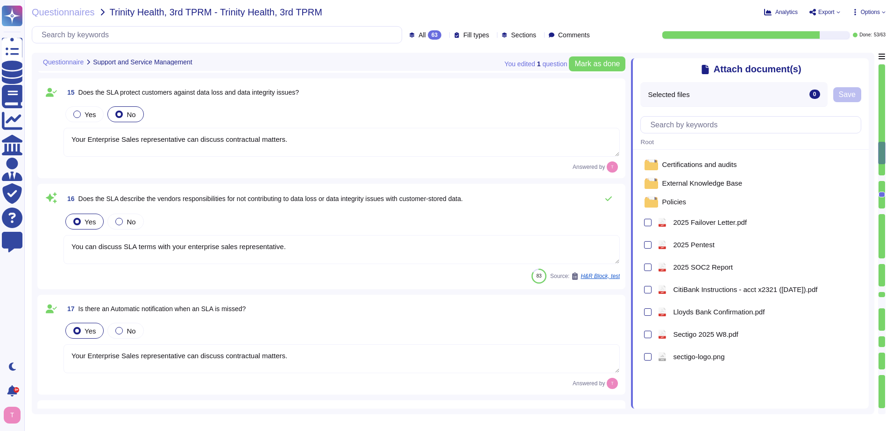
type textarea "Yes, the solution employs application uptime and performance monitoring solutio…"
type textarea "Yes, our monitoring solutions include the monitoring of all compute resources, …"
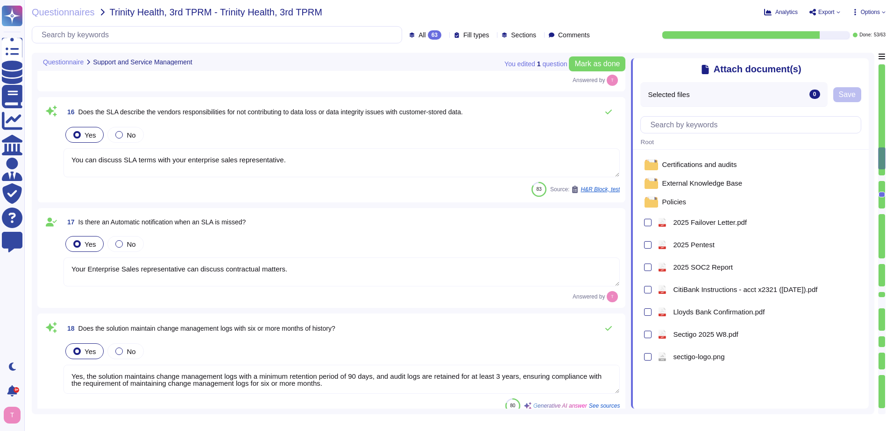
type textarea "We monitor availability of the service without special considerations for diffe…"
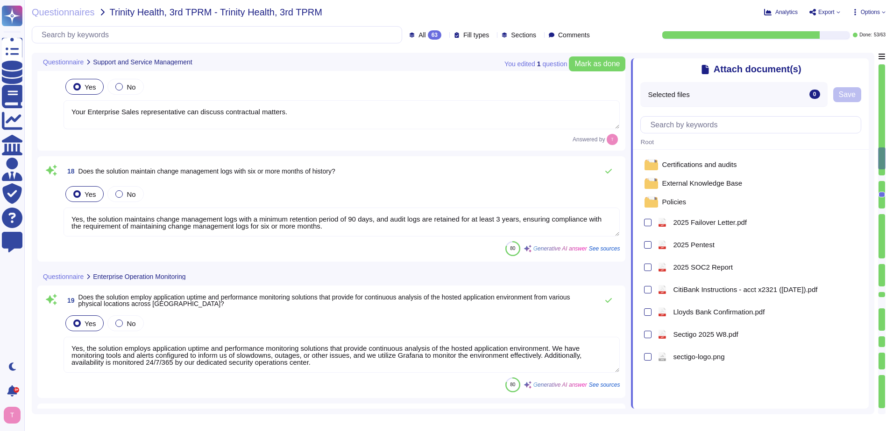
scroll to position [1877, 0]
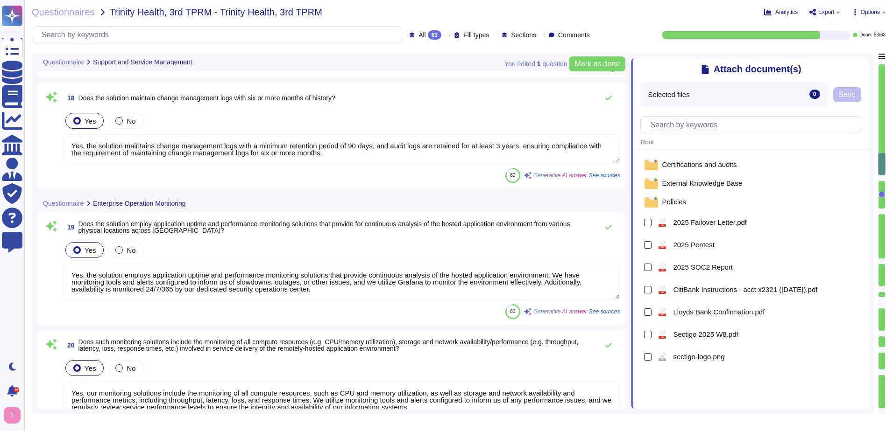
type textarea "No. We are a Certificate Lifecycle Management platform. It would be apparent if…"
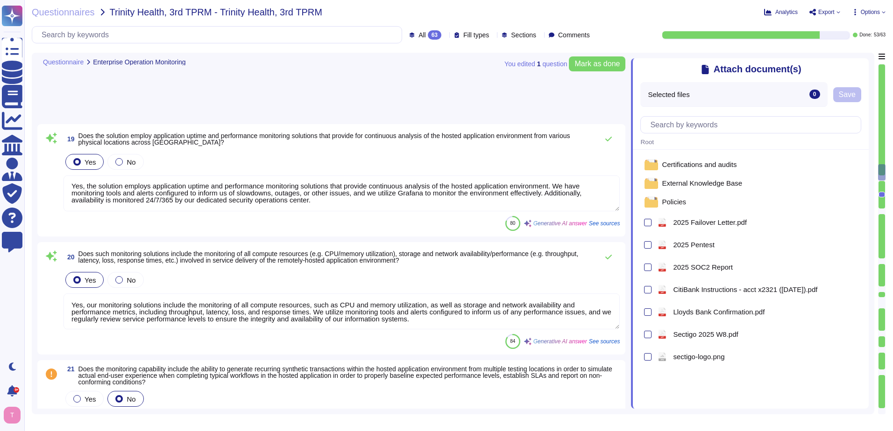
type textarea "Yes, Sectigo provides a user-friendly dashboard through its SCM, which includes…"
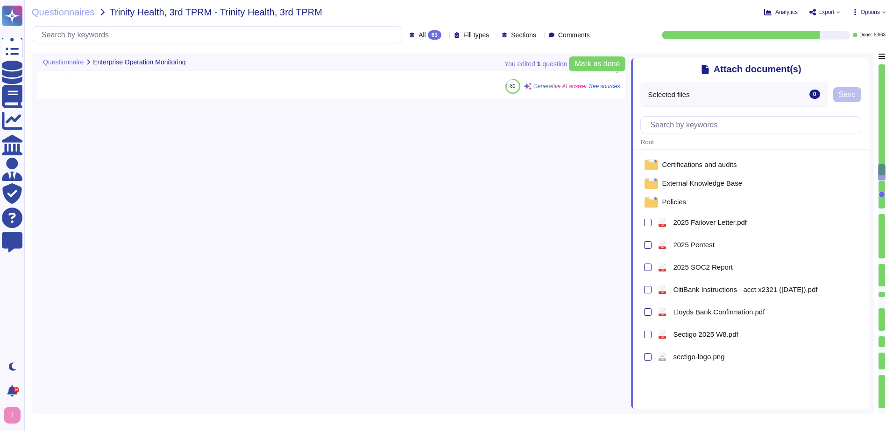
scroll to position [2528, 0]
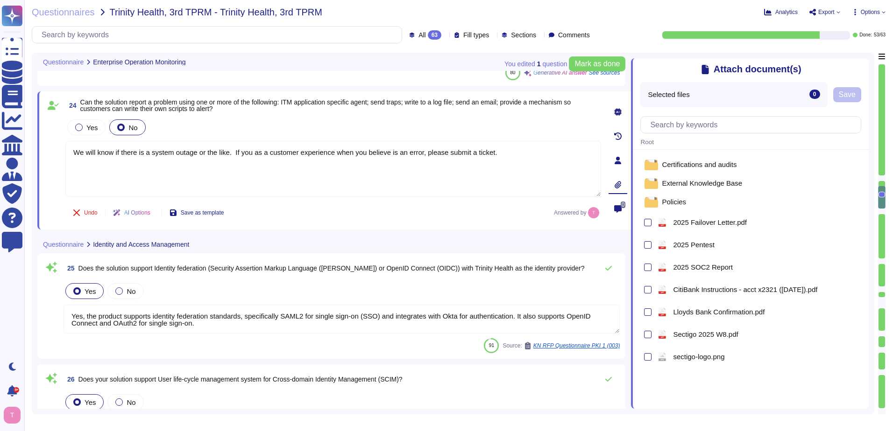
type textarea "We will know if there is a system outage or the like. If you as a customer expe…"
type textarea "Yes, the product supports identity federation standards, specifically SAML2 for…"
type textarea "A full life cycle of user identities shall be managed to allow unique identific…"
type textarea "Yes, the solution plans to implement Privileged Access Management ([PERSON_NAME…"
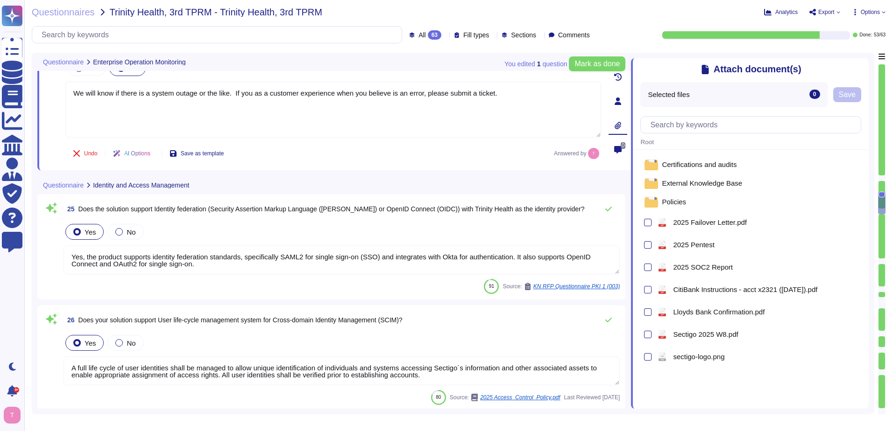
type textarea "Yes, we perform backups of all data and store them in off-site locations to ens…"
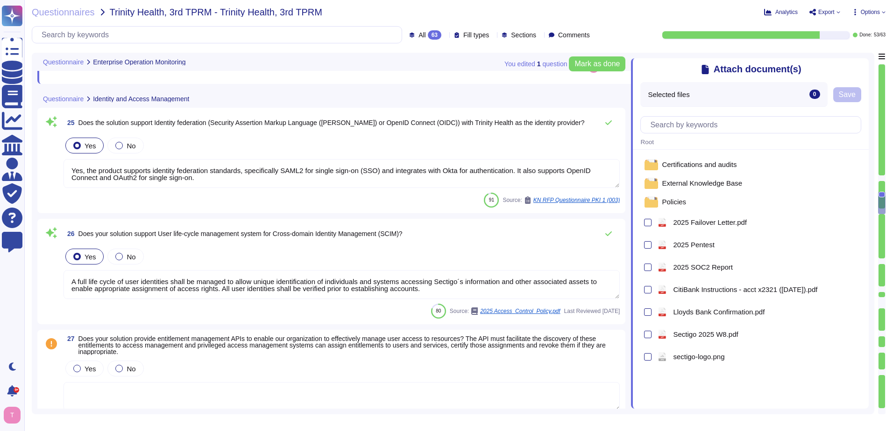
scroll to position [1, 0]
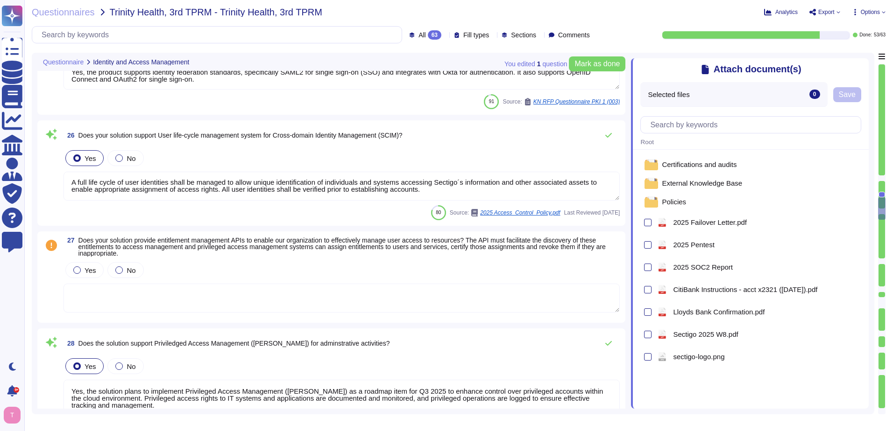
type textarea "Yes, we have a well-documented Disaster Recovery Plan that is tested annually. …"
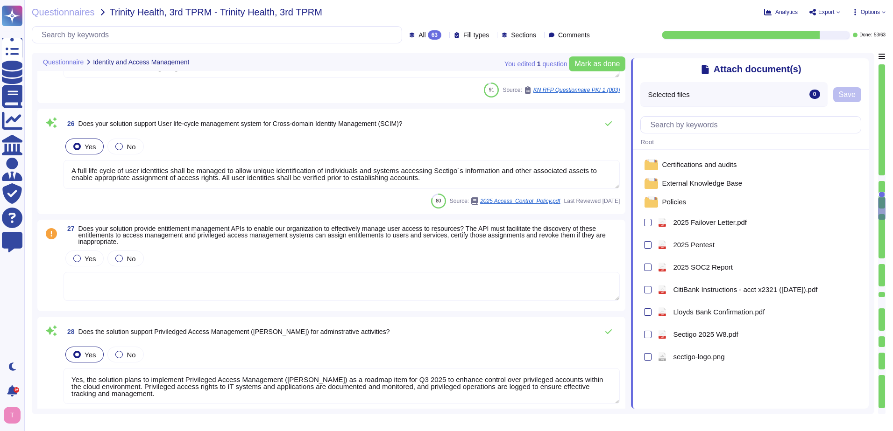
scroll to position [0, 0]
drag, startPoint x: 430, startPoint y: 179, endPoint x: 56, endPoint y: 171, distance: 373.1
click at [56, 171] on div "26 Does your solution support User life-cycle management system for Cross-domai…" at bounding box center [331, 161] width 577 height 94
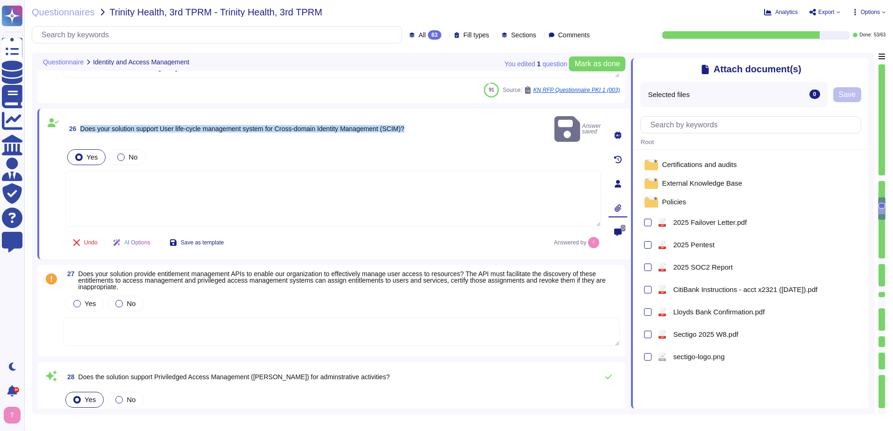
drag, startPoint x: 82, startPoint y: 123, endPoint x: 423, endPoint y: 116, distance: 341.3
click at [423, 116] on div "26 Does your solution support User life-cycle management system for Cross-domai…" at bounding box center [333, 128] width 536 height 29
copy span "Does your solution support User life-cycle management system for Cross-domain I…"
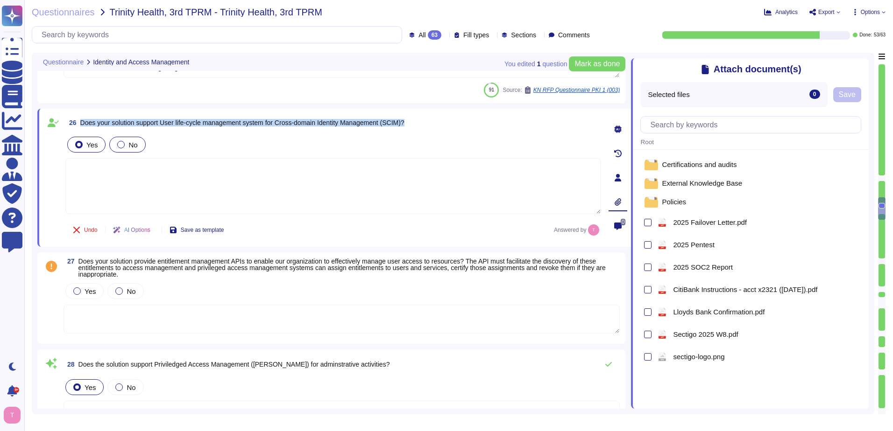
click at [119, 144] on div at bounding box center [120, 144] width 7 height 7
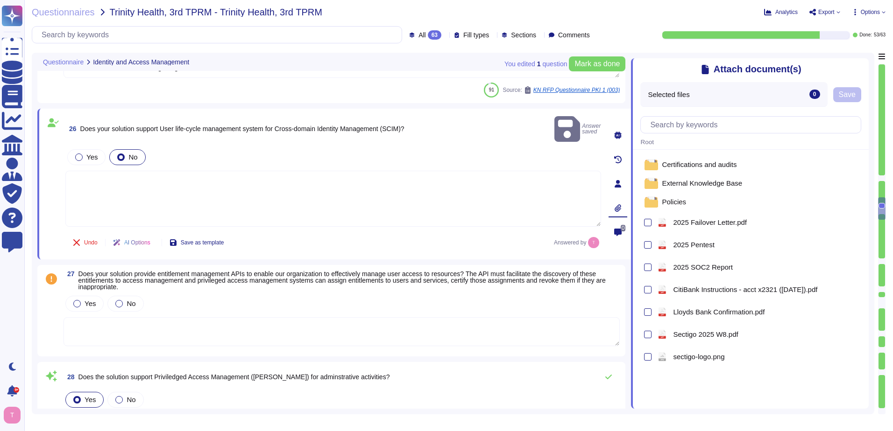
click at [146, 179] on textarea at bounding box center [333, 199] width 536 height 56
paste textarea "83 Customers manage their own user provisioning/deprovisioning using whatever m…"
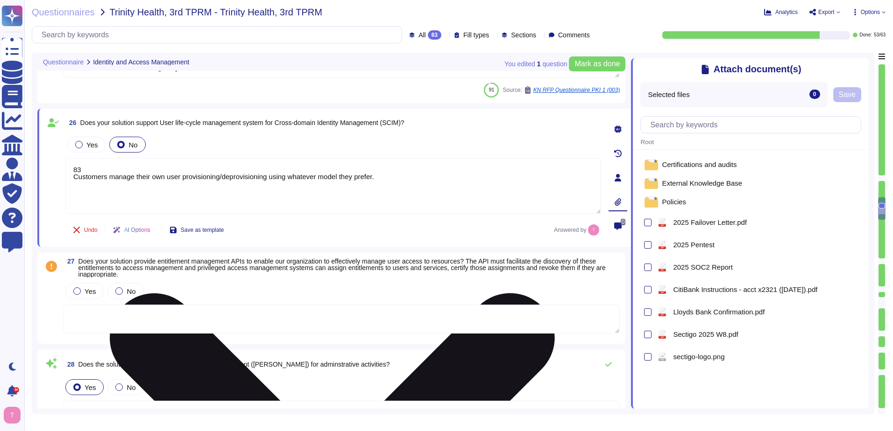
click at [70, 177] on textarea "83 Customers manage their own user provisioning/deprovisioning using whatever m…" at bounding box center [333, 186] width 536 height 56
type textarea "Customers manage their own user provisioning/deprovisioning using whatever mode…"
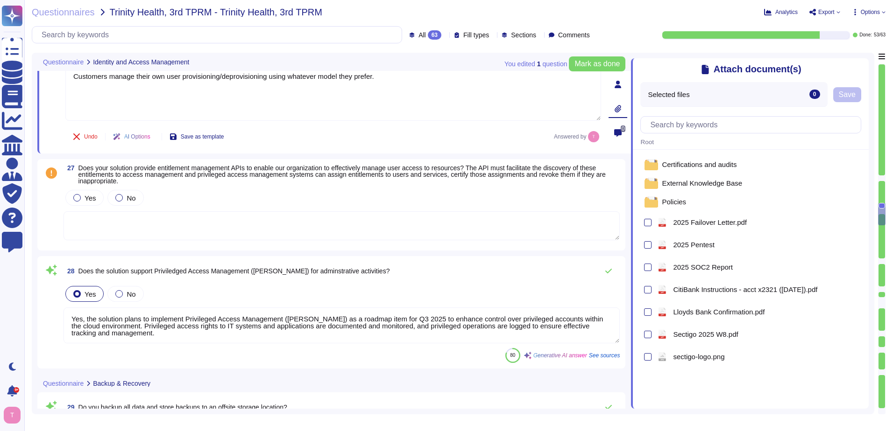
type textarea "Yes, the solution supports both Recovery Point Objectives (RPO) and Recovery Ti…"
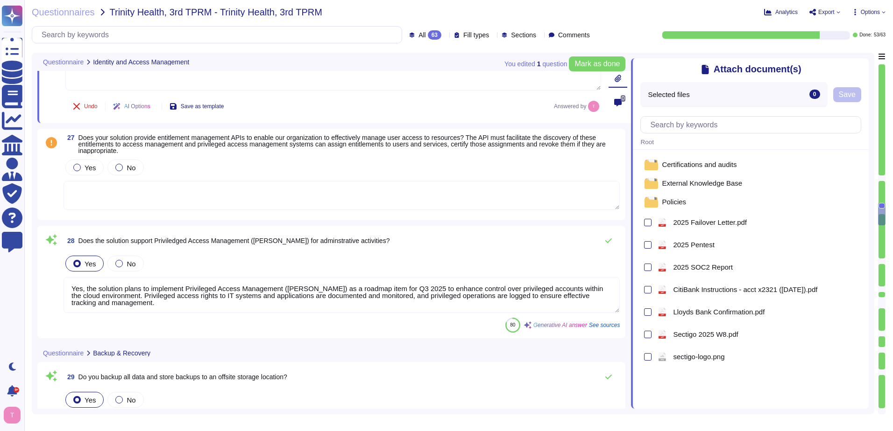
scroll to position [2902, 0]
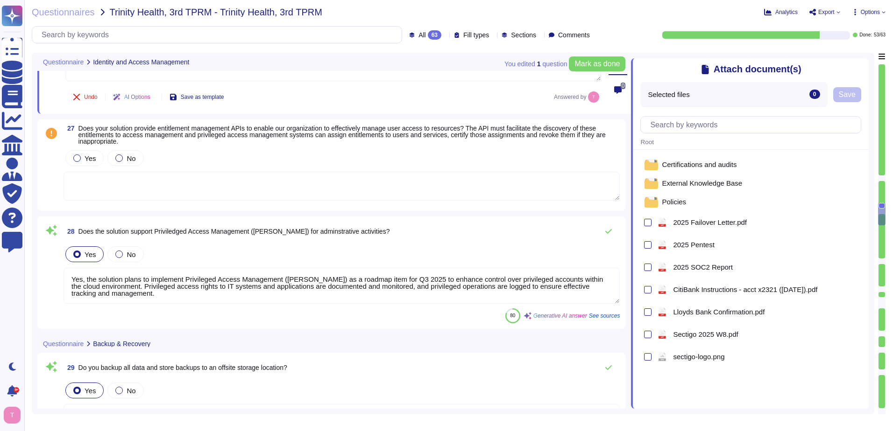
type textarea "Customers manage their own user provisioning/deprovisioning using whatever mode…"
click at [236, 176] on textarea at bounding box center [341, 186] width 556 height 29
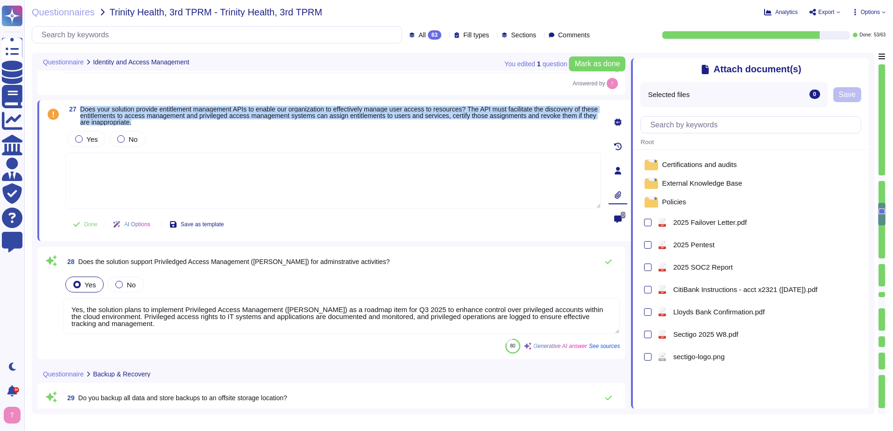
drag, startPoint x: 174, startPoint y: 121, endPoint x: 80, endPoint y: 110, distance: 94.1
click at [80, 110] on span "Does your solution provide entitlement management APIs to enable our organizati…" at bounding box center [340, 116] width 521 height 20
copy span "Does your solution provide entitlement management APIs to enable our organizati…"
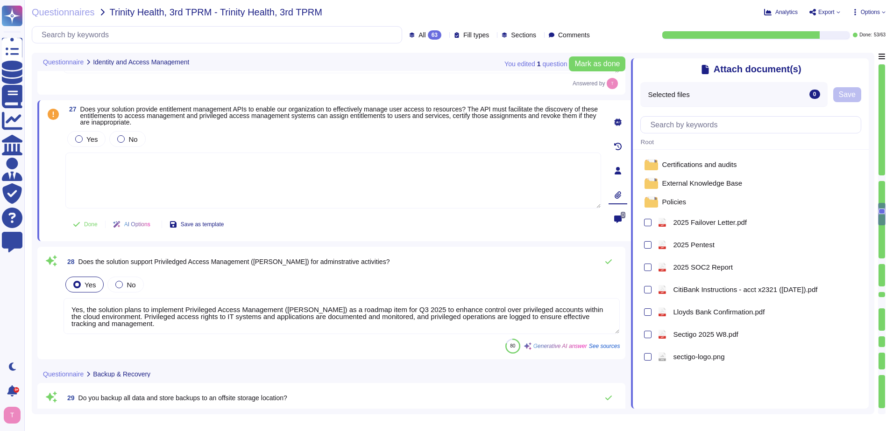
click at [182, 183] on textarea at bounding box center [333, 181] width 536 height 56
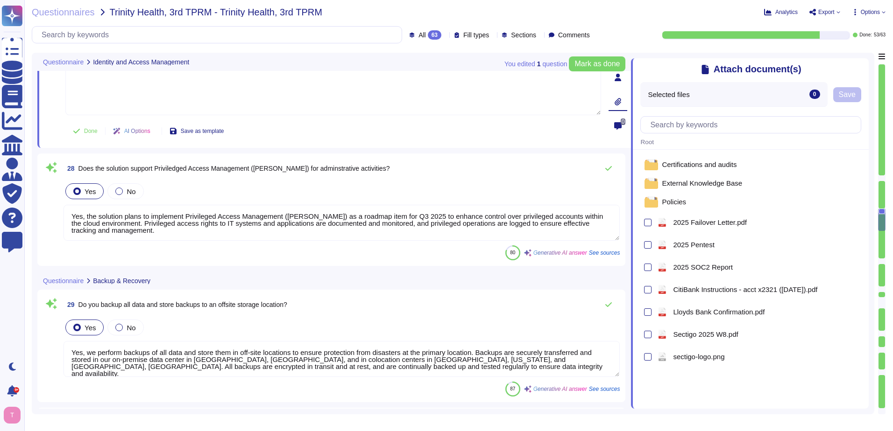
scroll to position [1, 0]
type textarea "Yes, there is geographical distribution of infrastructure and data for High Ava…"
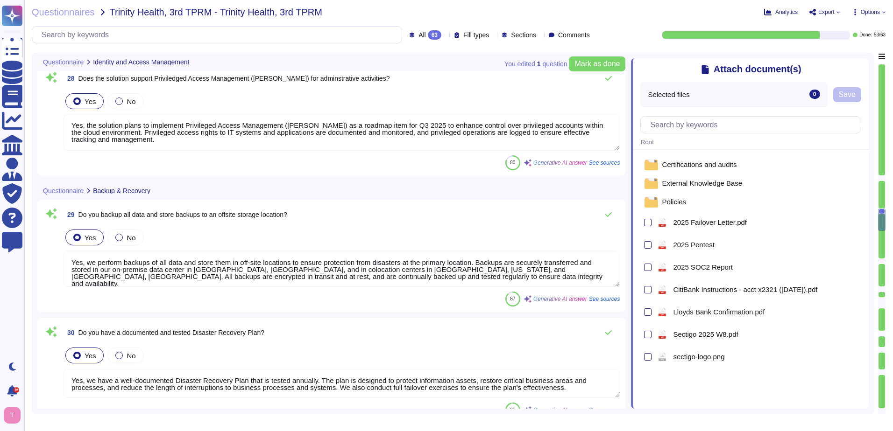
scroll to position [3088, 0]
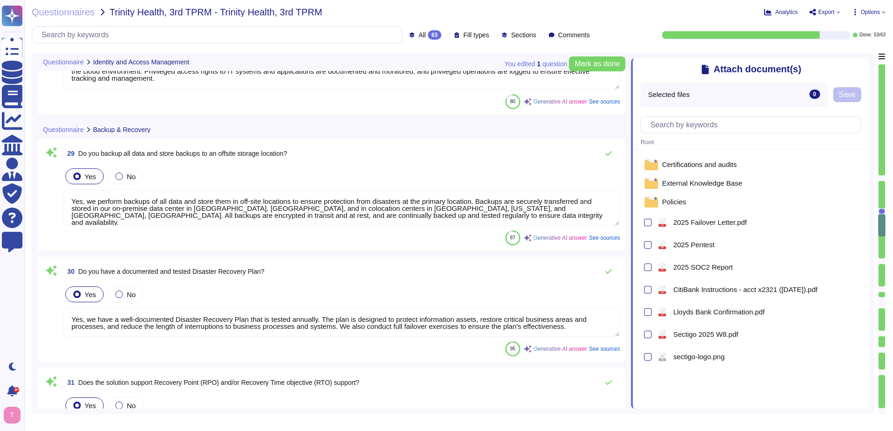
type textarea "Yes, the solution exposes a comprehensive and documented RESTful API to clients…"
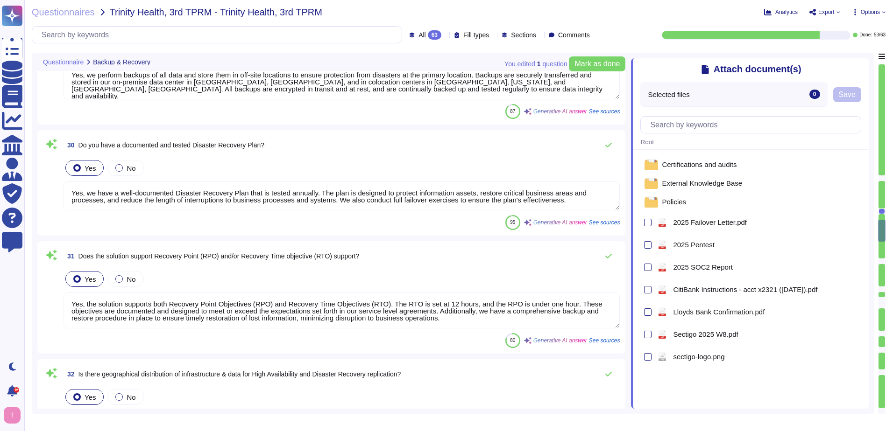
scroll to position [3275, 0]
type textarea "Yes, the solution's API supports standard protocols for identification and auth…"
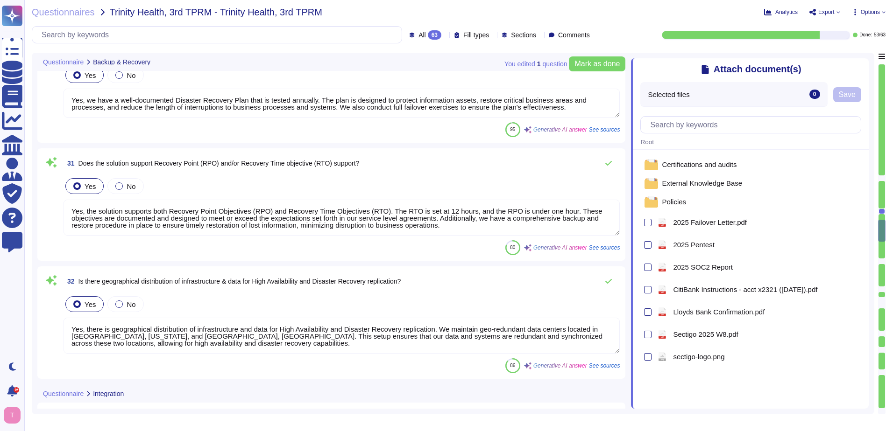
scroll to position [3368, 0]
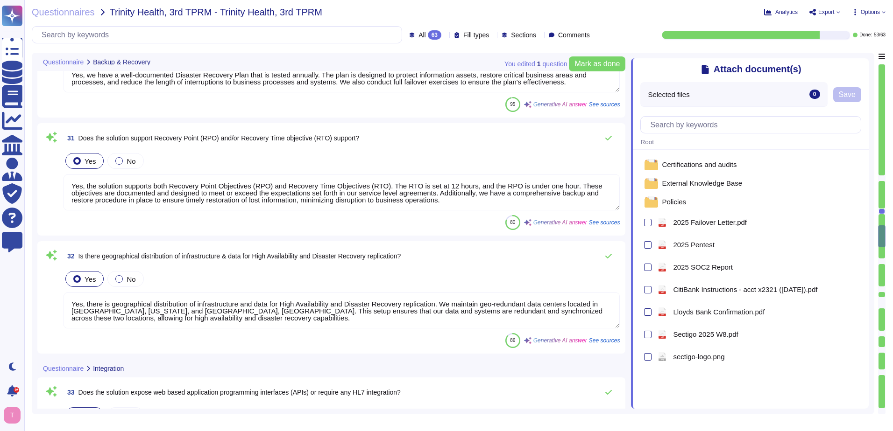
type textarea "Yes, our solution includes managed and secure APIs. We offer a comprehensive an…"
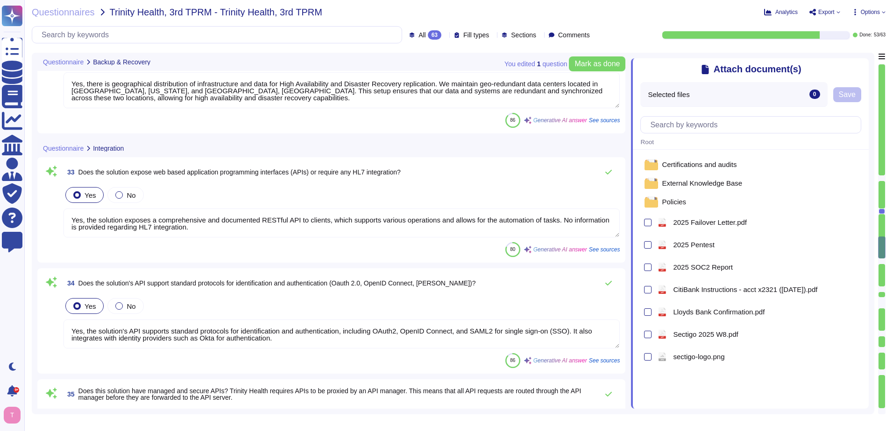
scroll to position [3602, 0]
type textarea "We support file transfer via HTTPS, API+HTTPS, or SFTP. All data in transit is …"
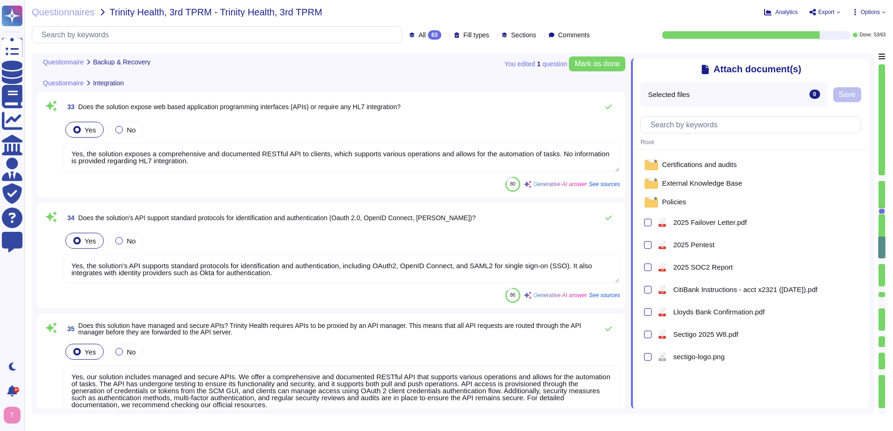
scroll to position [0, 0]
drag, startPoint x: 197, startPoint y: 164, endPoint x: 558, endPoint y: 139, distance: 362.3
click at [558, 139] on div "Yes No Yes, the solution exposes a comprehensive and documented RESTful API to …" at bounding box center [341, 146] width 556 height 53
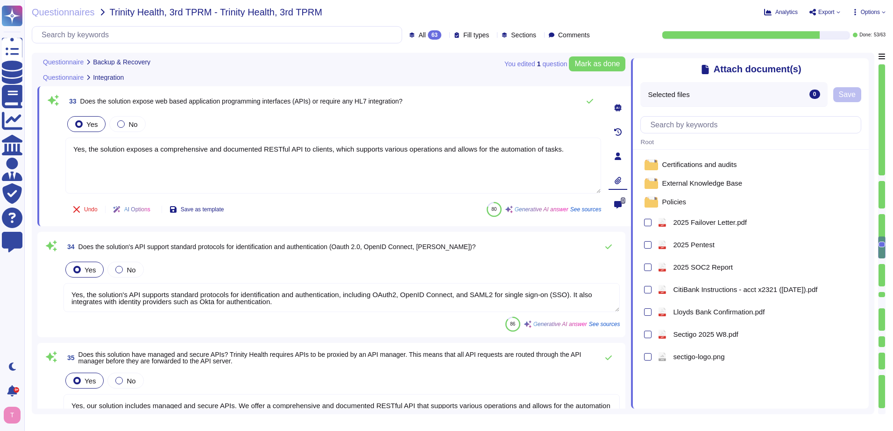
type textarea "Yes, the solution exposes a comprehensive and documented RESTful API to clients…"
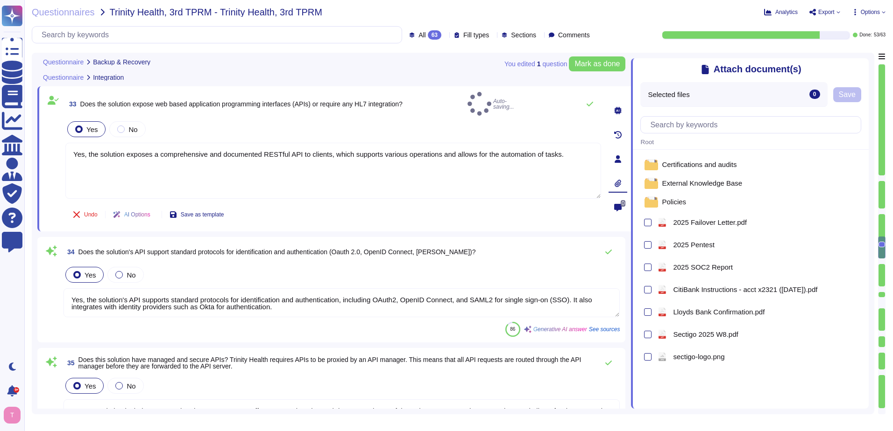
click at [310, 307] on textarea "Yes, the solution's API supports standard protocols for identification and auth…" at bounding box center [341, 303] width 556 height 29
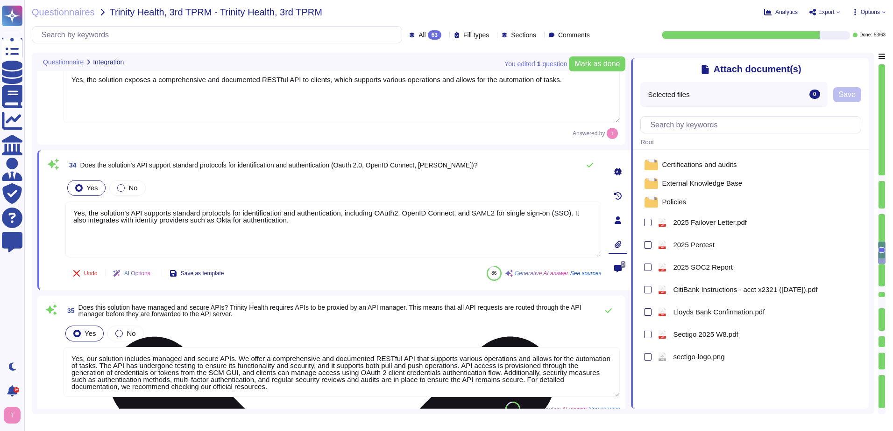
type textarea "We support file transfer via HTTPS, API+HTTPS, or SFTP. All data in transit is …"
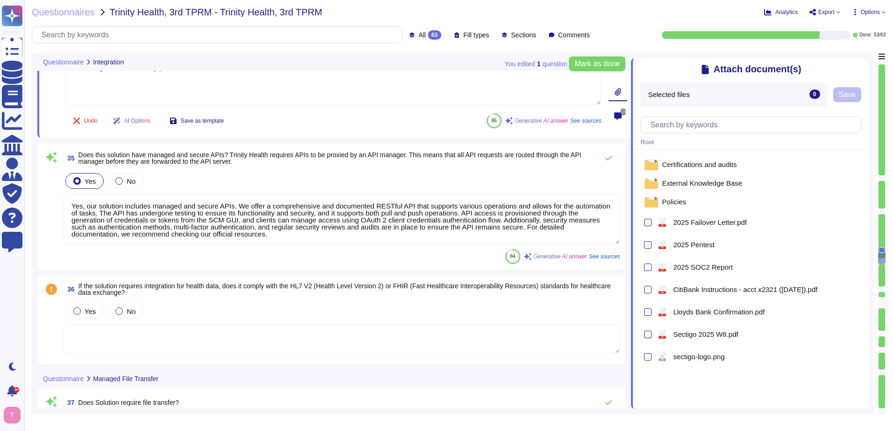
scroll to position [3882, 0]
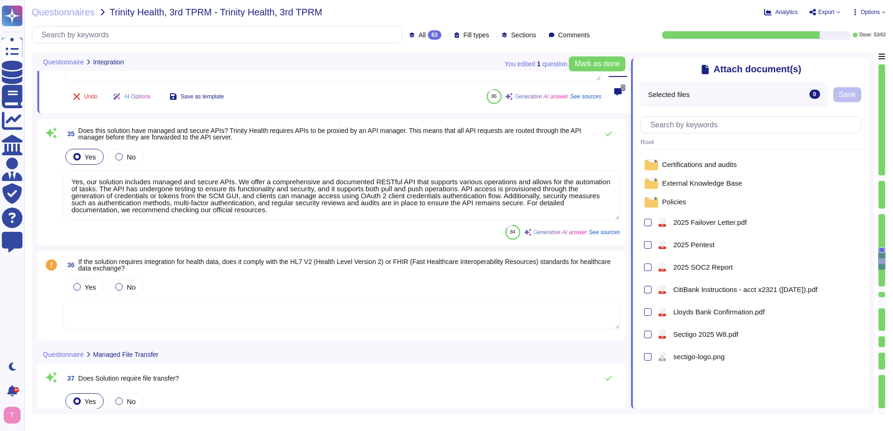
type textarea "Yes, the solution supports file transfer via HTTPS and SFTP, ensuring secure da…"
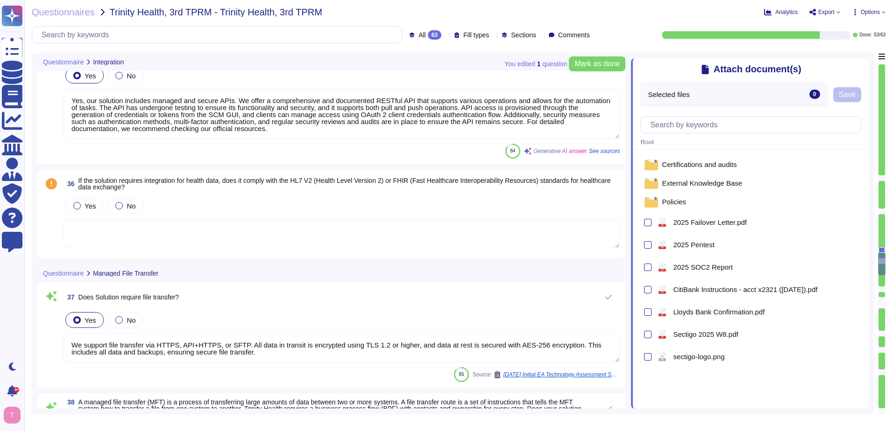
type textarea "Yes, the application supports email functionality as it is associated with user…"
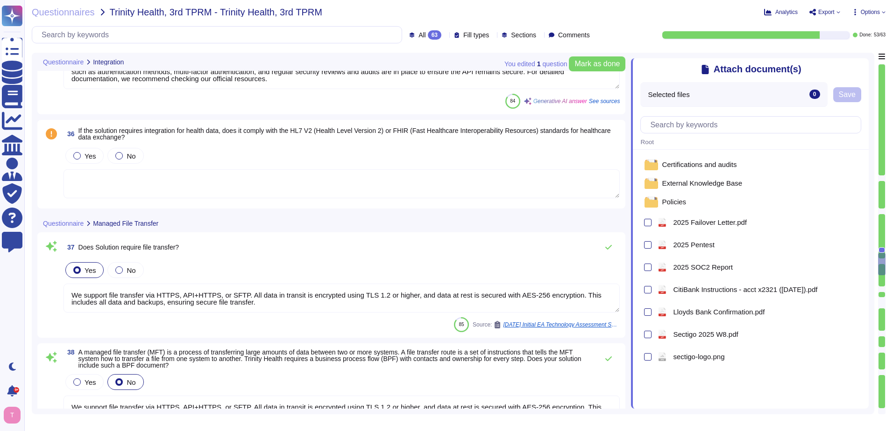
scroll to position [4022, 0]
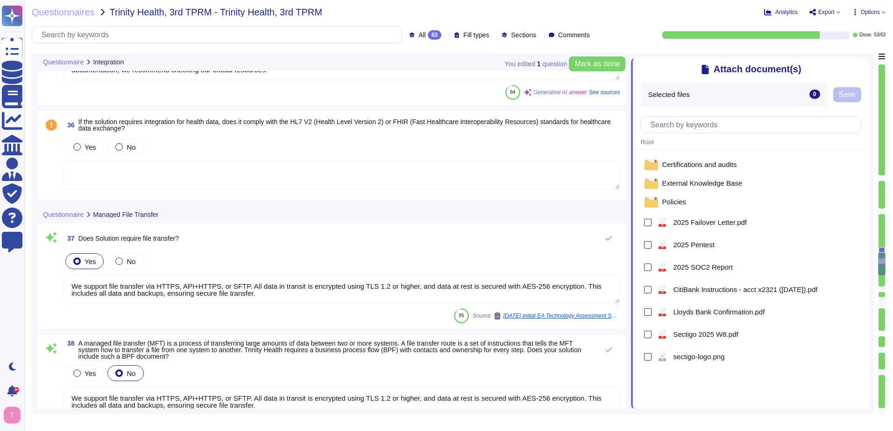
click at [74, 148] on div at bounding box center [76, 146] width 7 height 7
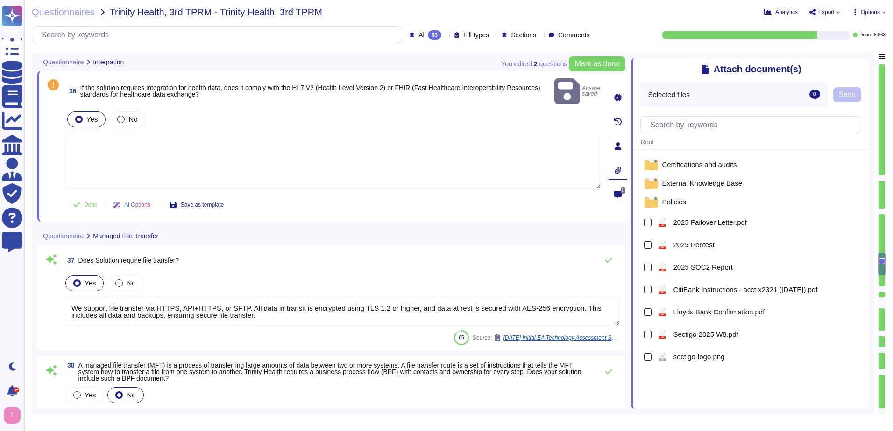
click at [93, 144] on textarea at bounding box center [333, 161] width 536 height 56
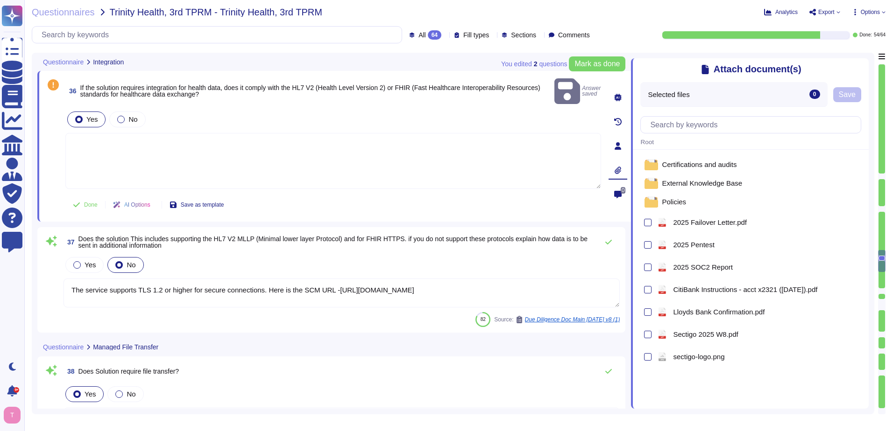
type textarea "The service supports TLS 1.2 or higher for secure connections. Here is the SCM …"
type textarea "We support file transfer via HTTPS, API+HTTPS, or SFTP. All data in transit is …"
type textarea "Yes, the solution supports file transfer via HTTPS and SFTP, ensuring secure da…"
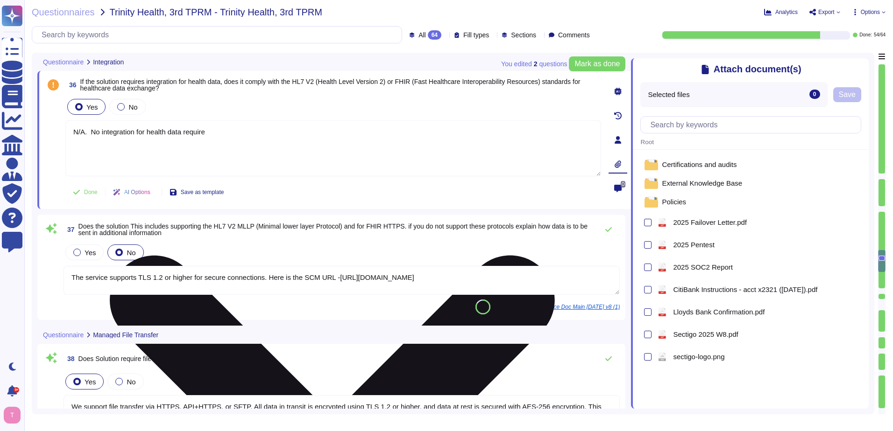
type textarea "N/A. No integration for health data required."
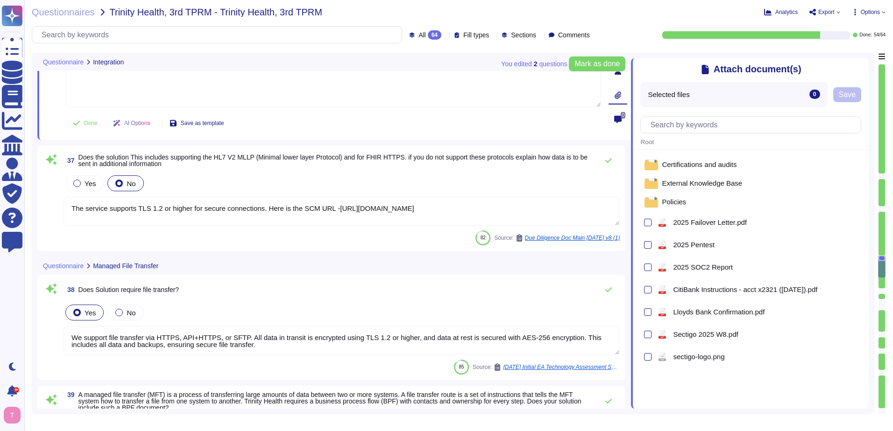
scroll to position [4115, 0]
type textarea "Yes, the application supports email functionality as it is associated with user…"
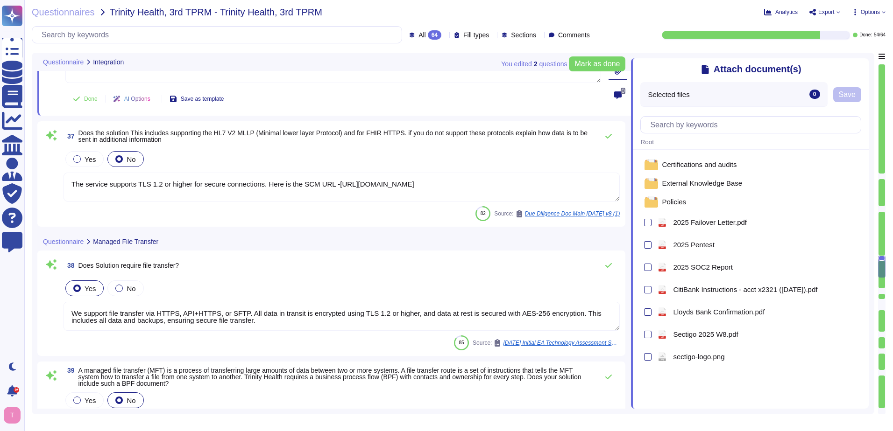
type textarea "N/A. No integration for health data required."
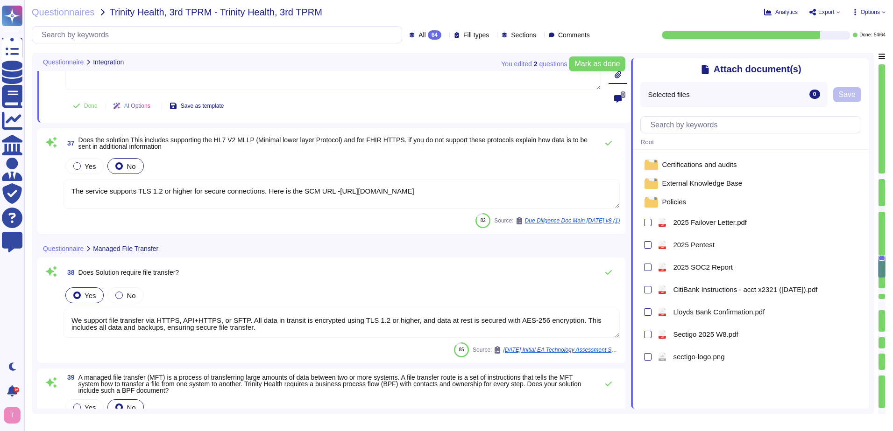
drag, startPoint x: 415, startPoint y: 183, endPoint x: 46, endPoint y: 201, distance: 369.2
click at [47, 201] on div "37 Does the solution This includes supporting the HL7 V2 MLLP (Minimal lower la…" at bounding box center [331, 181] width 577 height 94
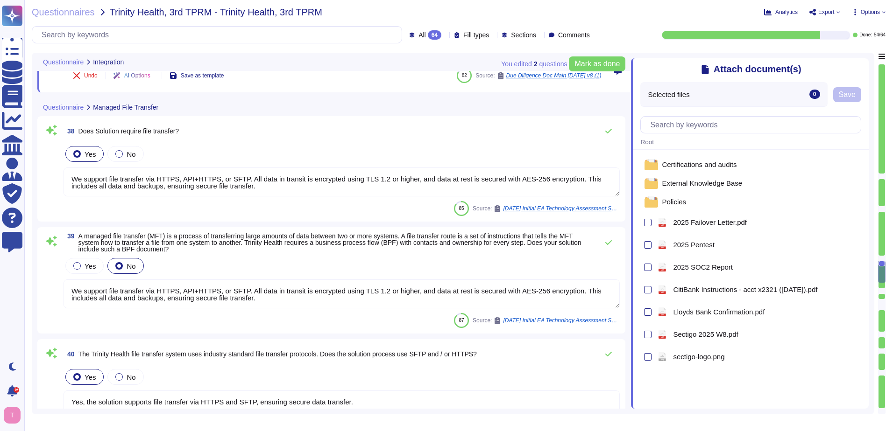
scroll to position [1, 0]
type textarea "N/A. No health information in the system."
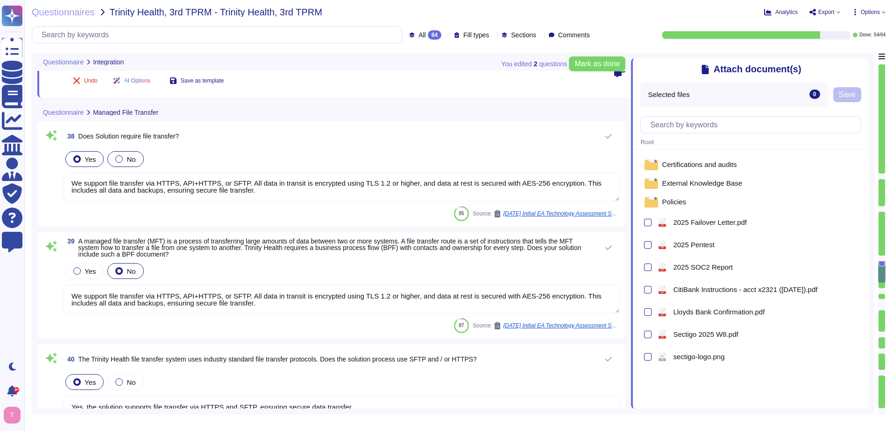
click at [115, 155] on div at bounding box center [118, 158] width 7 height 7
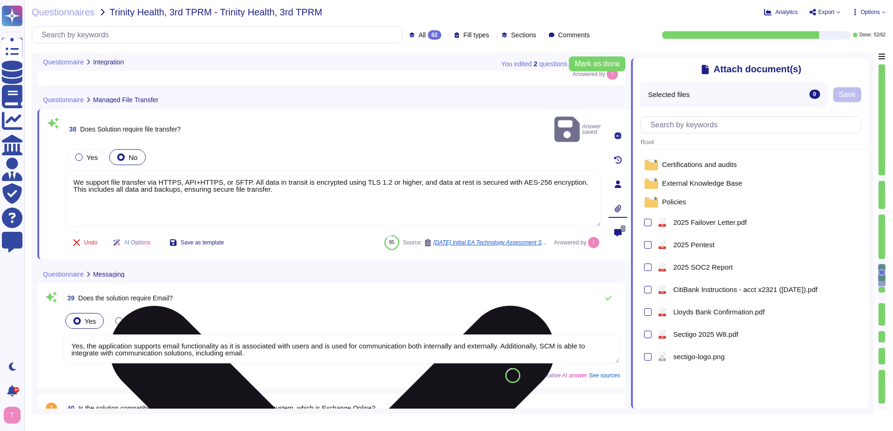
type textarea "Yes, the application supports email functionality as it is associated with user…"
type textarea "SCM provides flexibility in configuring email notifications: Please refer the U…"
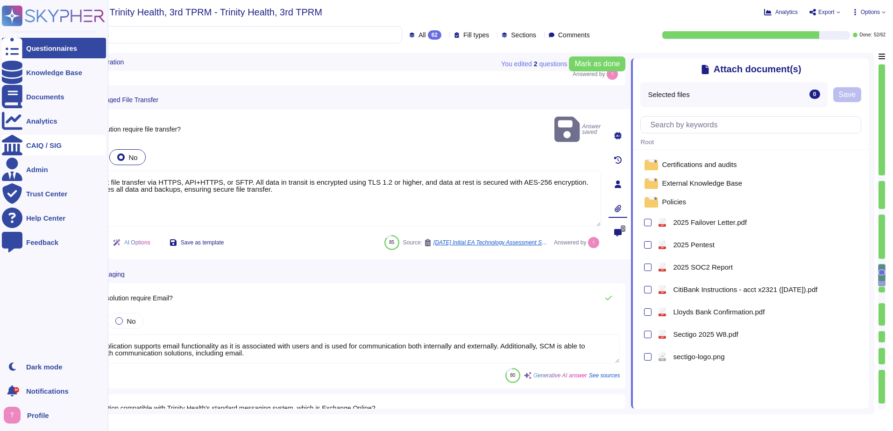
drag, startPoint x: 262, startPoint y: 166, endPoint x: 23, endPoint y: 155, distance: 239.8
click at [23, 155] on div "Questionnaires Knowledge Base Documents Analytics CAIQ / SIG Admin Trust Center…" at bounding box center [446, 215] width 893 height 431
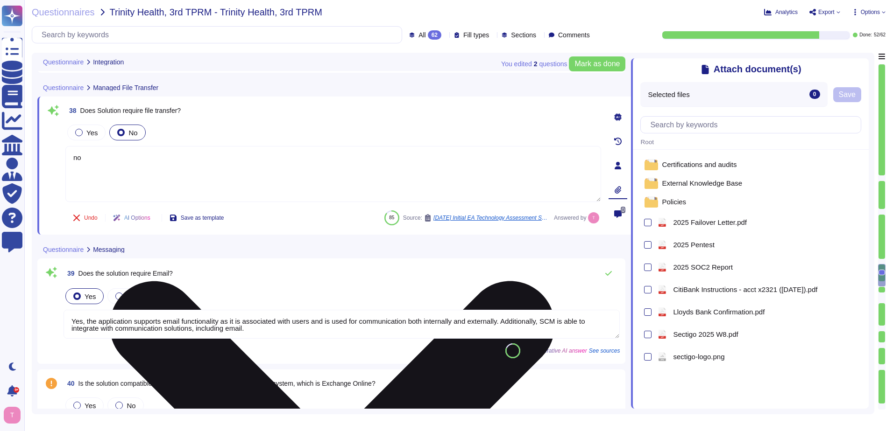
click at [300, 163] on textarea "no" at bounding box center [333, 174] width 536 height 56
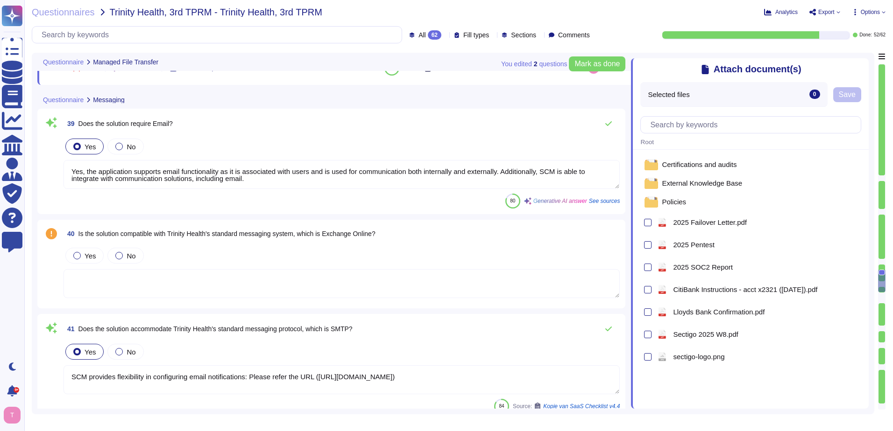
scroll to position [4396, 0]
type textarea "no"
click at [117, 144] on div at bounding box center [118, 144] width 7 height 7
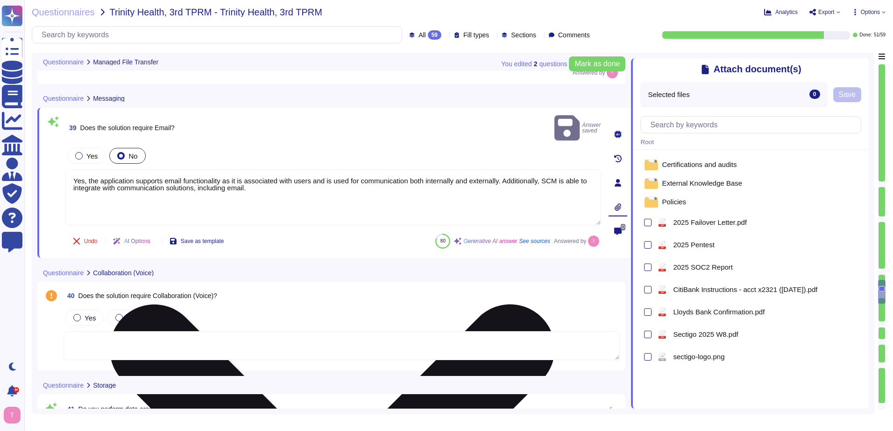
type textarea "We do not guarantee data deletion at the point of service termination. However,…"
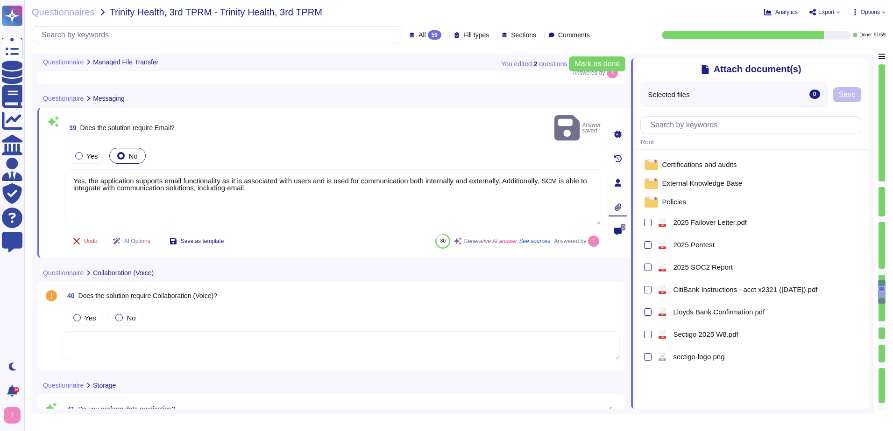
drag, startPoint x: 285, startPoint y: 163, endPoint x: 30, endPoint y: 151, distance: 255.2
click at [30, 151] on div "Questionnaires Trinity Health, 3rd TPRM - Trinity Health, 3rd TPRM Analytics Ex…" at bounding box center [458, 215] width 868 height 431
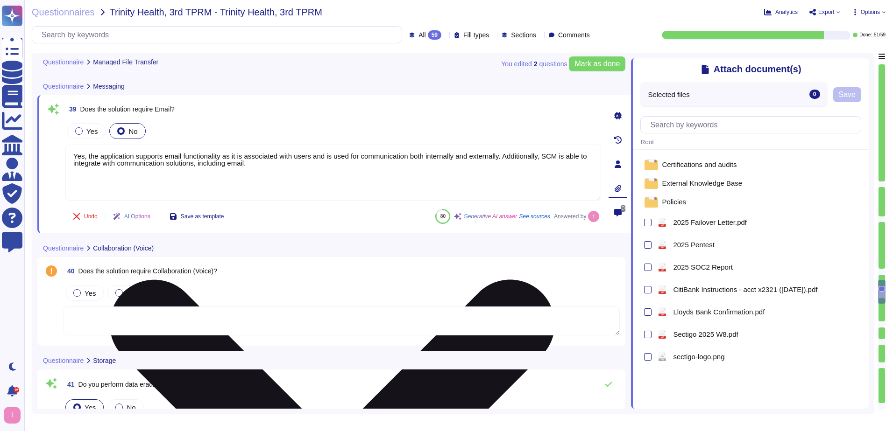
type textarea "no"
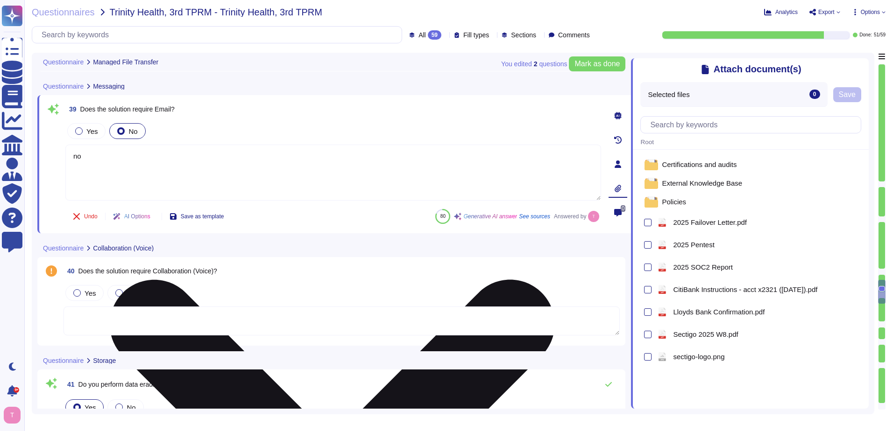
type textarea "Yes, the solution requires a web browser as it is a SaaS product accessible thr…"
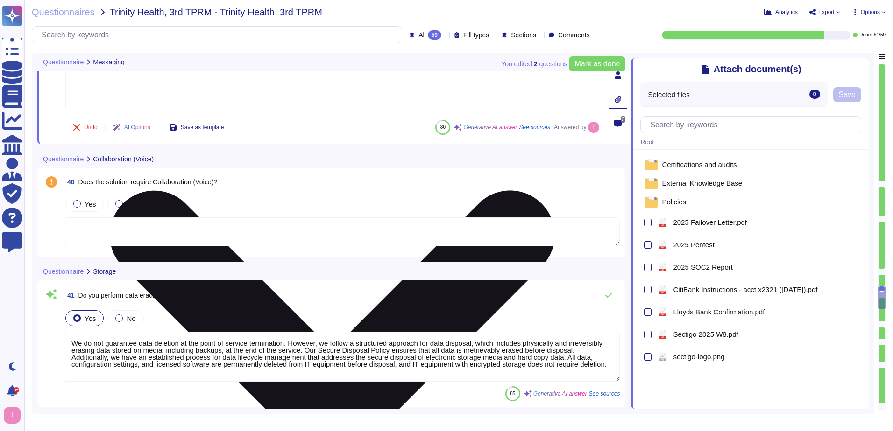
scroll to position [4489, 0]
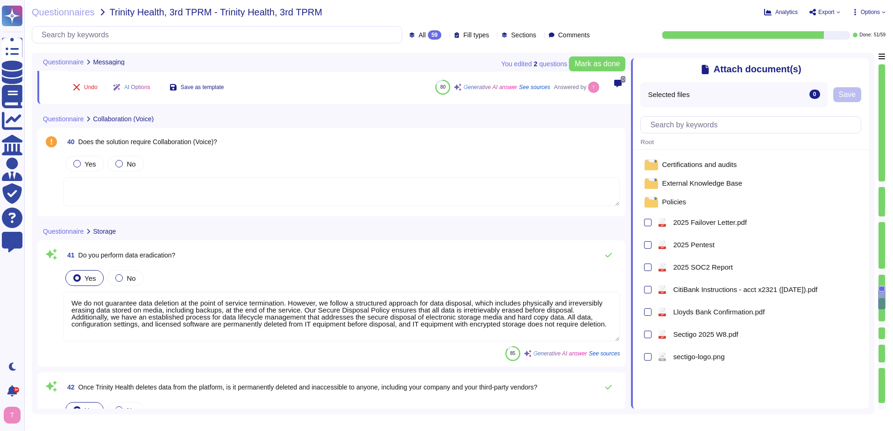
type textarea "Yes, the solution is compatible with Microsoft Edge."
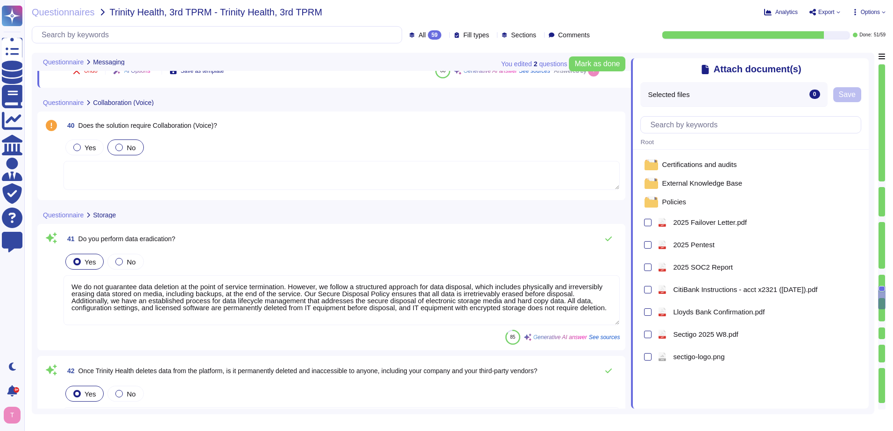
type textarea "no"
click at [116, 147] on div at bounding box center [118, 147] width 7 height 7
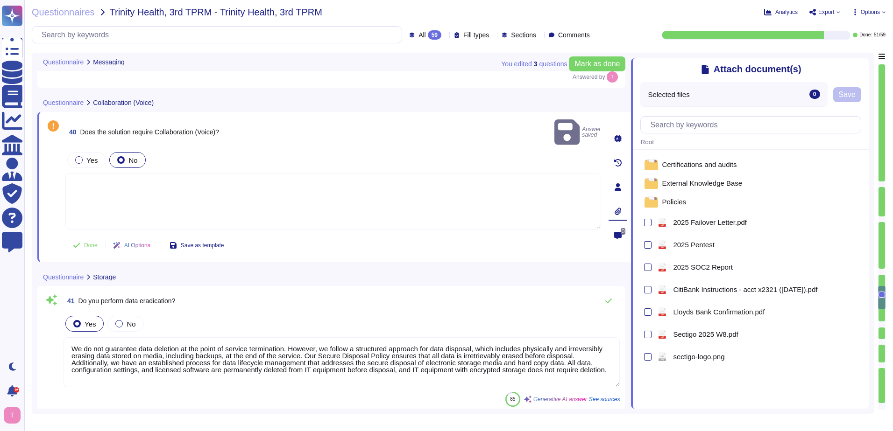
click at [107, 174] on textarea at bounding box center [333, 202] width 536 height 56
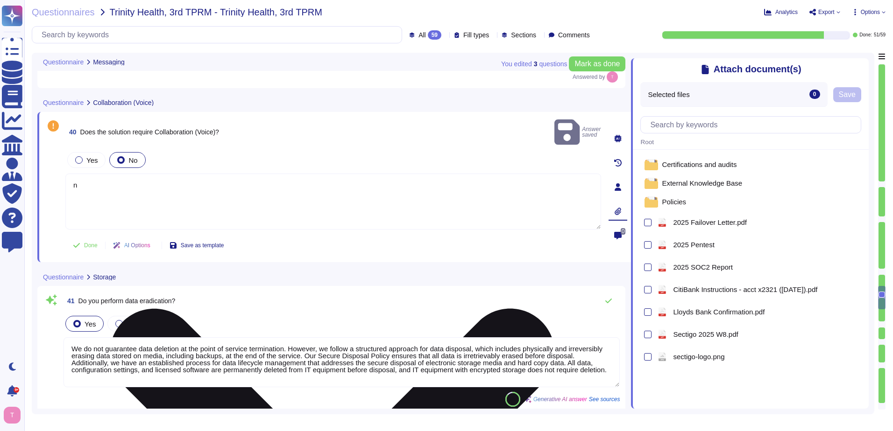
type textarea "no"
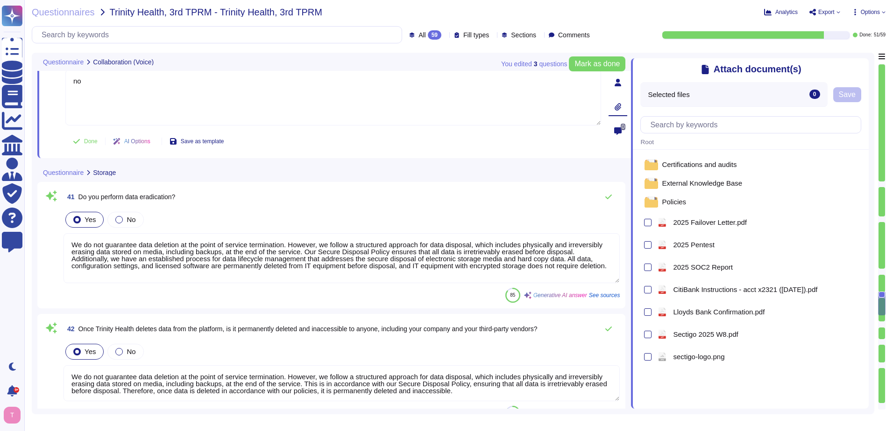
scroll to position [4676, 0]
type textarea "Yes, the solution is compatible with Microsoft Edge."
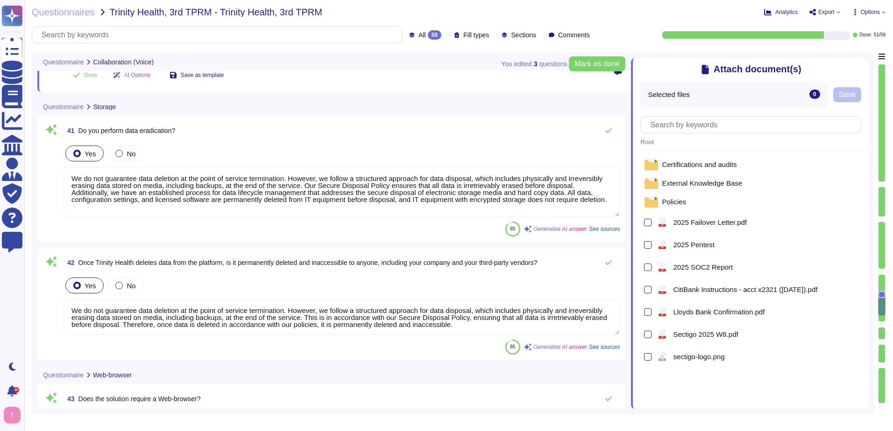
type textarea "no"
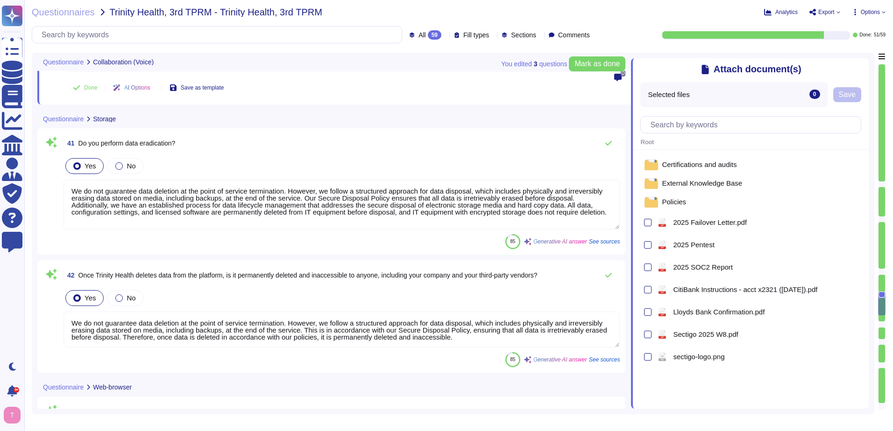
drag, startPoint x: 325, startPoint y: 180, endPoint x: 38, endPoint y: 172, distance: 286.8
click at [38, 172] on div "41 Do you perform data eradication? Yes No We do not guarantee data deletion at…" at bounding box center [331, 191] width 588 height 127
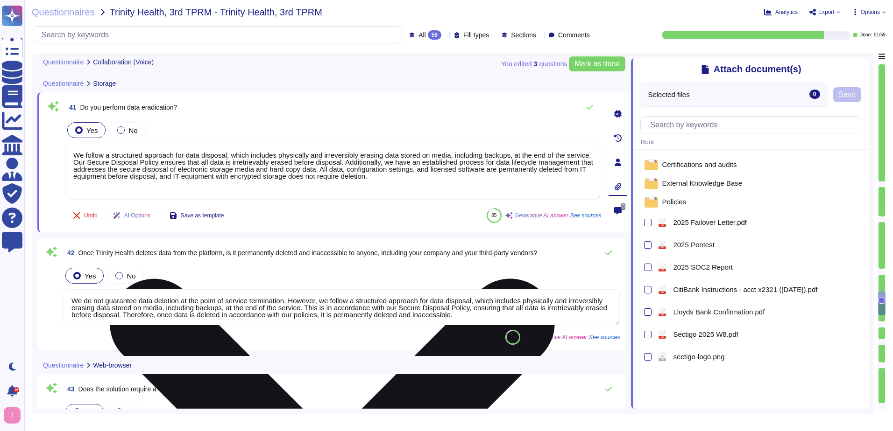
click at [479, 178] on textarea "We follow a structured approach for data disposal, which includes physically an…" at bounding box center [333, 172] width 536 height 56
click at [589, 157] on textarea "We follow a structured approach for data disposal, which includes physically an…" at bounding box center [333, 172] width 536 height 56
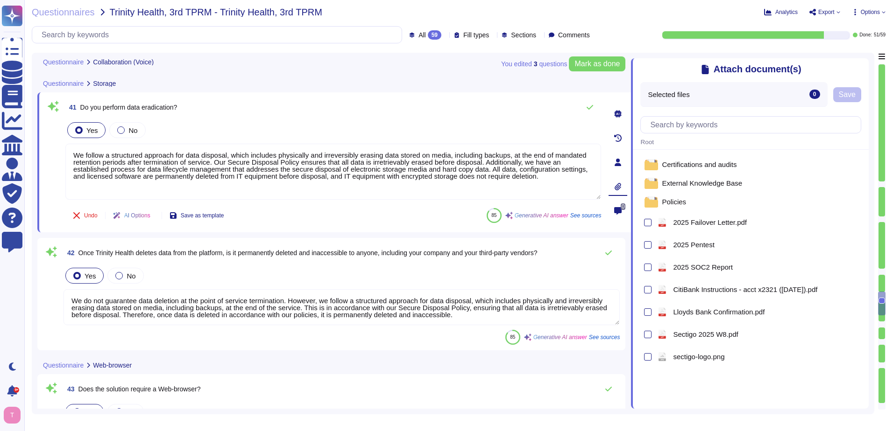
type textarea "We follow a structured approach for data disposal, which includes physically an…"
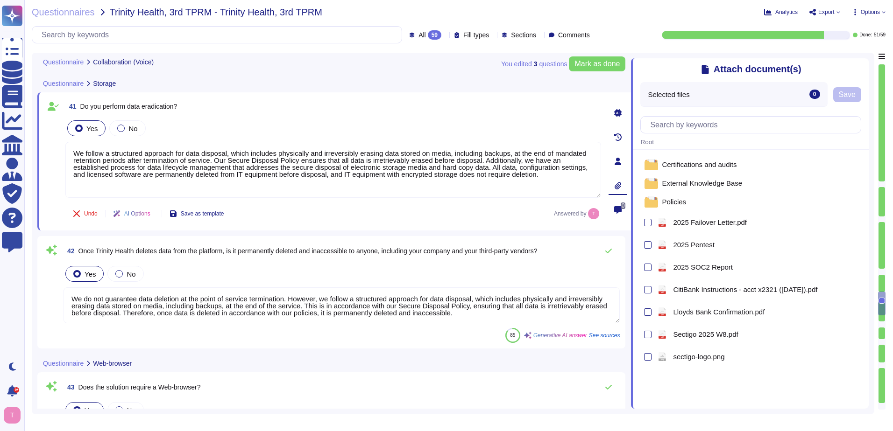
click at [512, 382] on div "43 Does the solution require a Web-browser?" at bounding box center [341, 387] width 556 height 19
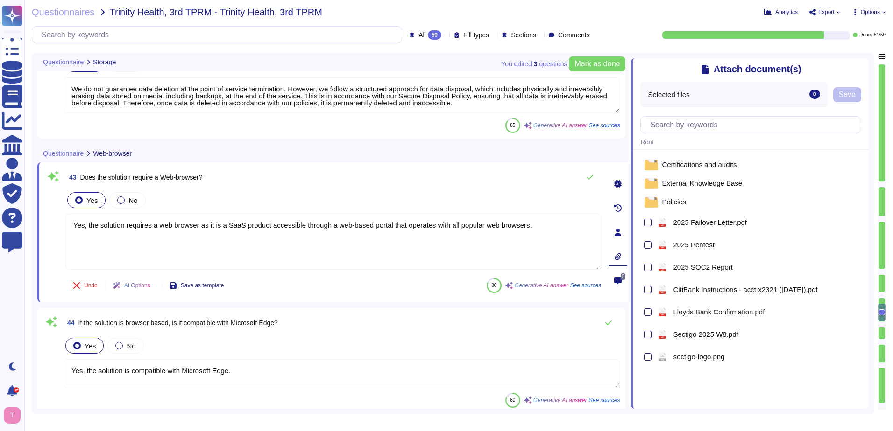
type textarea "Yes, our service supports TLS 1.2 or higher for secure connections."
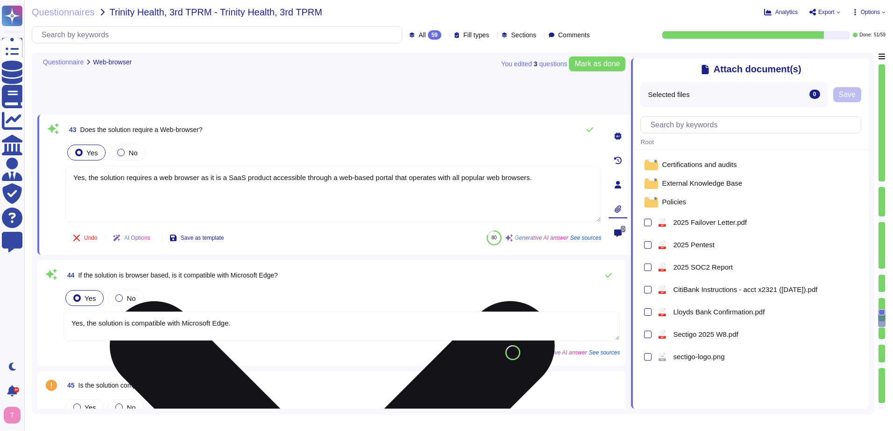
type textarea "No, the user does not need to install and run software on their own computer to…"
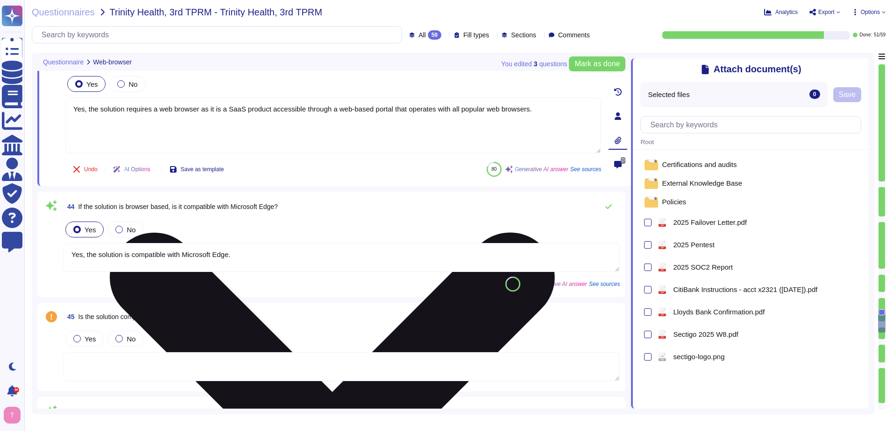
scroll to position [5008, 0]
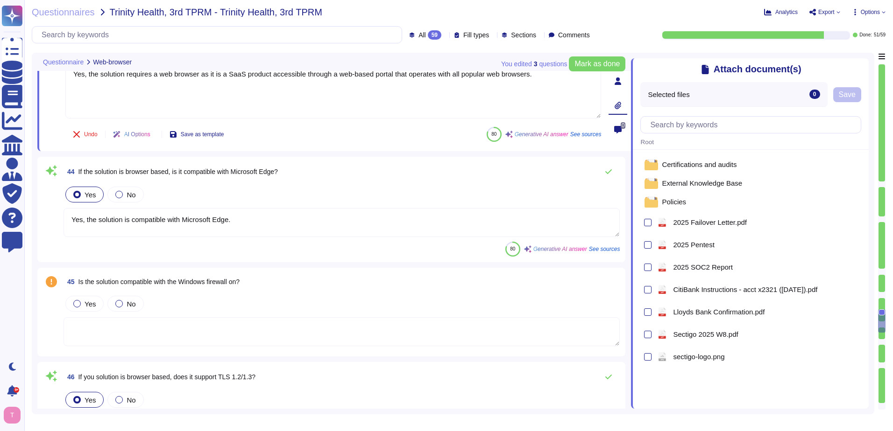
click at [278, 212] on textarea "Yes, the solution is compatible with Microsoft Edge." at bounding box center [341, 222] width 556 height 29
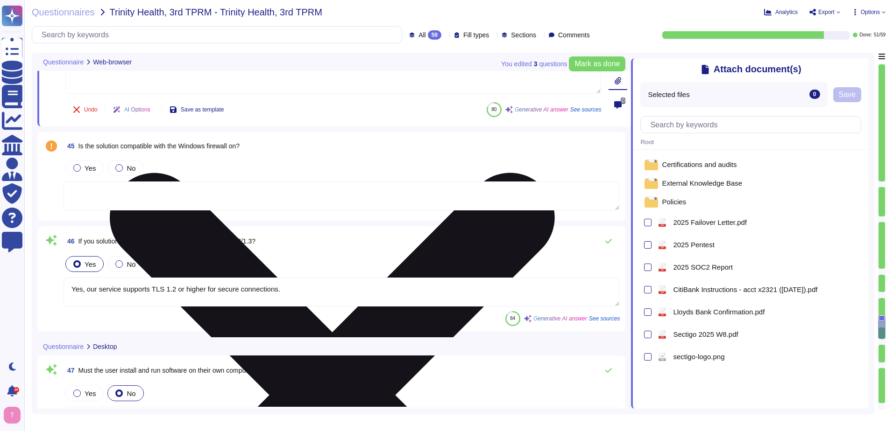
type textarea "No, the service does not have a mobile app/access component. There are no mobil…"
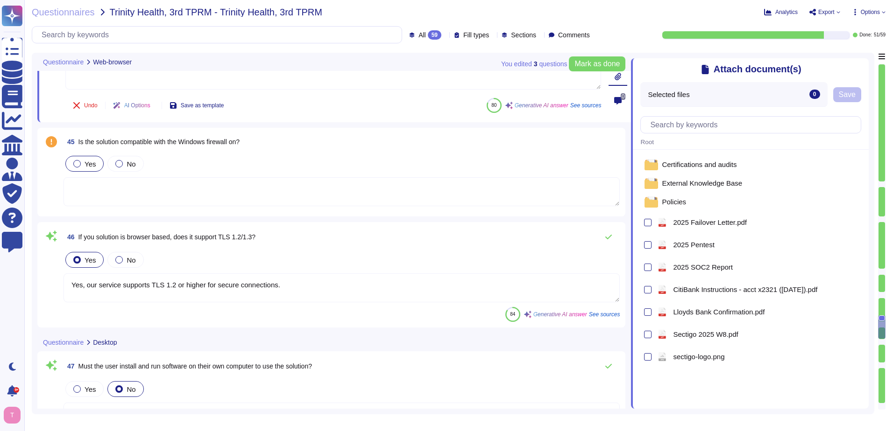
click at [78, 163] on div at bounding box center [76, 163] width 7 height 7
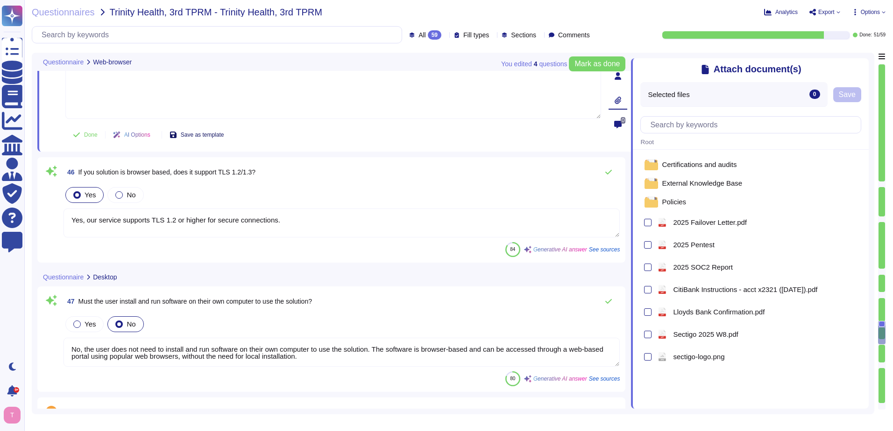
type textarea "Our responsibility is to express an opinion on the description and on the suita…"
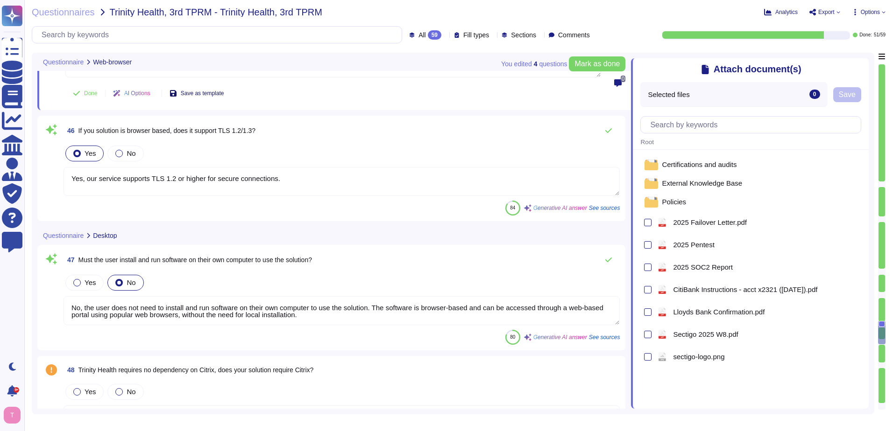
scroll to position [5288, 0]
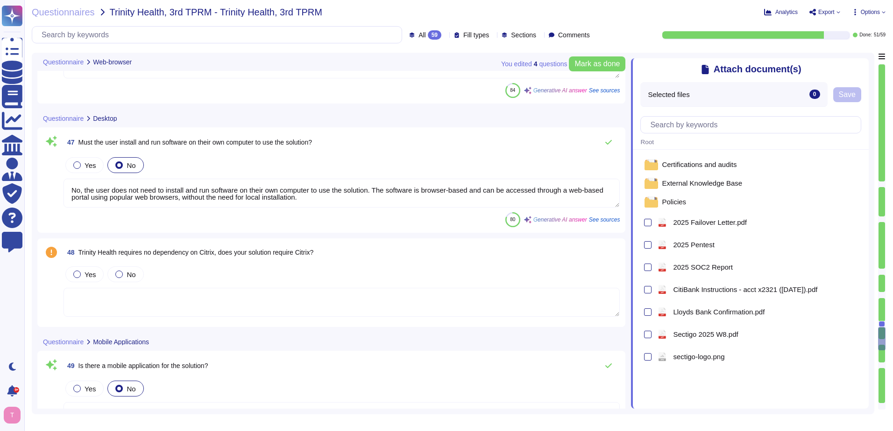
type textarea "N/A. Could you please elaborate your question ?"
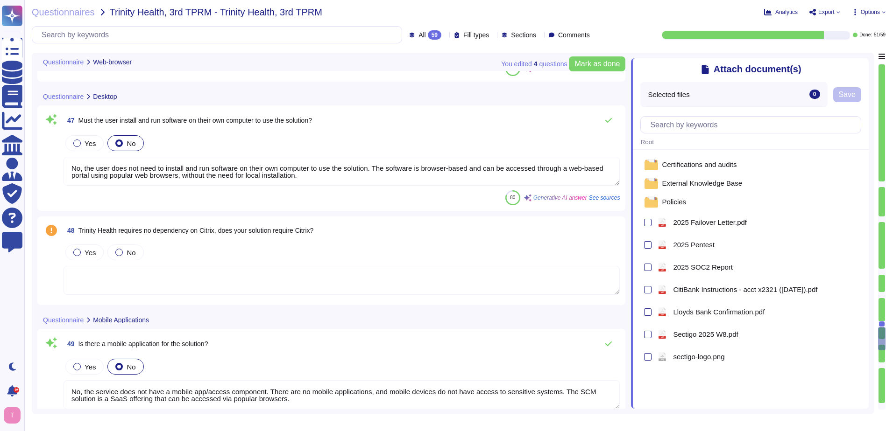
type textarea "Yes, our service supports TLS 1.2 or higher for secure connections."
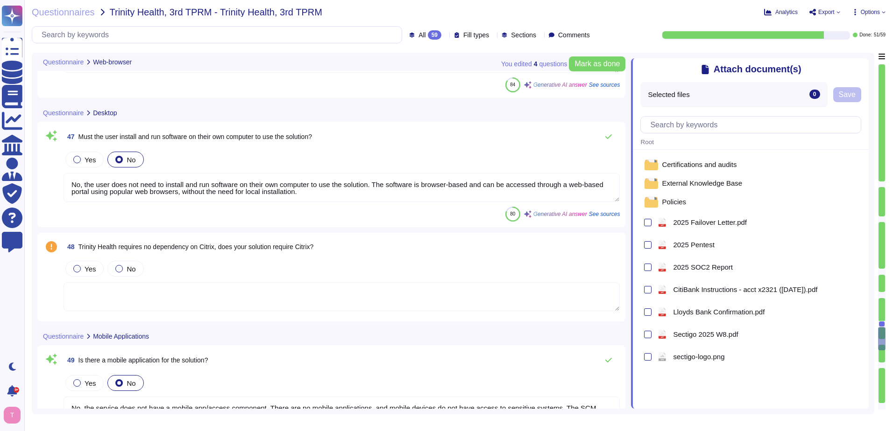
scroll to position [1, 0]
drag, startPoint x: 325, startPoint y: 195, endPoint x: -2, endPoint y: 184, distance: 327.5
click at [0, 184] on html "Questionnaires Knowledge Base Documents Analytics CAIQ / SIG Admin Trust Center…" at bounding box center [446, 215] width 893 height 431
drag, startPoint x: 326, startPoint y: 193, endPoint x: 65, endPoint y: 173, distance: 262.3
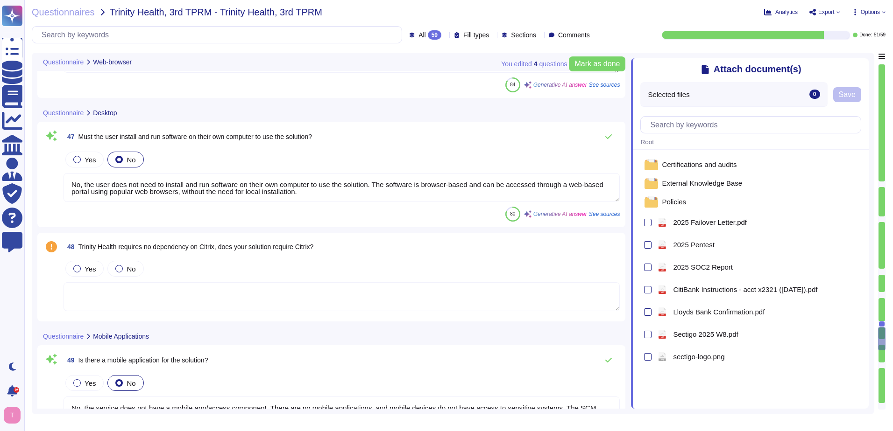
click at [65, 173] on div "Yes No No, the user does not need to install and run software on their own comp…" at bounding box center [341, 176] width 556 height 53
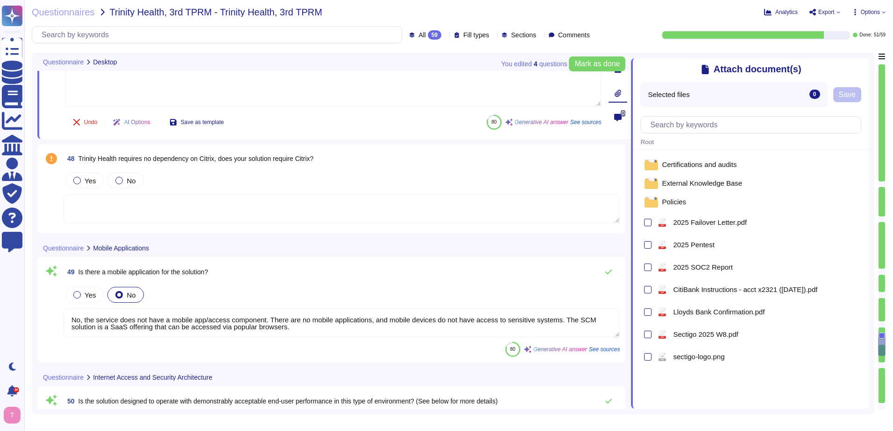
scroll to position [5522, 0]
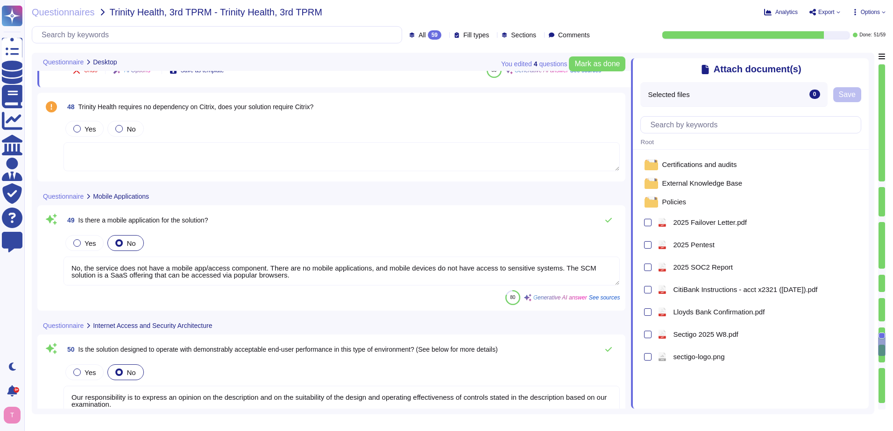
click at [187, 156] on textarea at bounding box center [341, 156] width 556 height 29
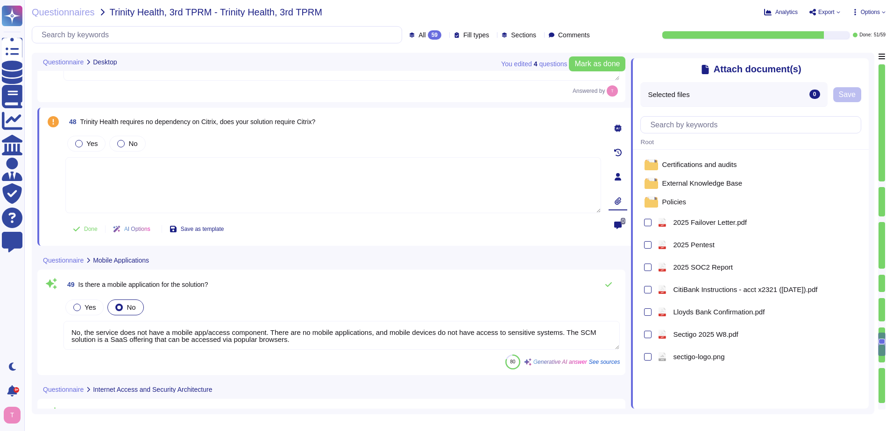
scroll to position [5484, 0]
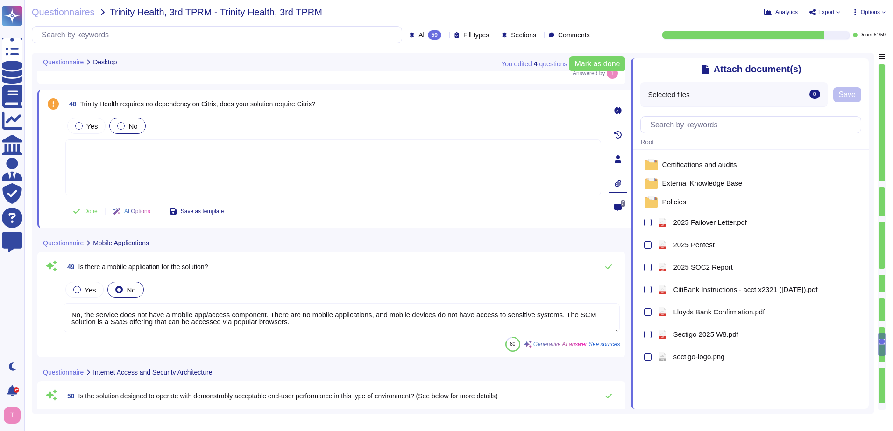
click at [120, 123] on div at bounding box center [120, 125] width 7 height 7
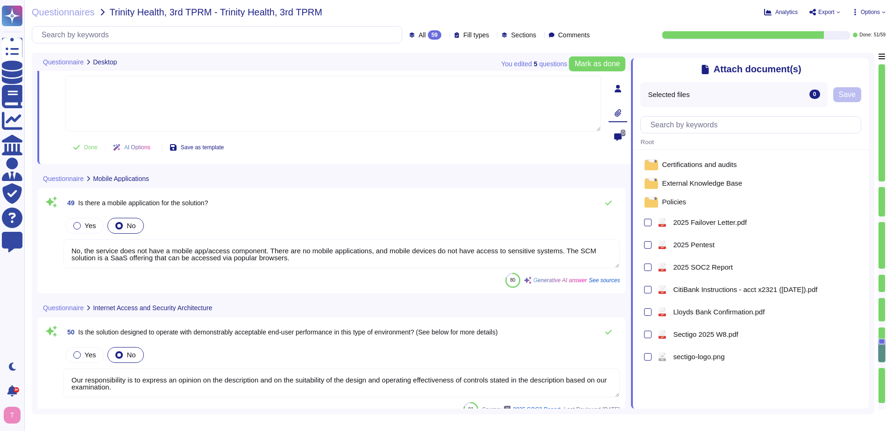
type textarea "Yes, our datacenters have redundant ISPs for connectivity, ensuring compliance …"
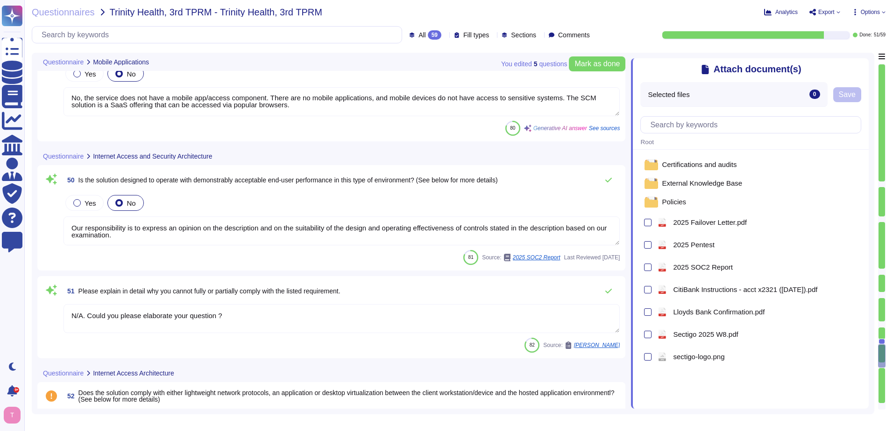
scroll to position [5718, 0]
type textarea "Yes, the solution provides application uptime and performance monitoring. We ha…"
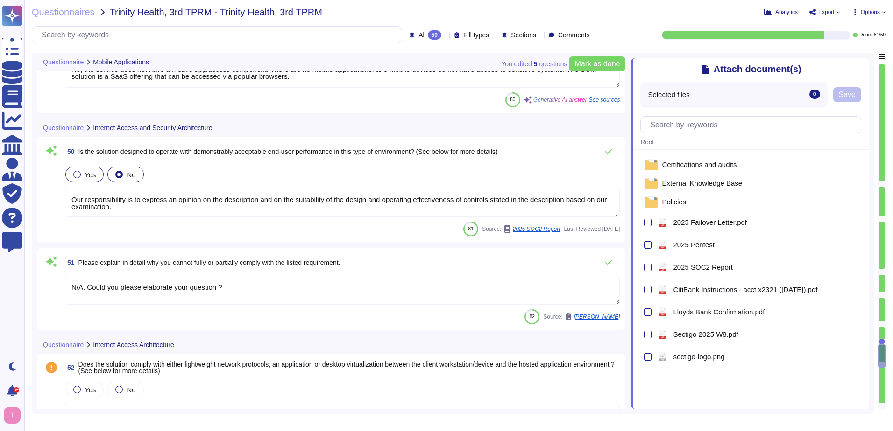
click at [72, 173] on div "Yes" at bounding box center [84, 175] width 38 height 16
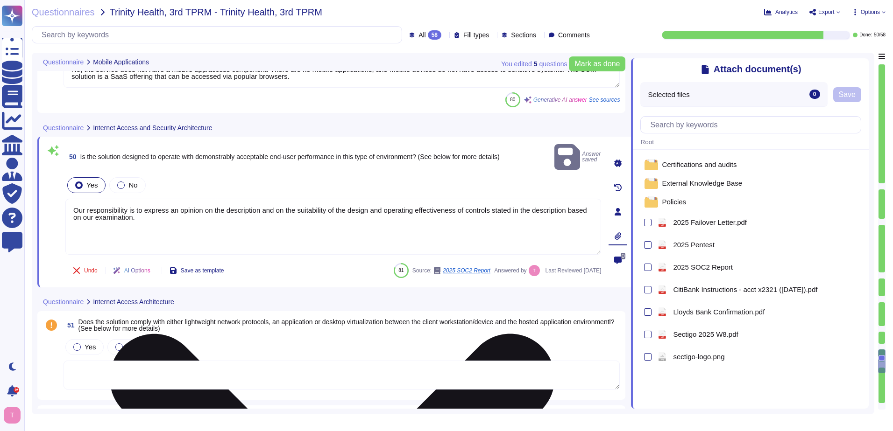
type textarea "Yes, our datacenters have redundant ISPs for connectivity, ensuring compliance …"
type textarea "Yes, the solution provides application uptime and performance monitoring. We ha…"
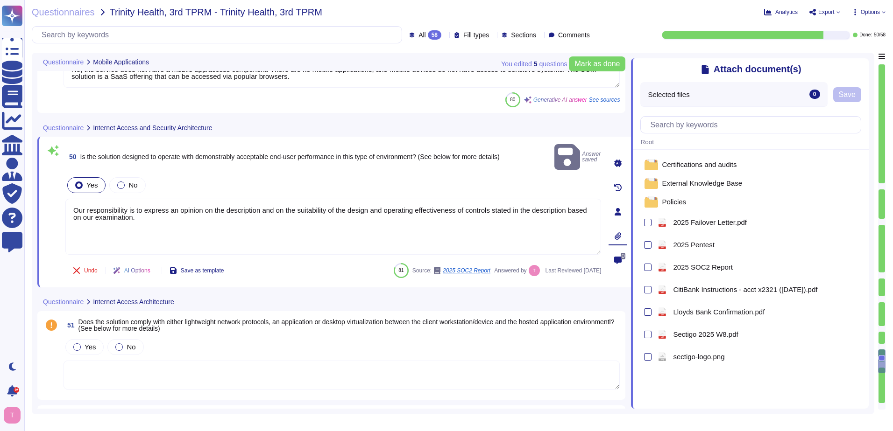
drag, startPoint x: 156, startPoint y: 207, endPoint x: 39, endPoint y: 193, distance: 118.0
click at [39, 193] on div "50 Is the solution designed to operate with demonstrably acceptable end-user pe…" at bounding box center [333, 212] width 593 height 151
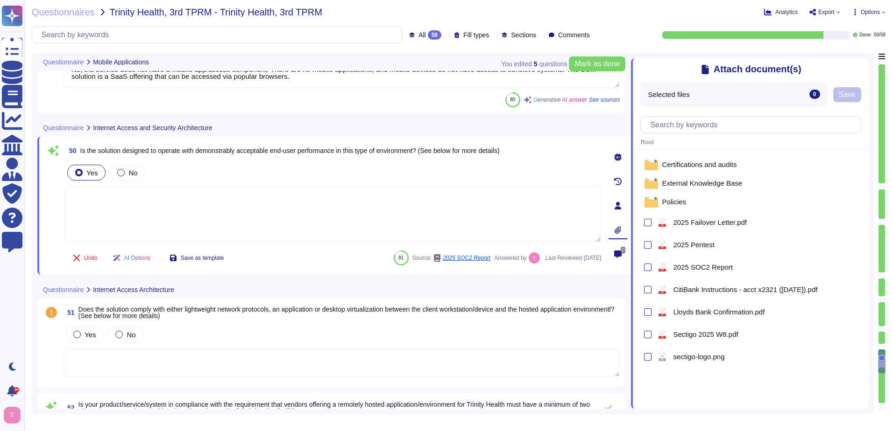
type textarea "Yes, our solution maintains a Service Level Agreement (SLA) that targets 99.5% …"
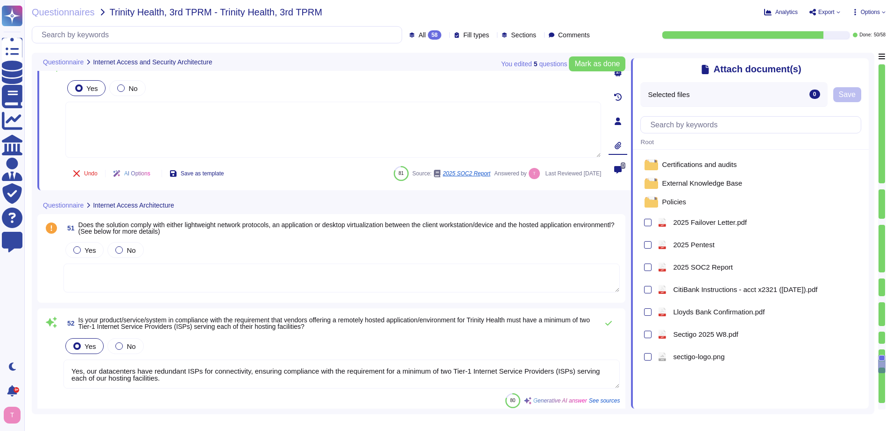
scroll to position [5811, 0]
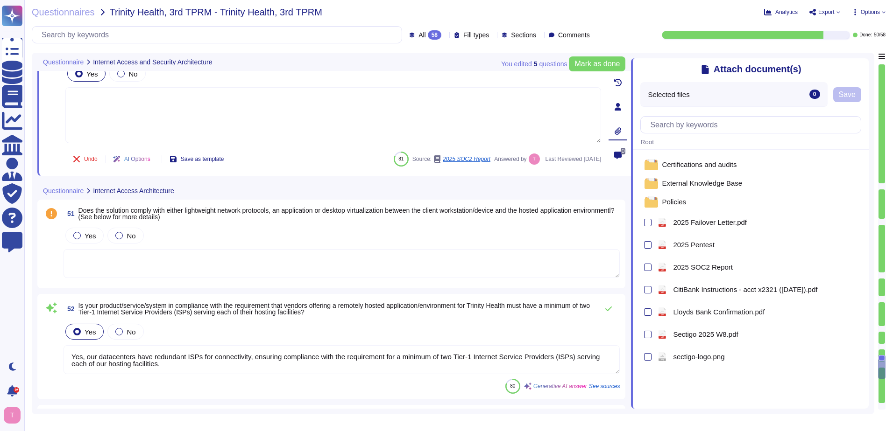
click at [99, 99] on textarea at bounding box center [333, 115] width 536 height 56
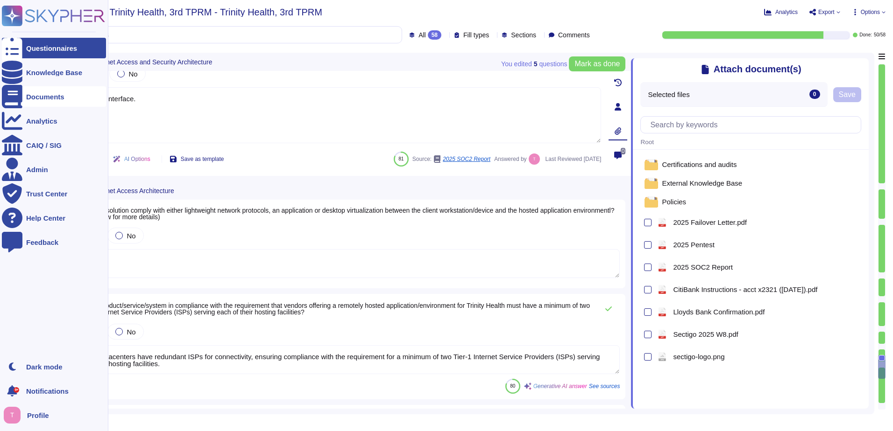
drag, startPoint x: 175, startPoint y: 100, endPoint x: 7, endPoint y: 100, distance: 167.1
click at [7, 100] on div "Questionnaires Knowledge Base Documents Analytics CAIQ / SIG Admin Trust Center…" at bounding box center [446, 215] width 893 height 431
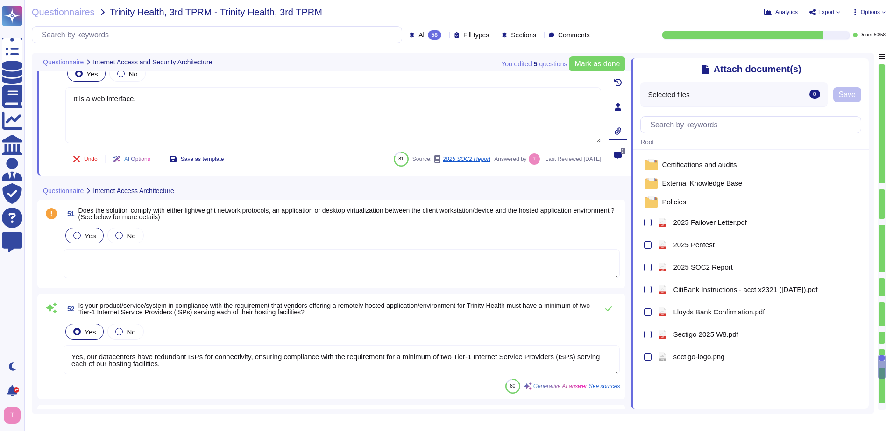
type textarea "It is a web interface."
click at [73, 236] on div "Yes" at bounding box center [84, 236] width 38 height 16
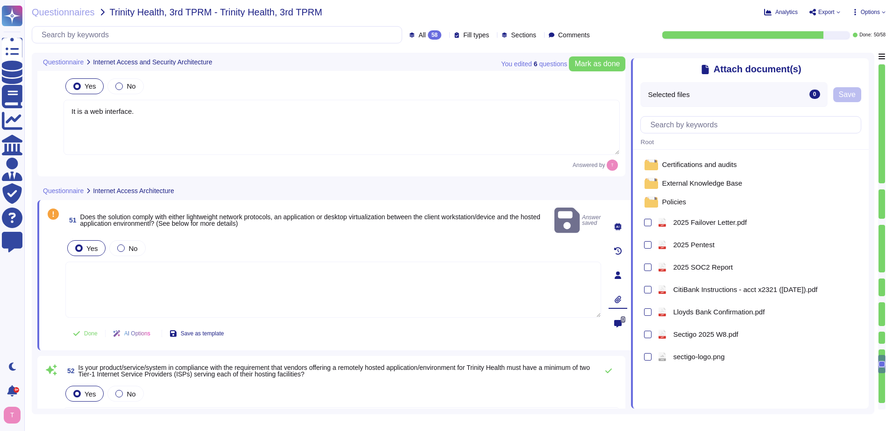
click at [107, 262] on textarea at bounding box center [333, 290] width 536 height 56
paste textarea "It is a web interface."
type textarea "It is a web interface."
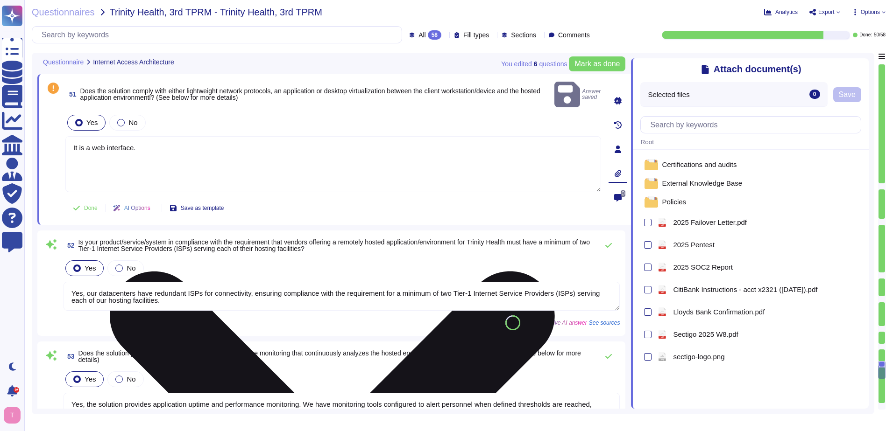
type textarea "Yes, our SCM solution can be accessed through the Internet and operates behind …"
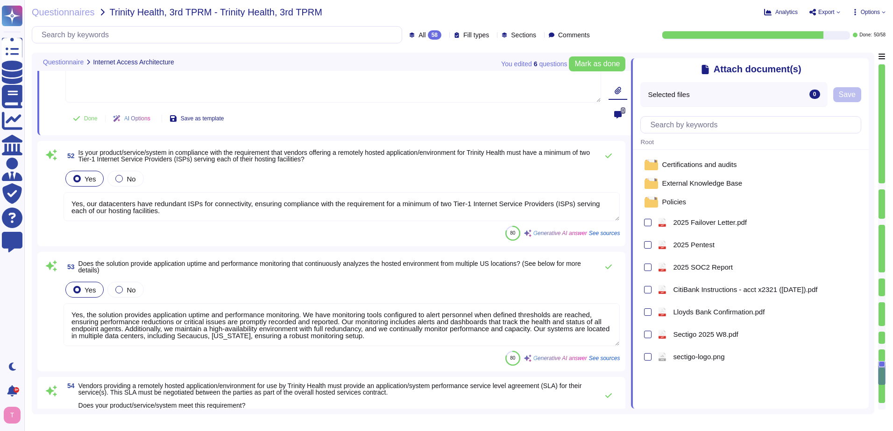
type textarea "OU344312"
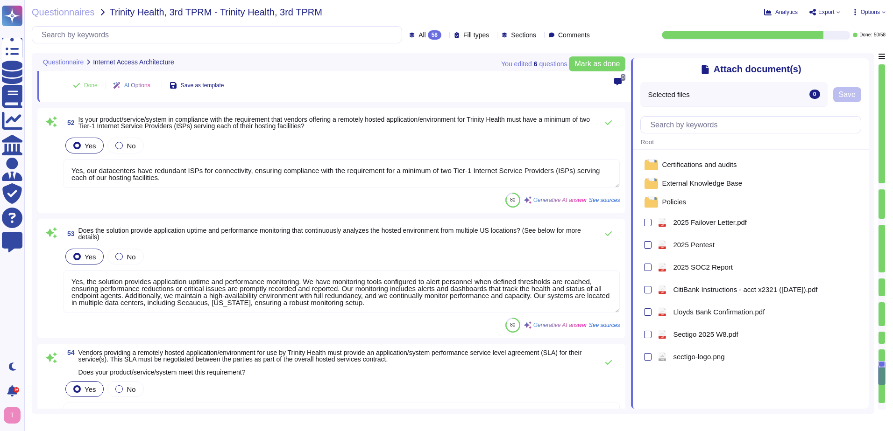
scroll to position [6045, 0]
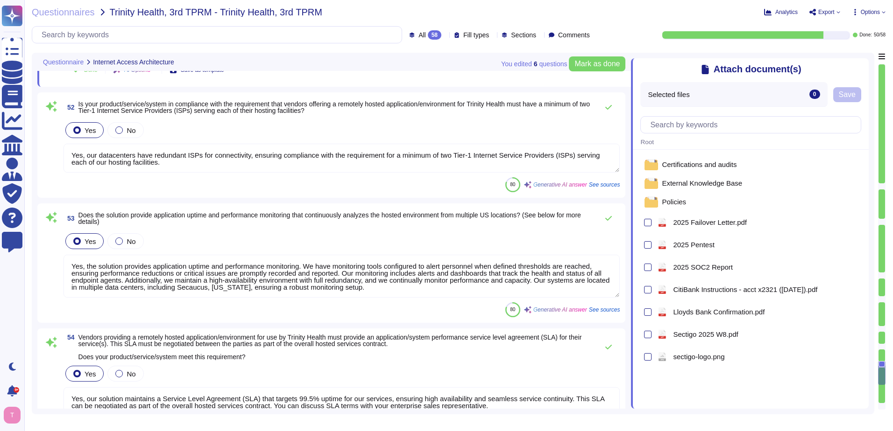
type textarea "It is a web interface."
click at [449, 304] on div "80 Generative AI answer See sources" at bounding box center [341, 310] width 556 height 15
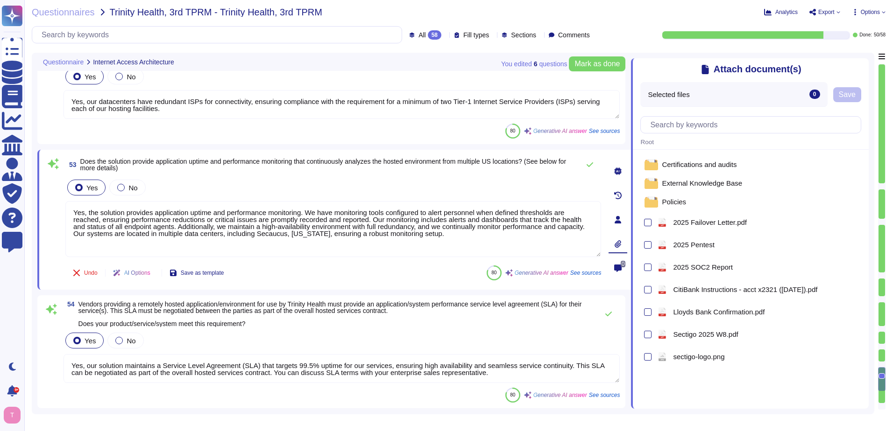
type textarea "Our SCM solution is a SaaS product which can be accessed in the Web portal ([DO…"
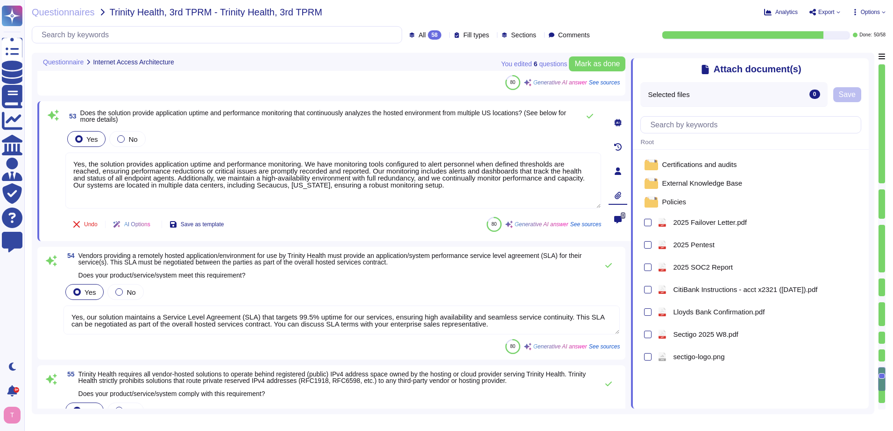
scroll to position [6138, 0]
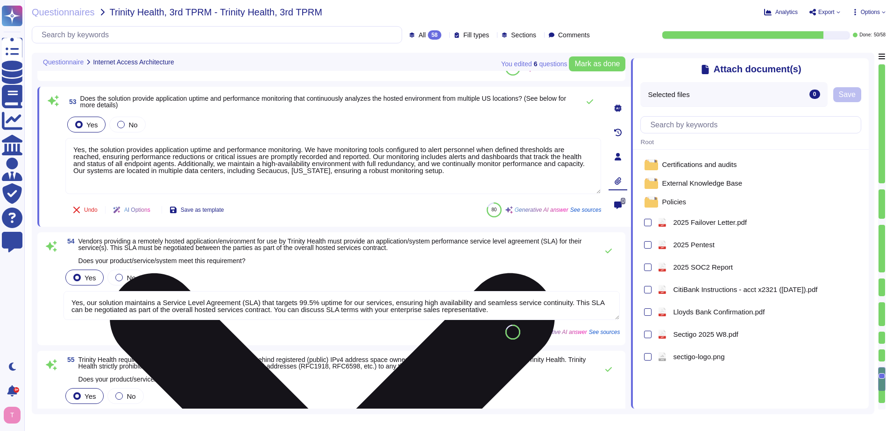
drag, startPoint x: 448, startPoint y: 170, endPoint x: 281, endPoint y: 174, distance: 167.2
click at [281, 174] on textarea "Yes, the solution provides application uptime and performance monitoring. We ha…" at bounding box center [333, 166] width 536 height 56
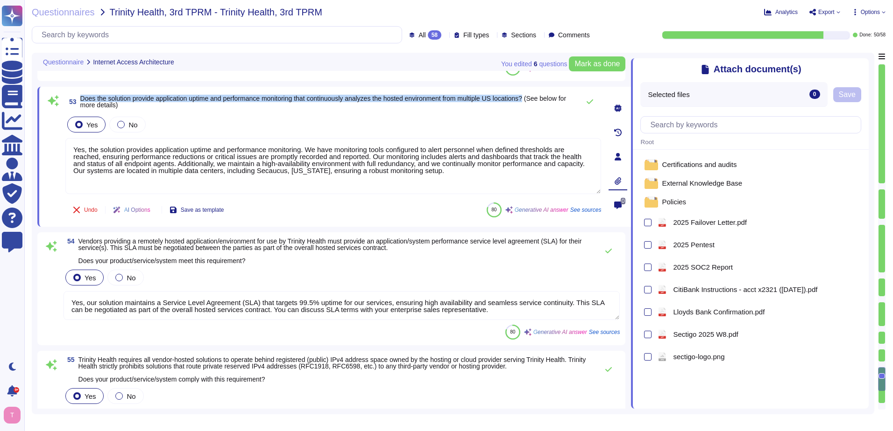
drag, startPoint x: 81, startPoint y: 98, endPoint x: 539, endPoint y: 92, distance: 458.0
click at [539, 92] on div "53 Does the solution provide application uptime and performance monitoring that…" at bounding box center [333, 157] width 593 height 140
copy span "Does the solution provide application uptime and performance monitoring that co…"
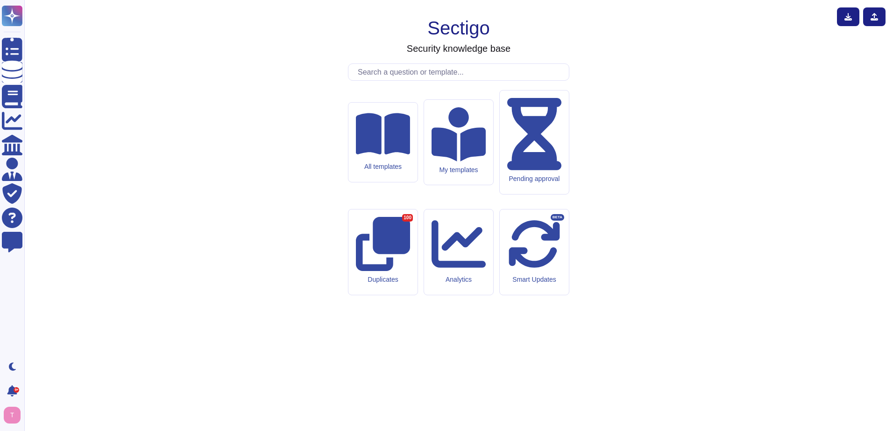
click at [389, 80] on input "text" at bounding box center [461, 72] width 216 height 16
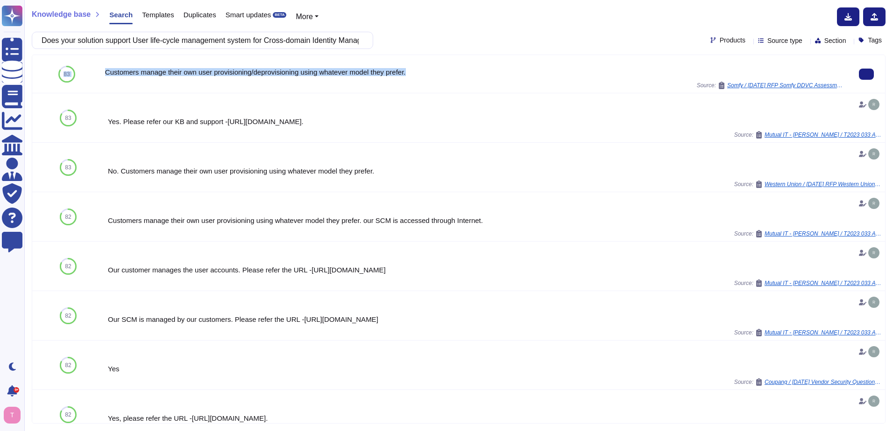
drag, startPoint x: 422, startPoint y: 67, endPoint x: 99, endPoint y: 77, distance: 323.7
click at [99, 77] on div "83 Customers manage their own user provisioning/deprovisioning using whatever m…" at bounding box center [458, 74] width 853 height 38
copy div "83 Customers manage their own user provisioning/deprovisioning using whatever m…"
